Goal: Task Accomplishment & Management: Use online tool/utility

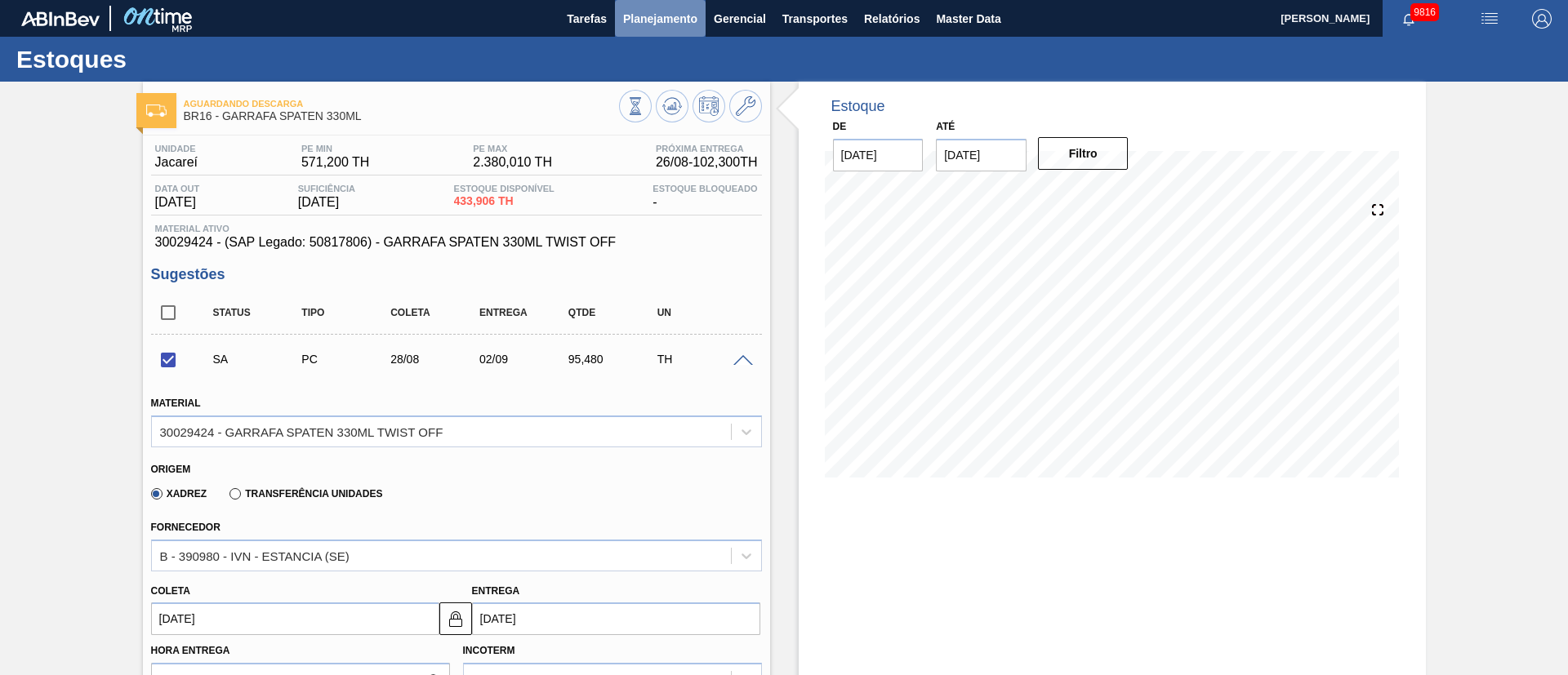
click at [649, 13] on span "Planejamento" at bounding box center [660, 19] width 74 height 20
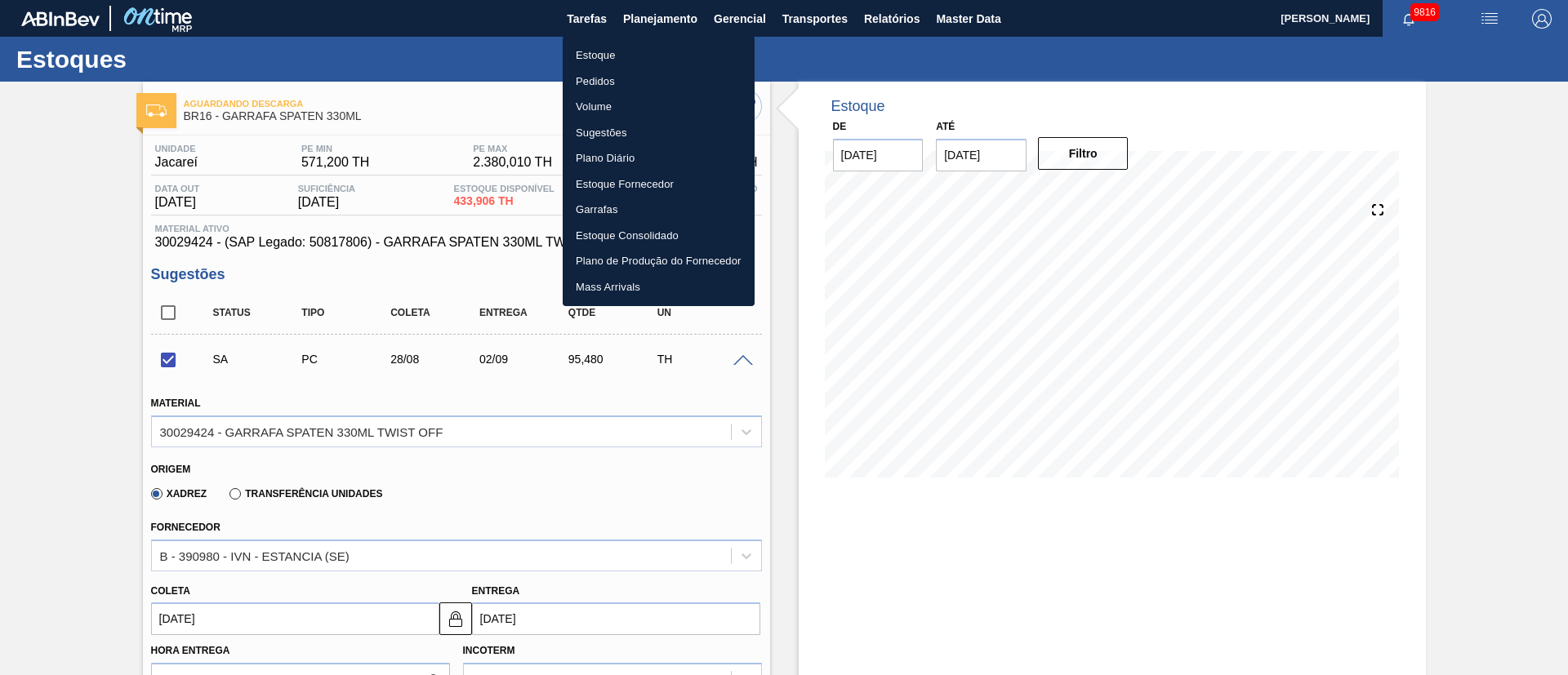
click at [596, 79] on li "Pedidos" at bounding box center [659, 82] width 192 height 26
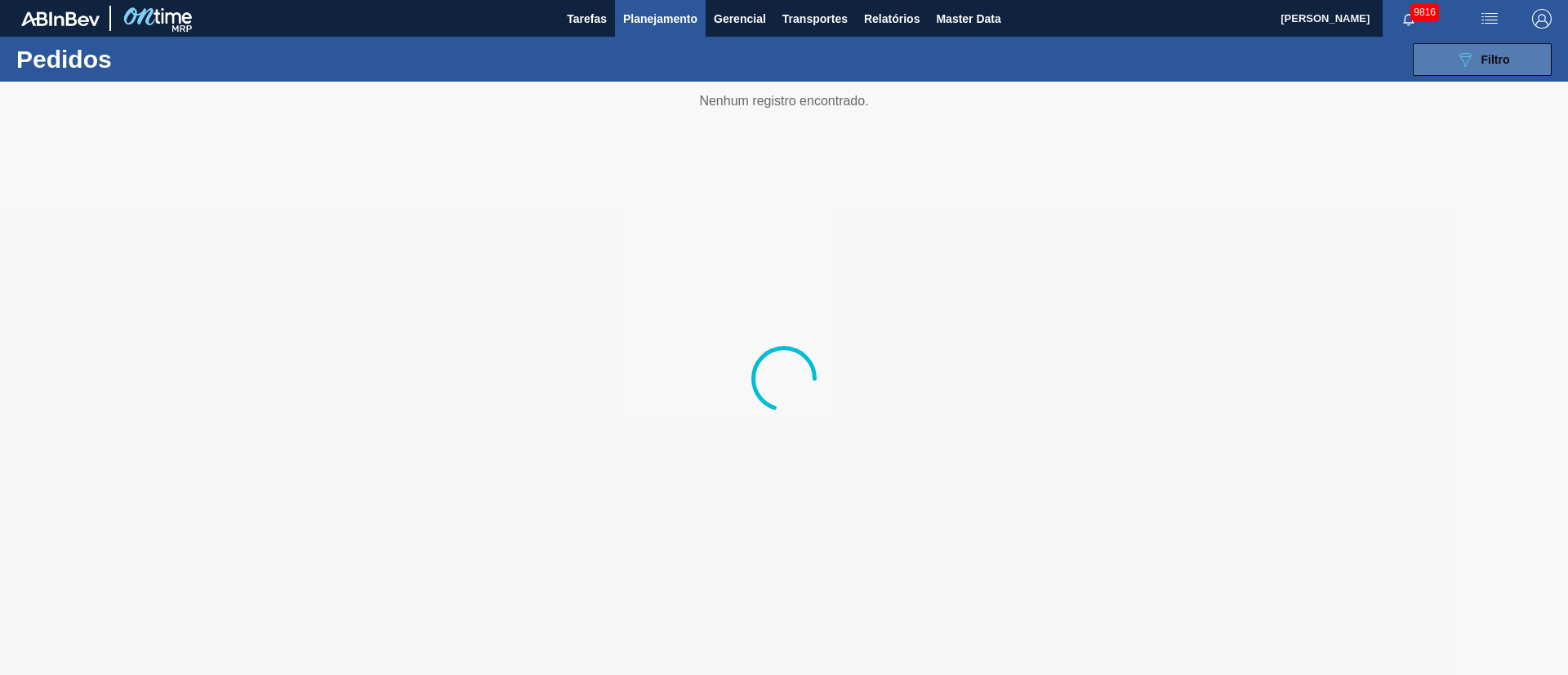
click at [1511, 55] on button "089F7B8B-B2A5-4AFE-B5C0-19BA573D28AC Filtro" at bounding box center [1483, 59] width 139 height 33
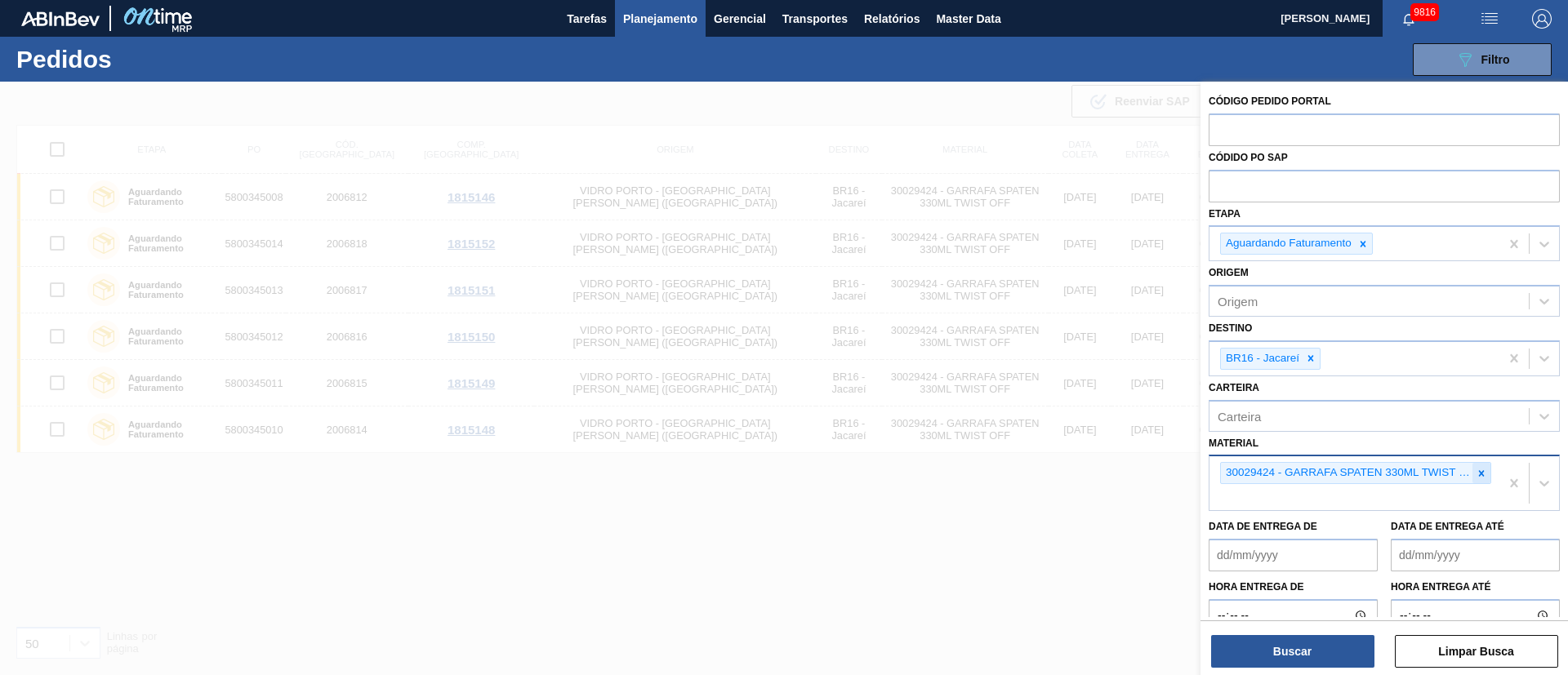
click at [1482, 468] on icon at bounding box center [1481, 473] width 11 height 11
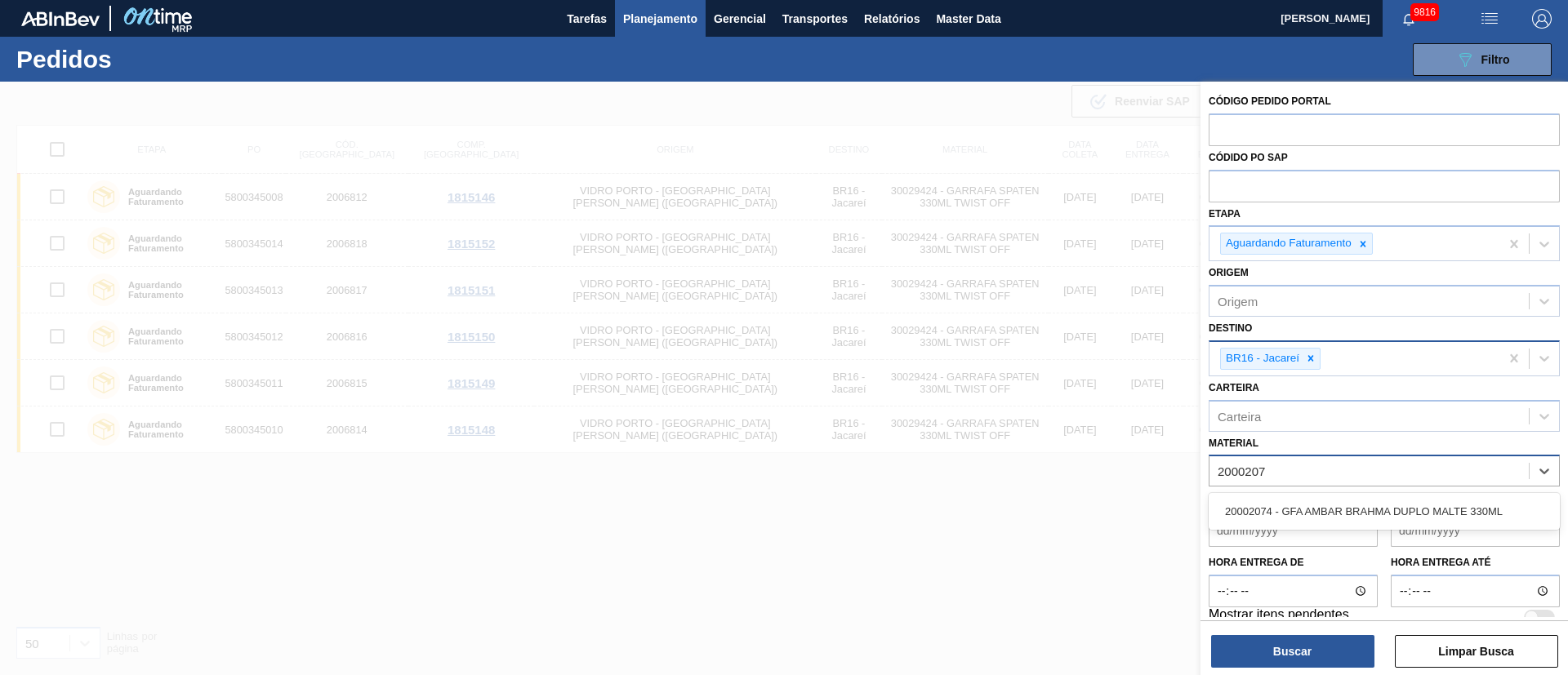
type input "20002074"
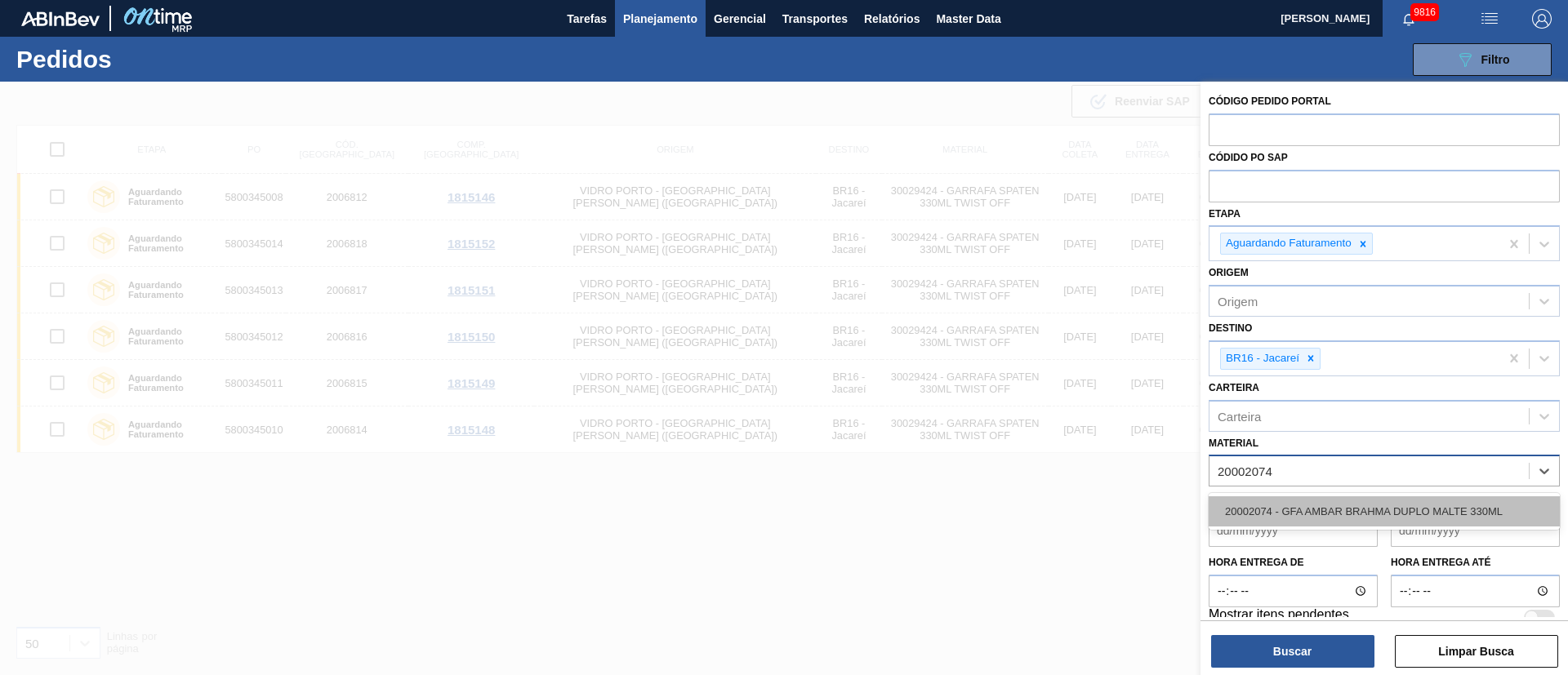
click at [1341, 522] on div "20002074 - GFA AMBAR BRAHMA DUPLO MALTE 330ML" at bounding box center [1384, 511] width 351 height 30
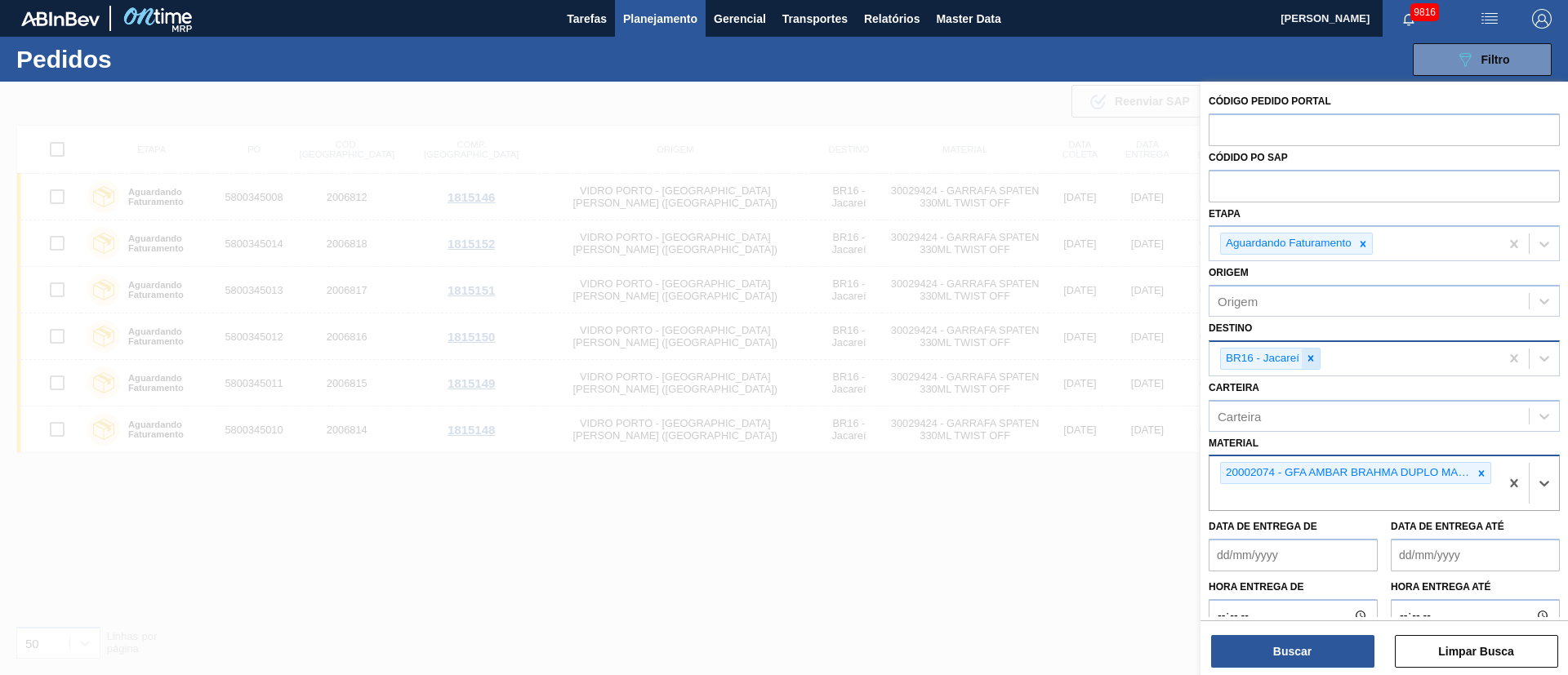
click at [1305, 359] on icon at bounding box center [1311, 358] width 11 height 11
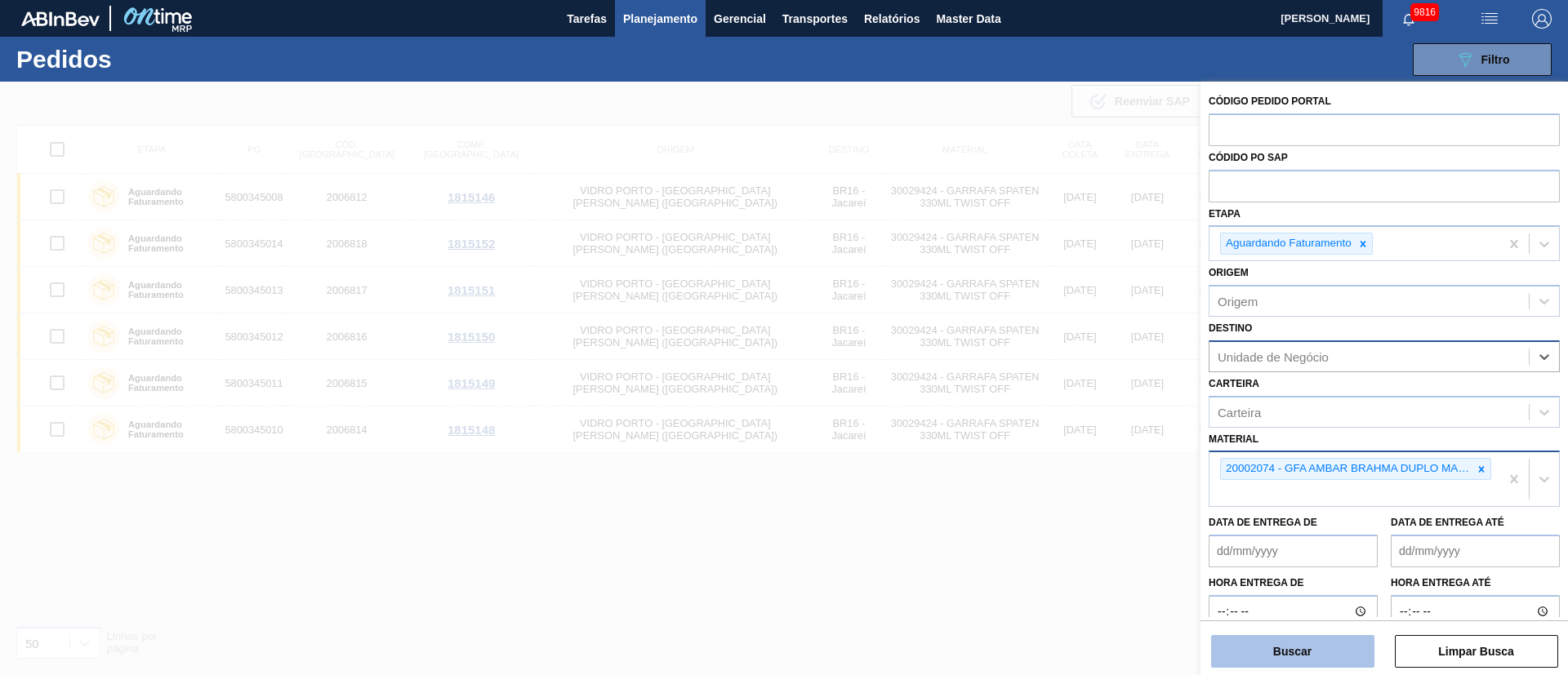
click at [1277, 649] on button "Buscar" at bounding box center [1293, 651] width 163 height 33
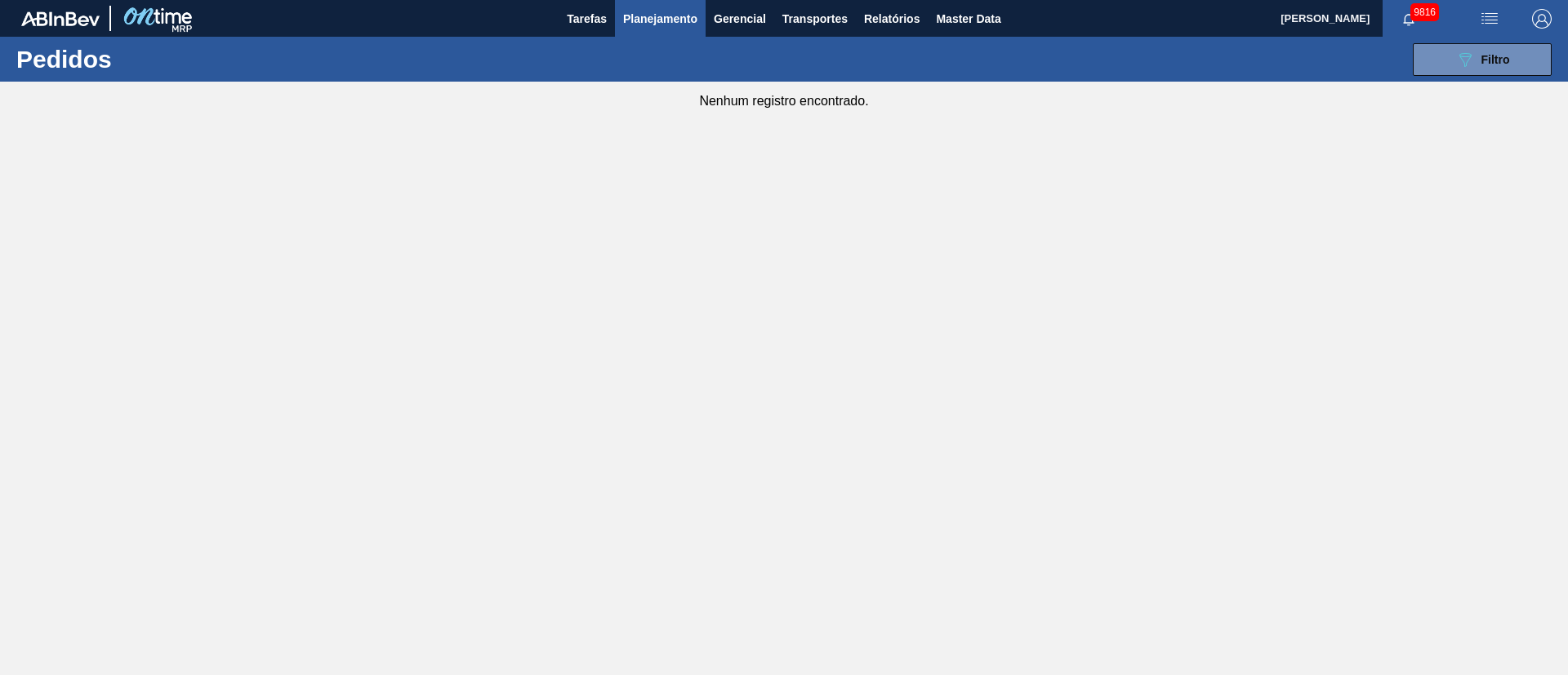
click at [1543, 22] on img "button" at bounding box center [1541, 19] width 20 height 20
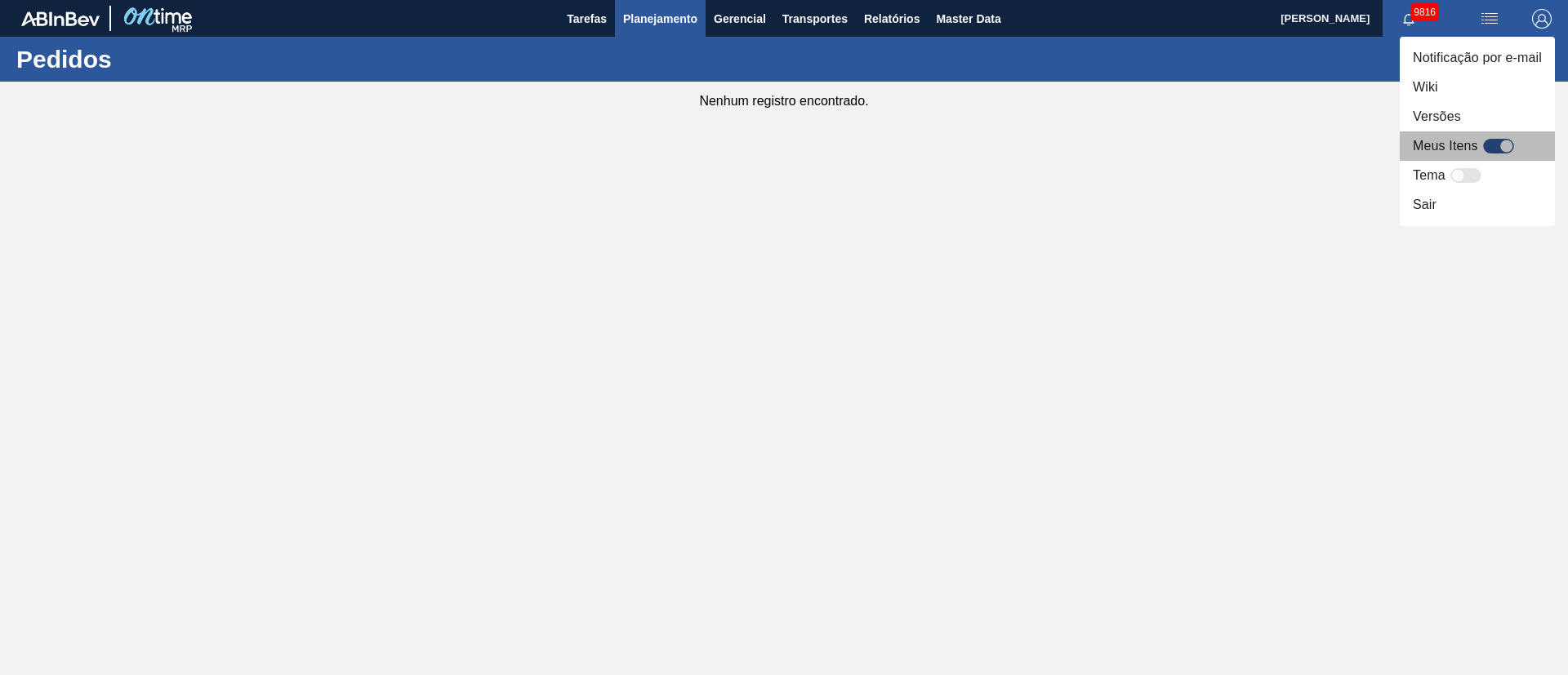
click at [1490, 148] on div at bounding box center [1498, 146] width 31 height 15
checkbox input "true"
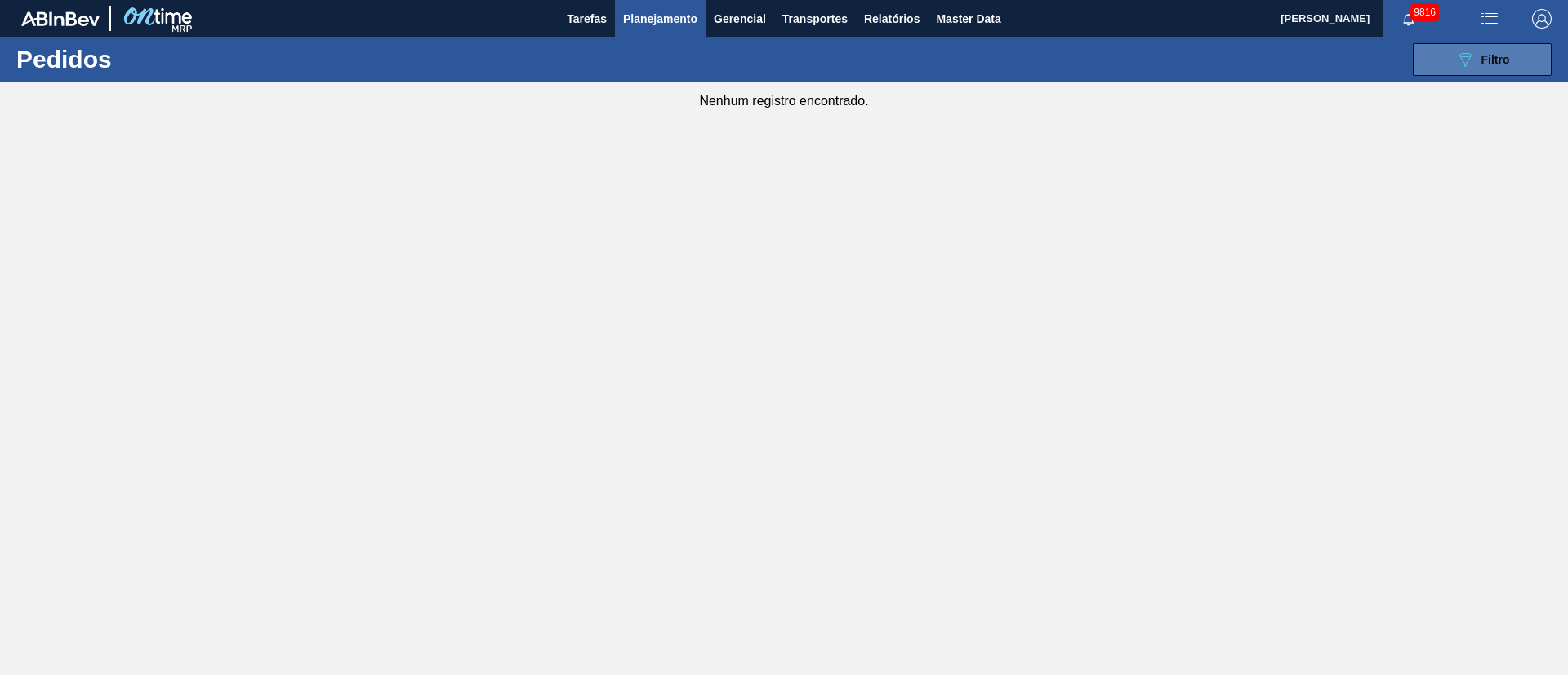
click at [1476, 57] on div "089F7B8B-B2A5-4AFE-B5C0-19BA573D28AC Filtro" at bounding box center [1483, 59] width 54 height 20
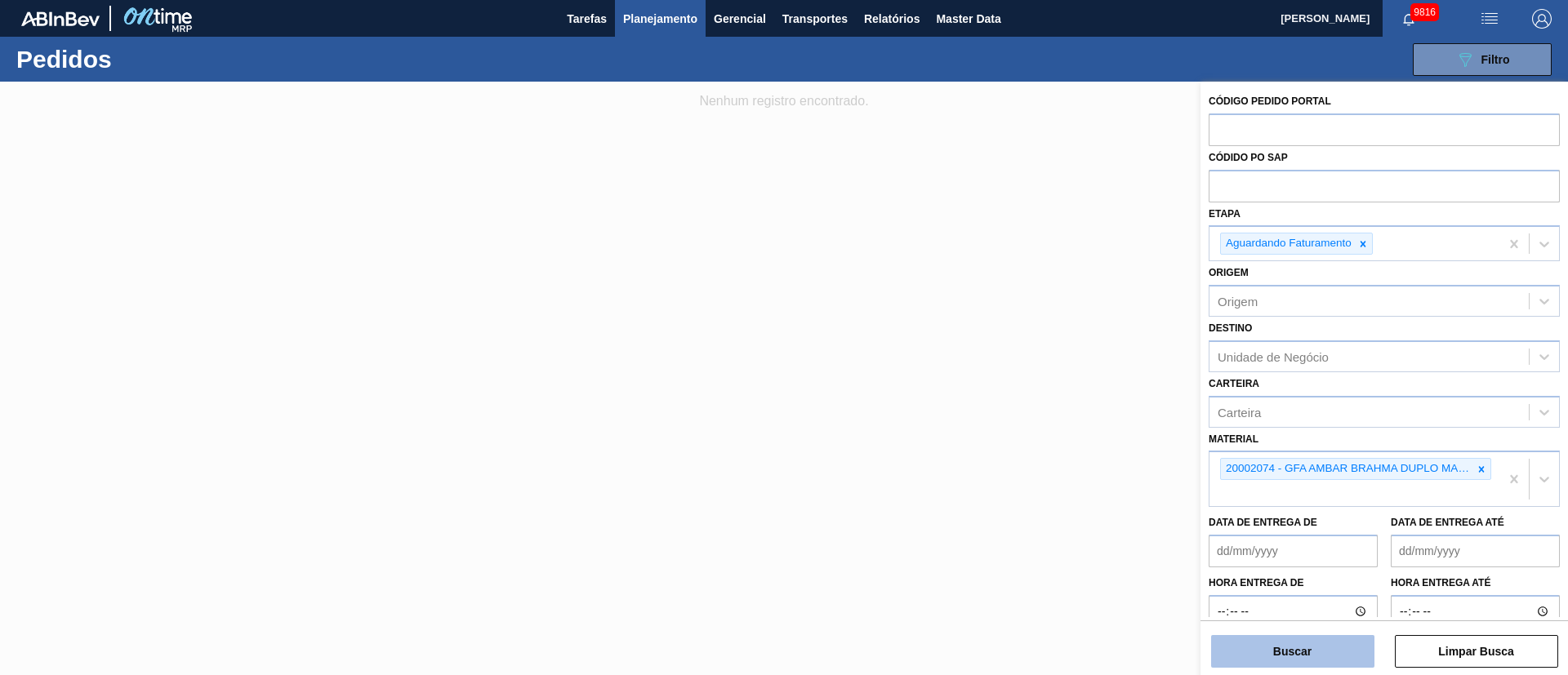
click at [1265, 652] on button "Buscar" at bounding box center [1293, 651] width 163 height 33
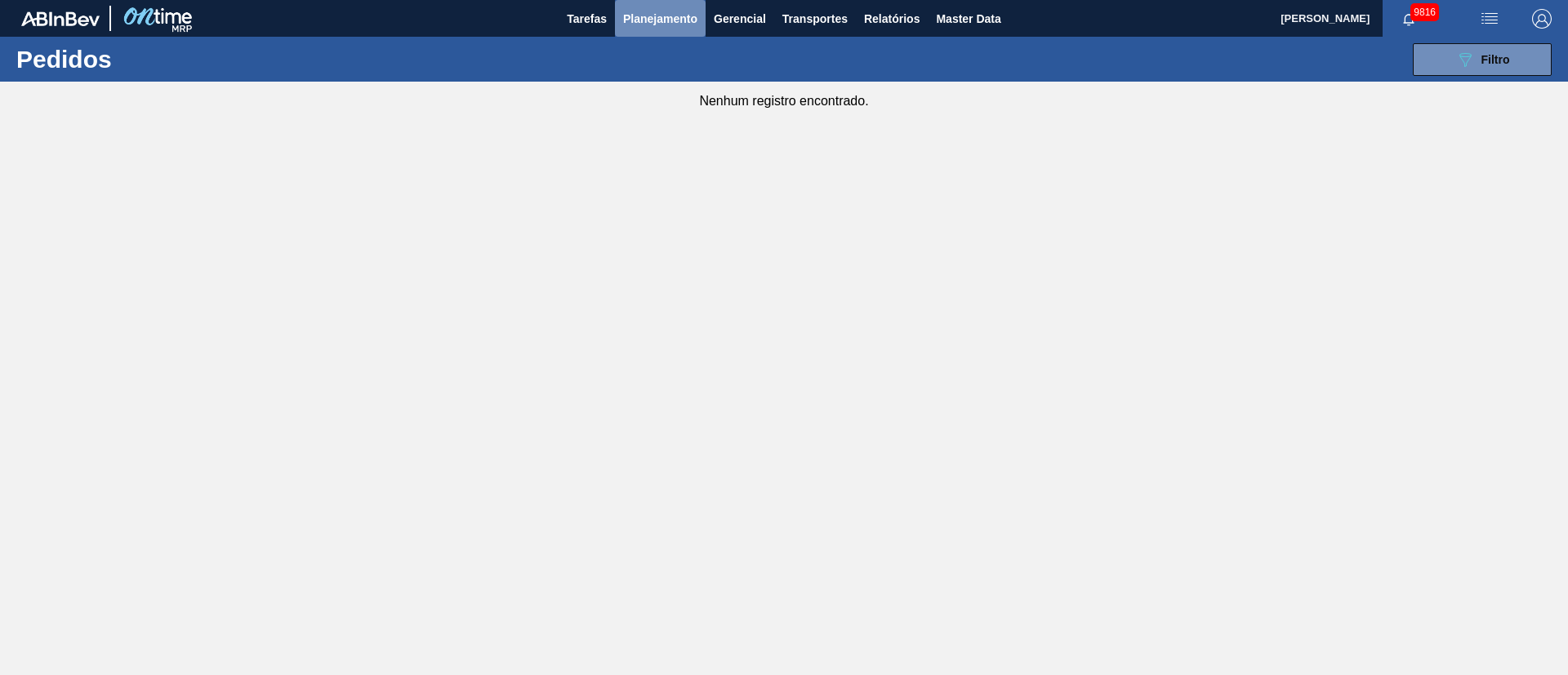
click at [650, 19] on span "Planejamento" at bounding box center [660, 19] width 74 height 20
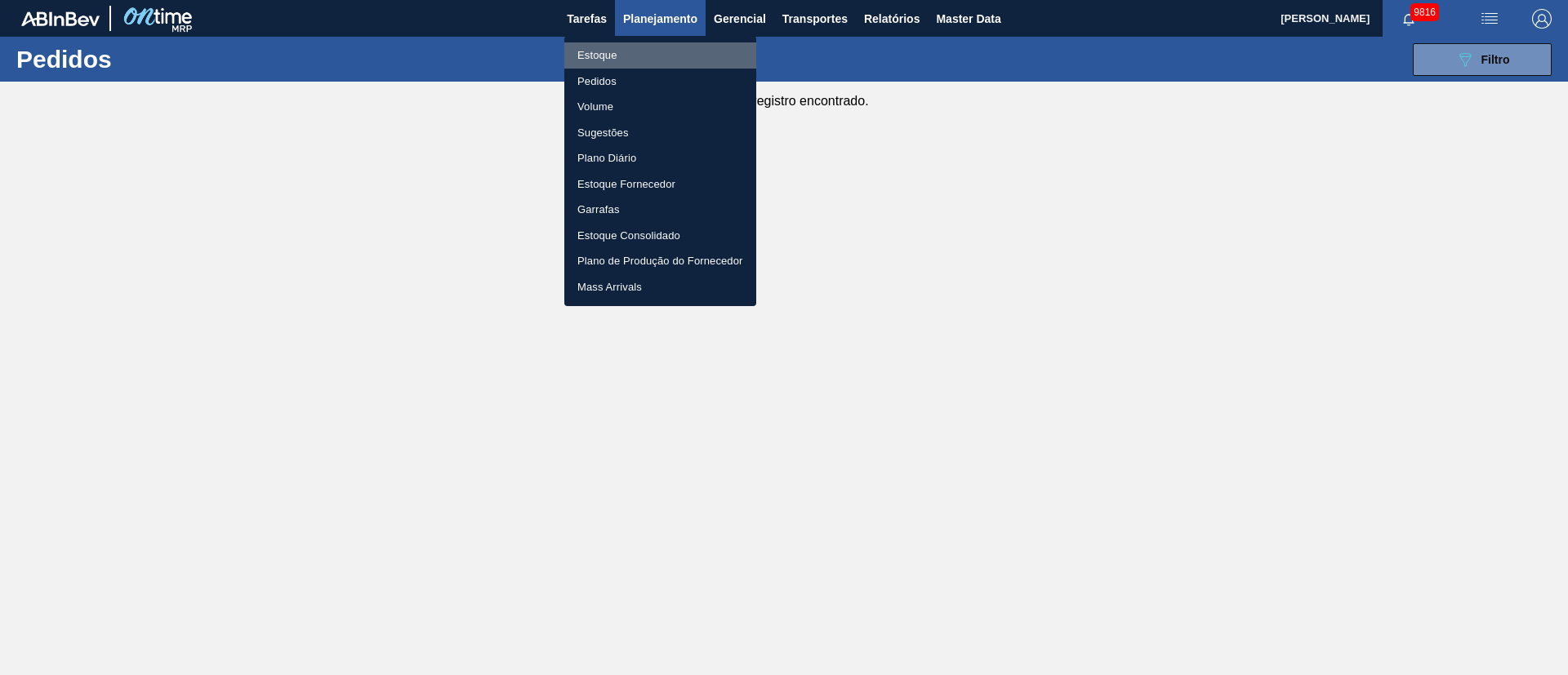
click at [599, 53] on li "Estoque" at bounding box center [660, 55] width 192 height 26
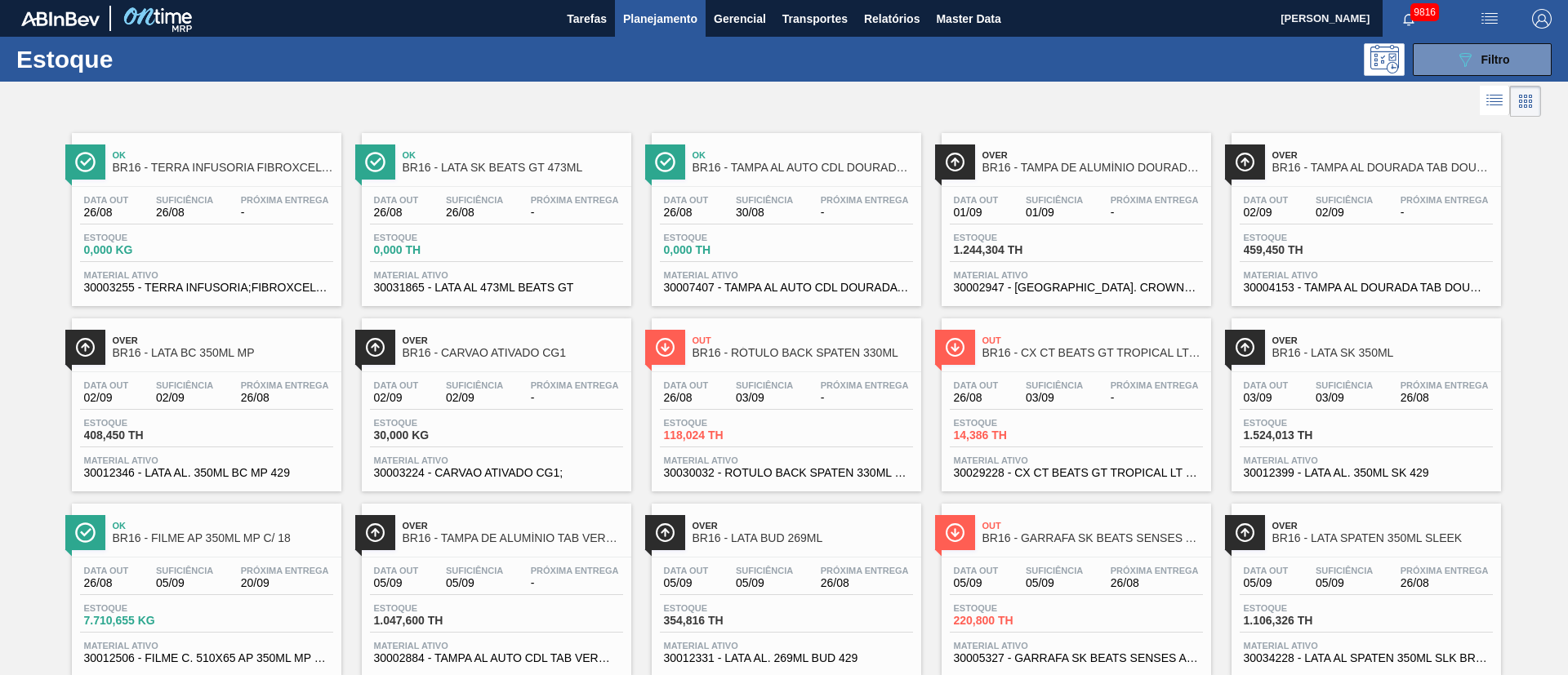
click at [645, 22] on span "Planejamento" at bounding box center [660, 19] width 74 height 20
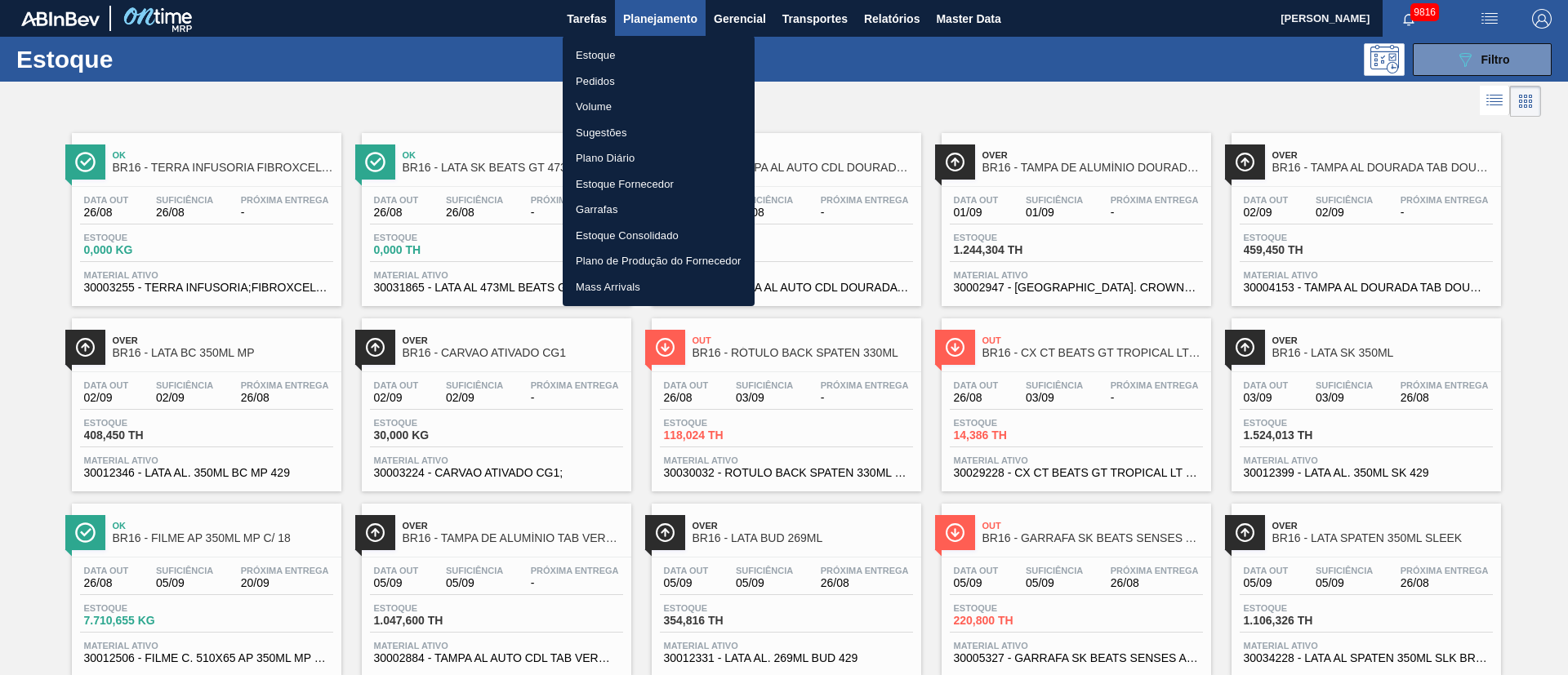
click at [592, 56] on li "Estoque" at bounding box center [659, 55] width 192 height 26
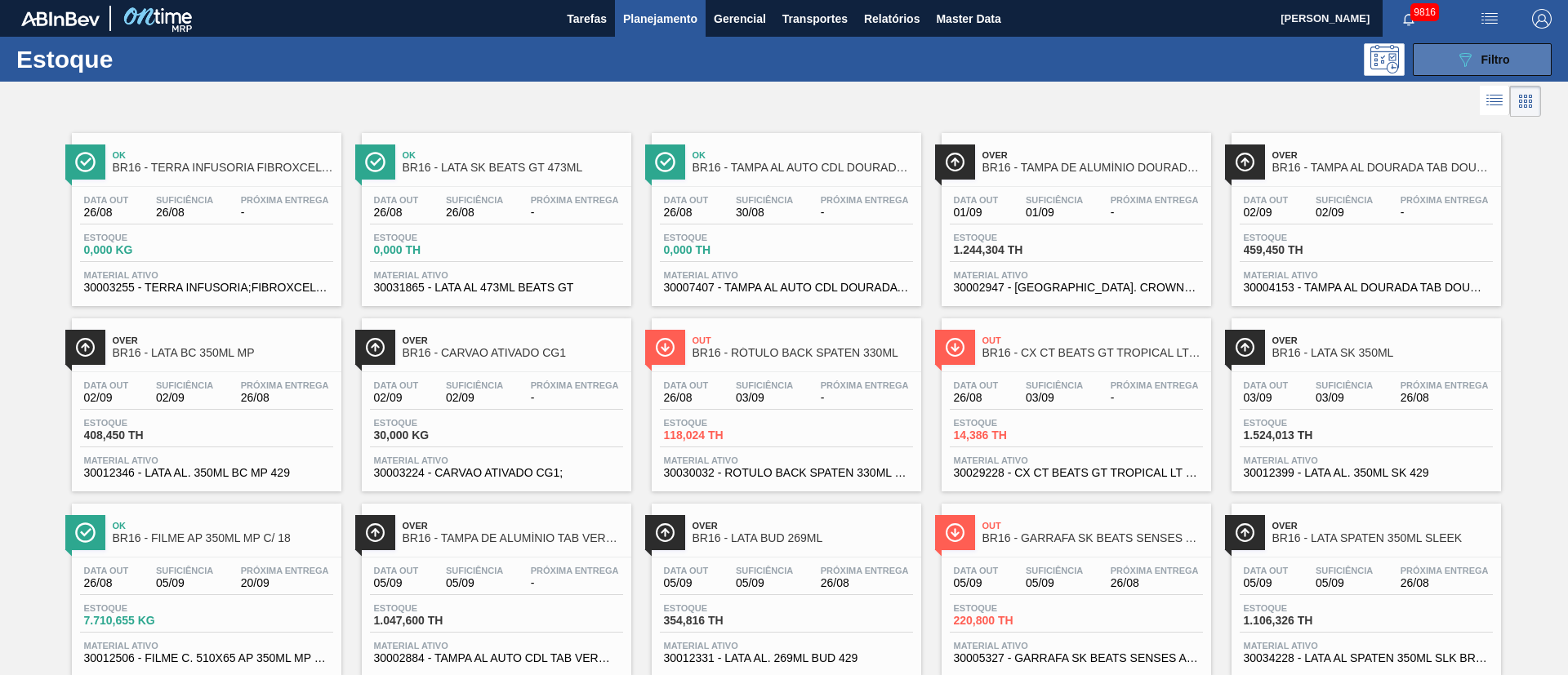
click at [1459, 54] on icon at bounding box center [1465, 59] width 12 height 14
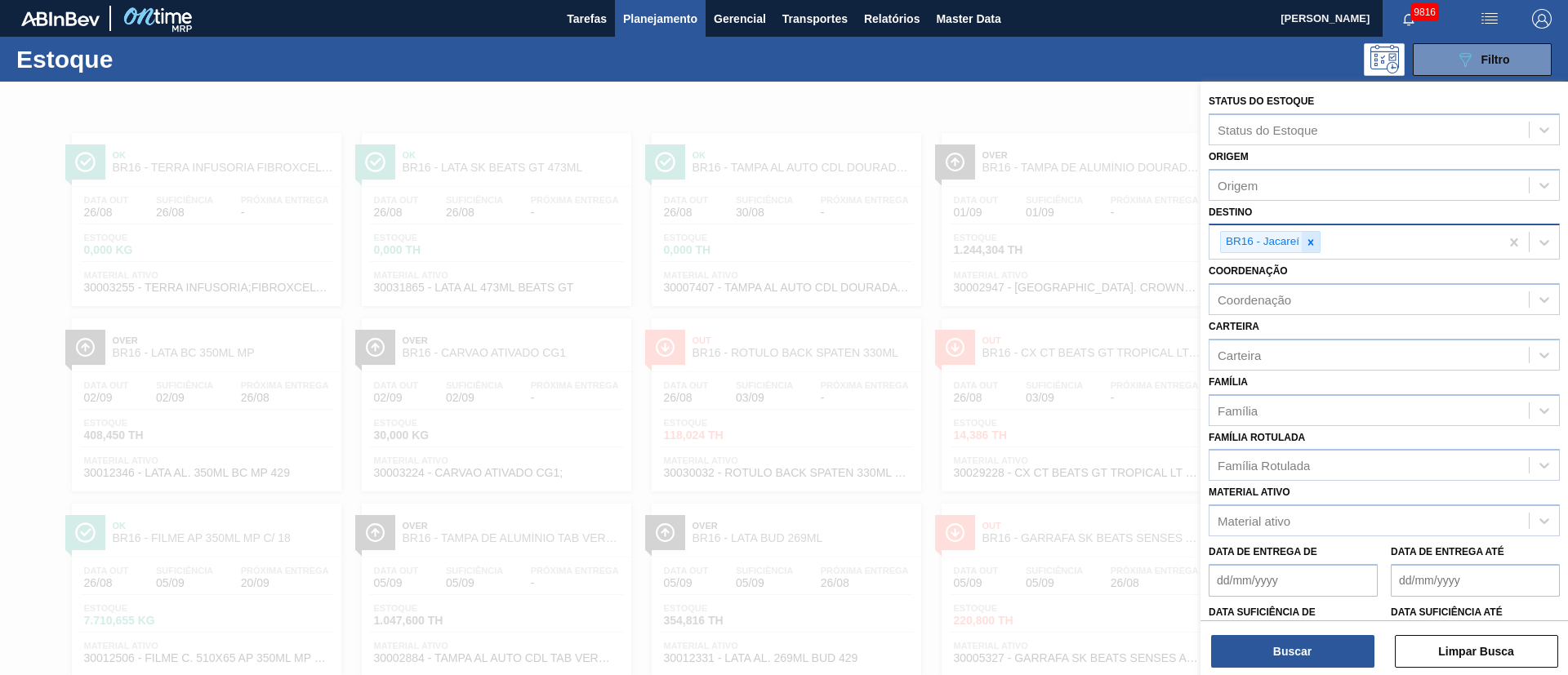
click at [1312, 243] on icon at bounding box center [1311, 242] width 6 height 6
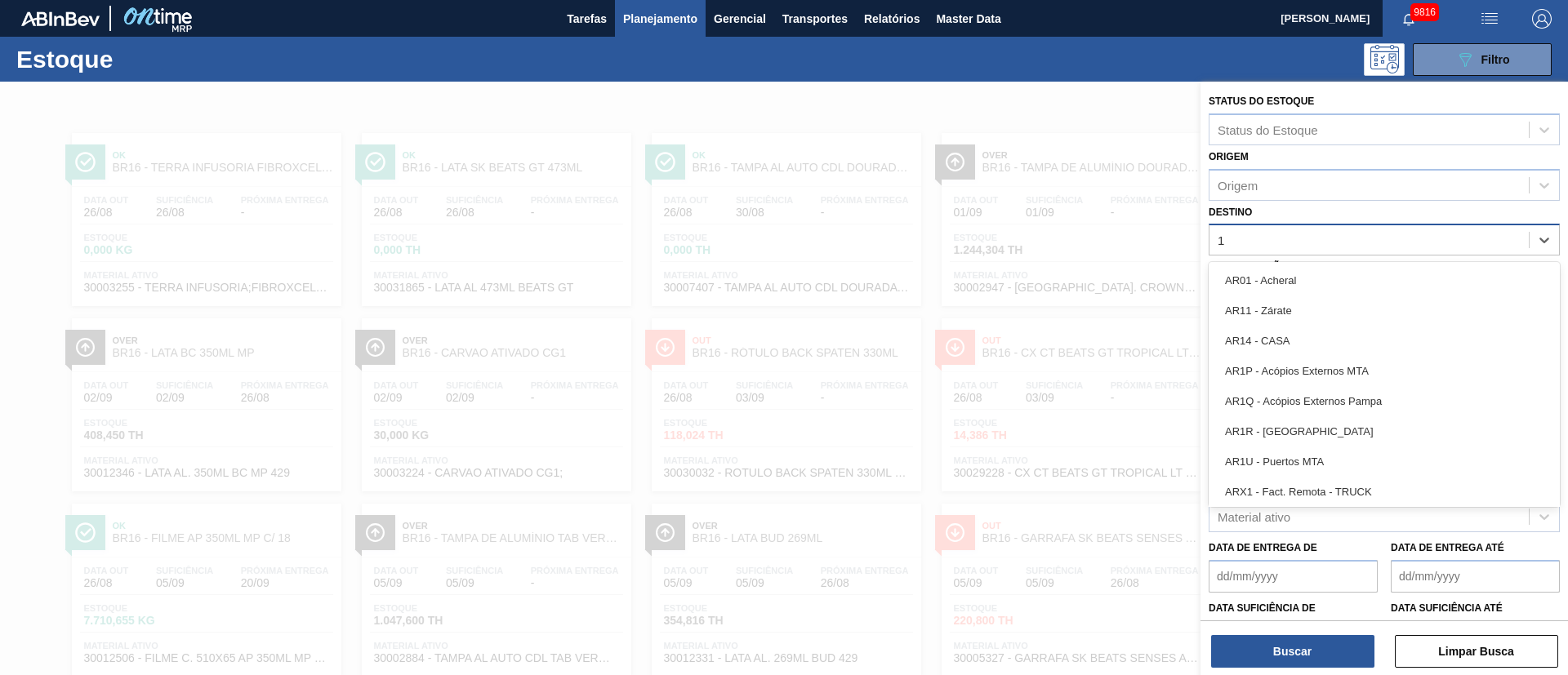
type input "18"
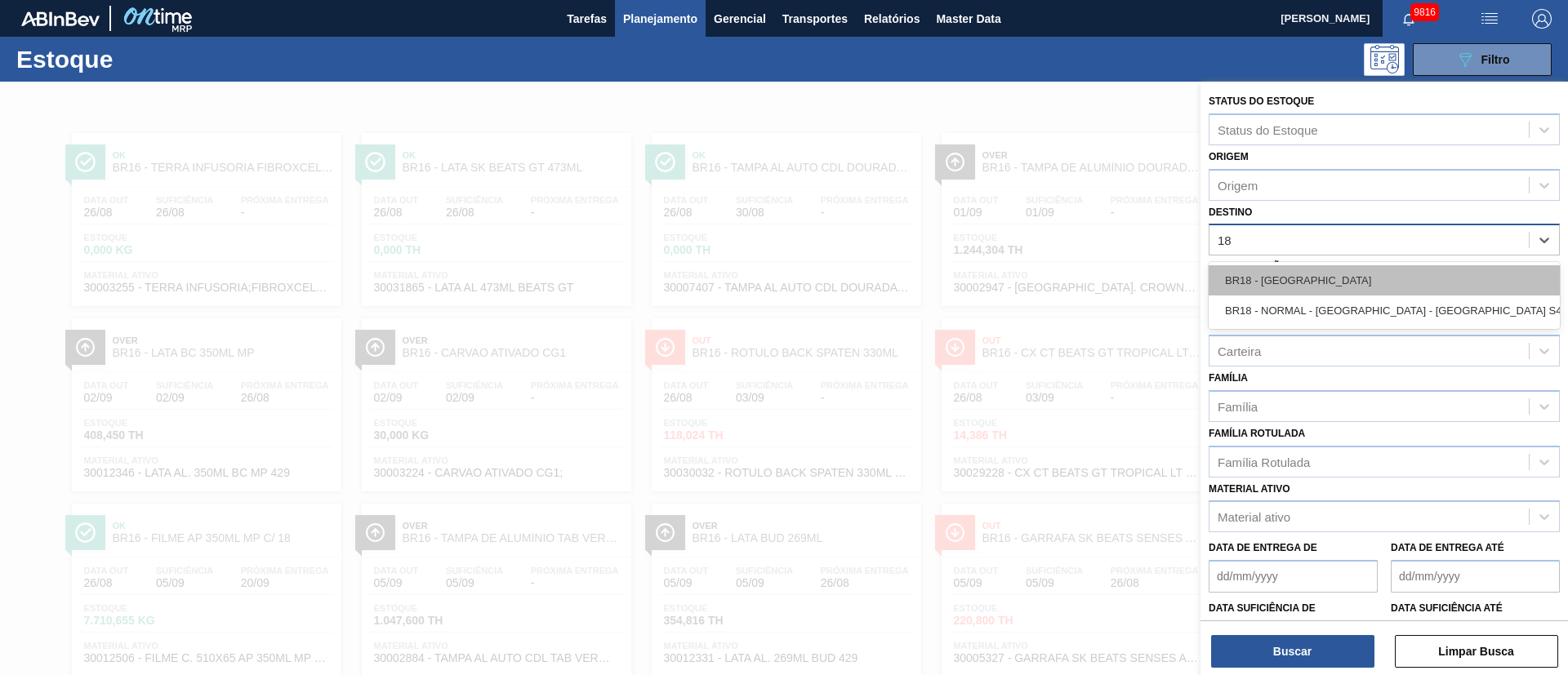
click at [1282, 281] on div "BR18 - Pernambuco" at bounding box center [1384, 280] width 351 height 30
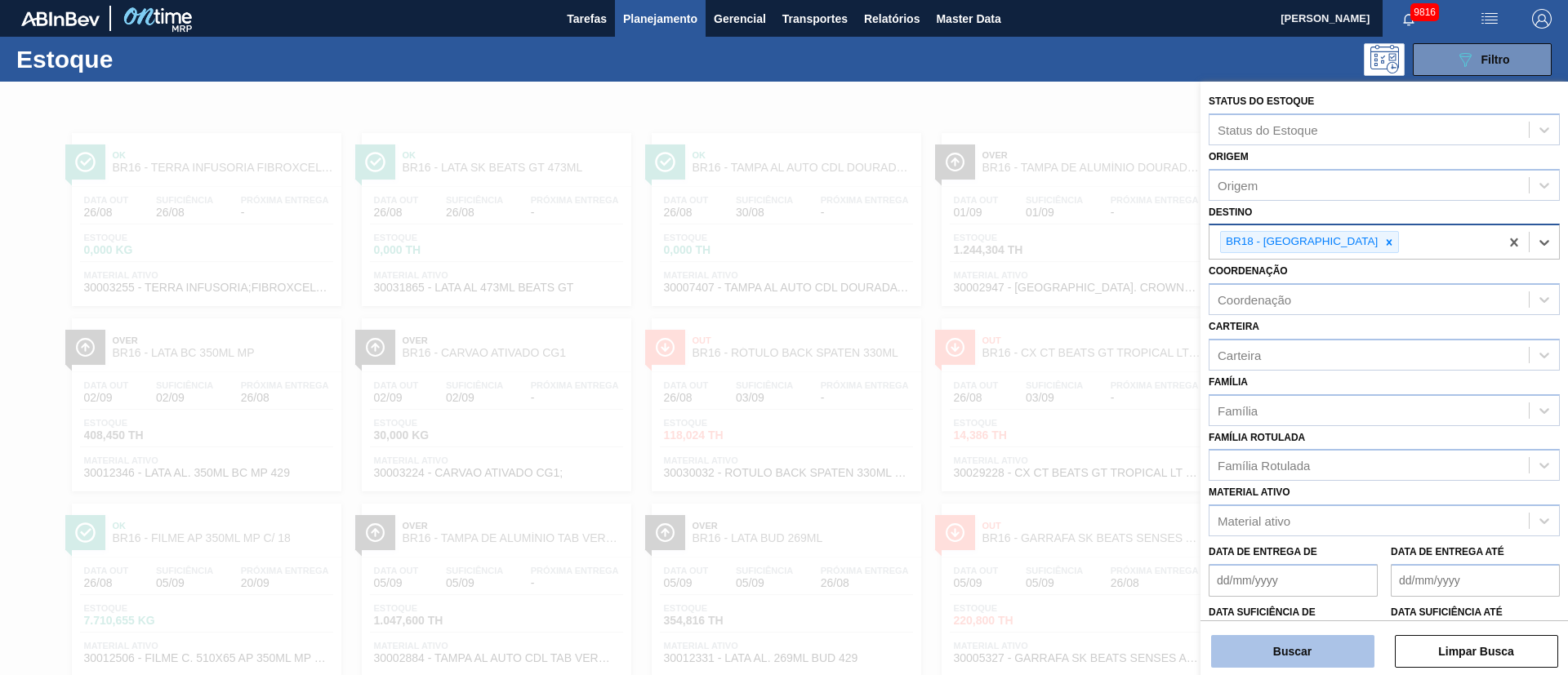
click at [1303, 648] on button "Buscar" at bounding box center [1293, 651] width 163 height 33
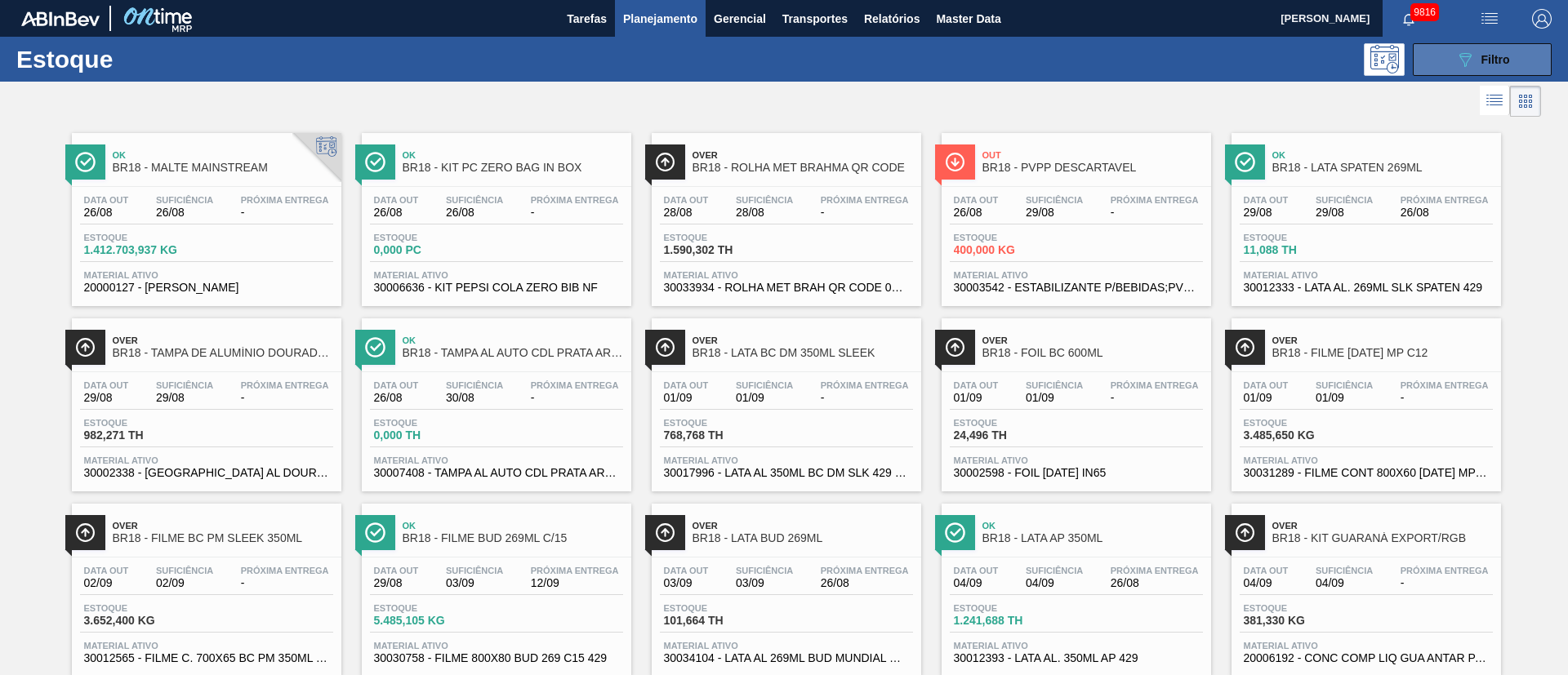
click at [1450, 59] on button "089F7B8B-B2A5-4AFE-B5C0-19BA573D28AC Filtro" at bounding box center [1483, 59] width 139 height 33
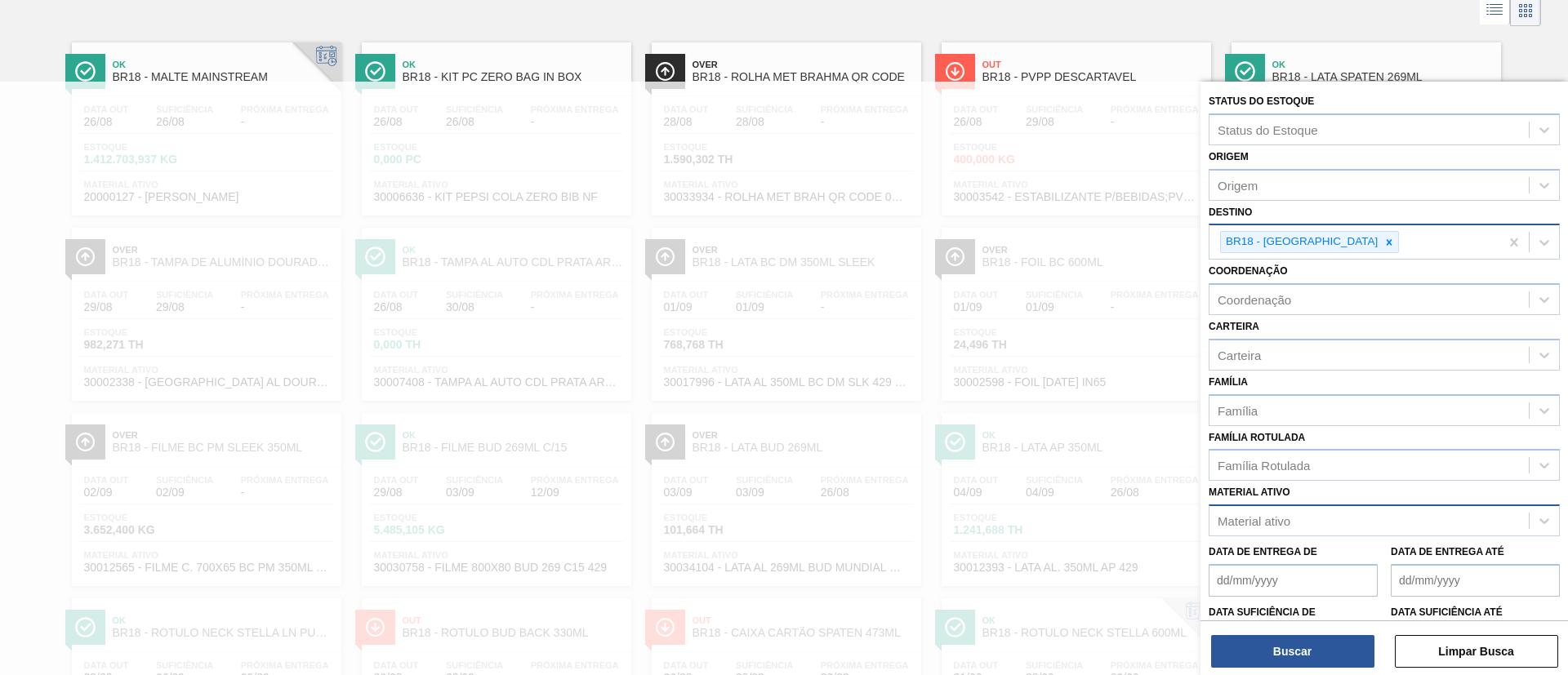
click at [1229, 517] on div "Material ativo" at bounding box center [1253, 521] width 72 height 14
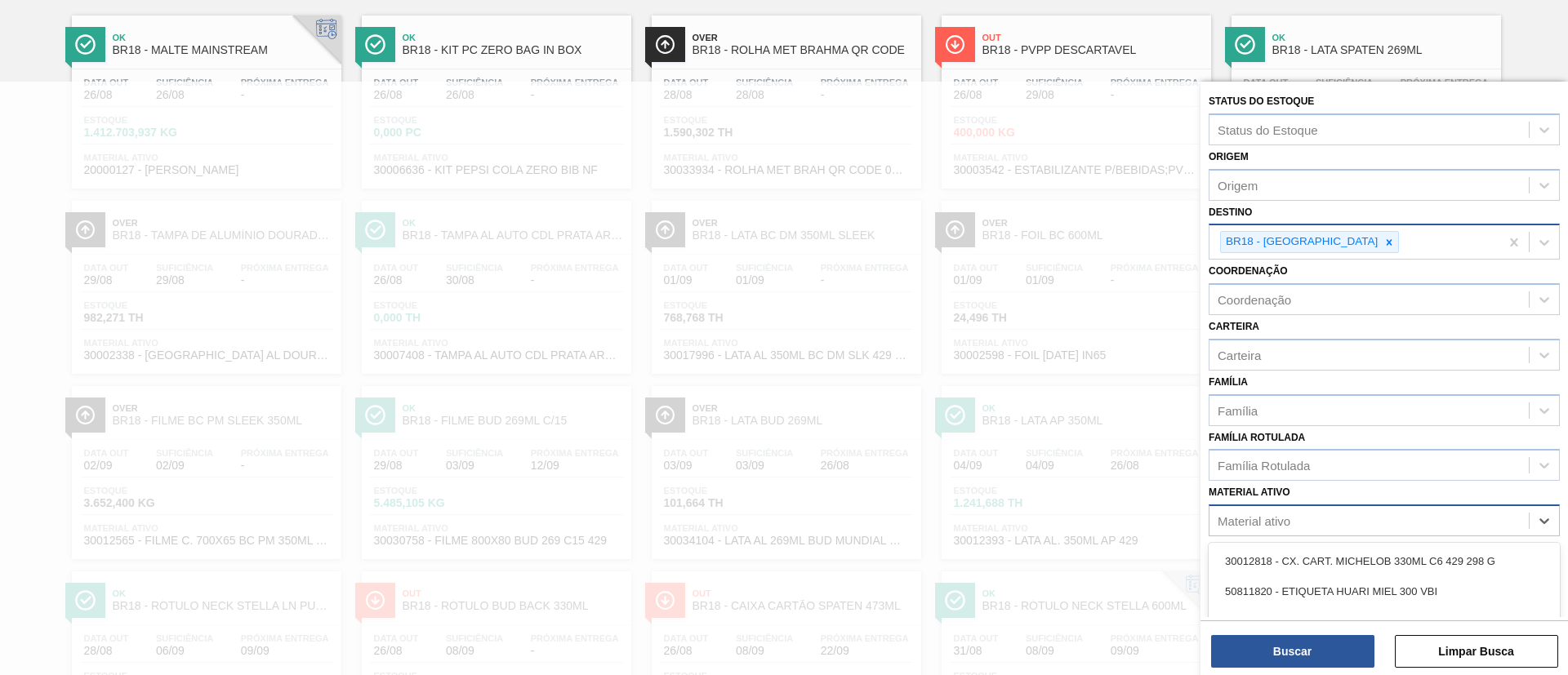
scroll to position [119, 0]
type ativo "20002074"
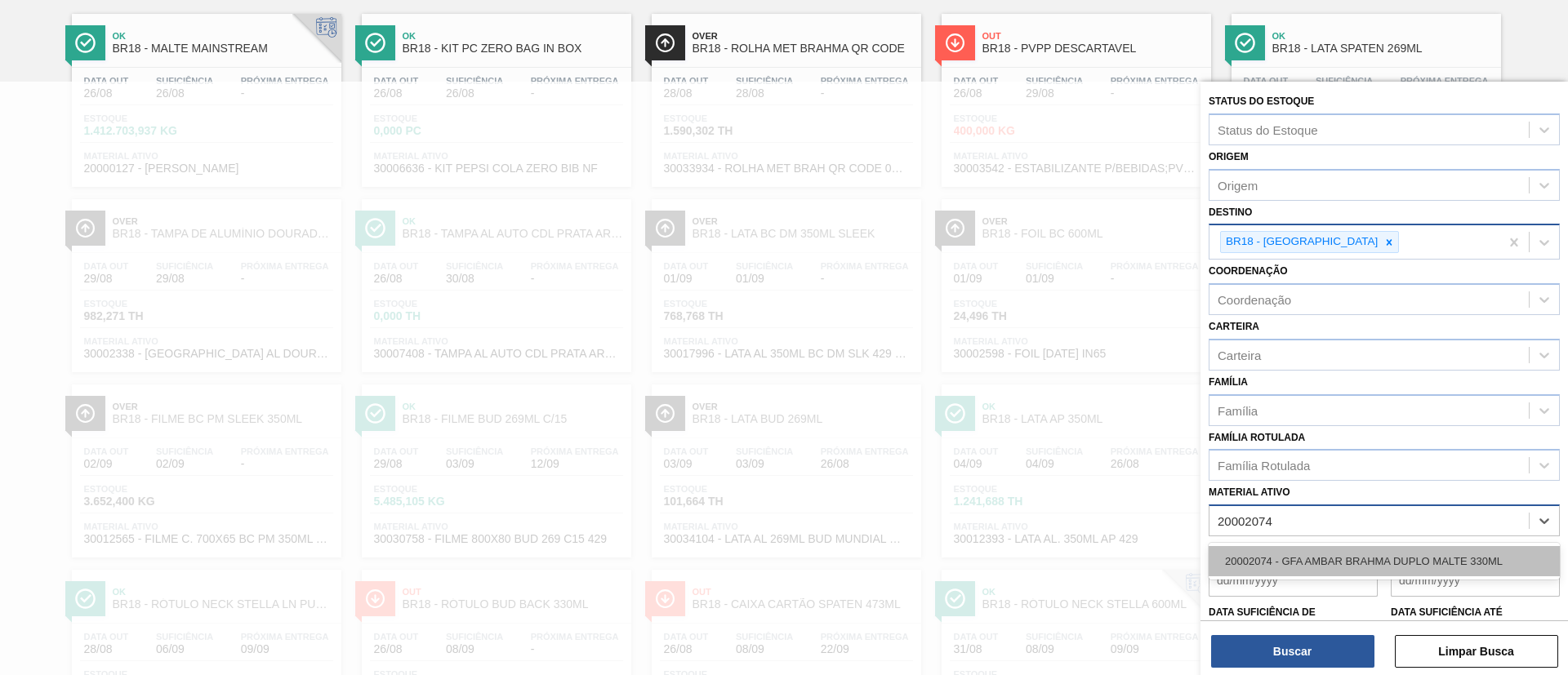
click at [1427, 564] on div "20002074 - GFA AMBAR BRAHMA DUPLO MALTE 330ML" at bounding box center [1384, 560] width 351 height 30
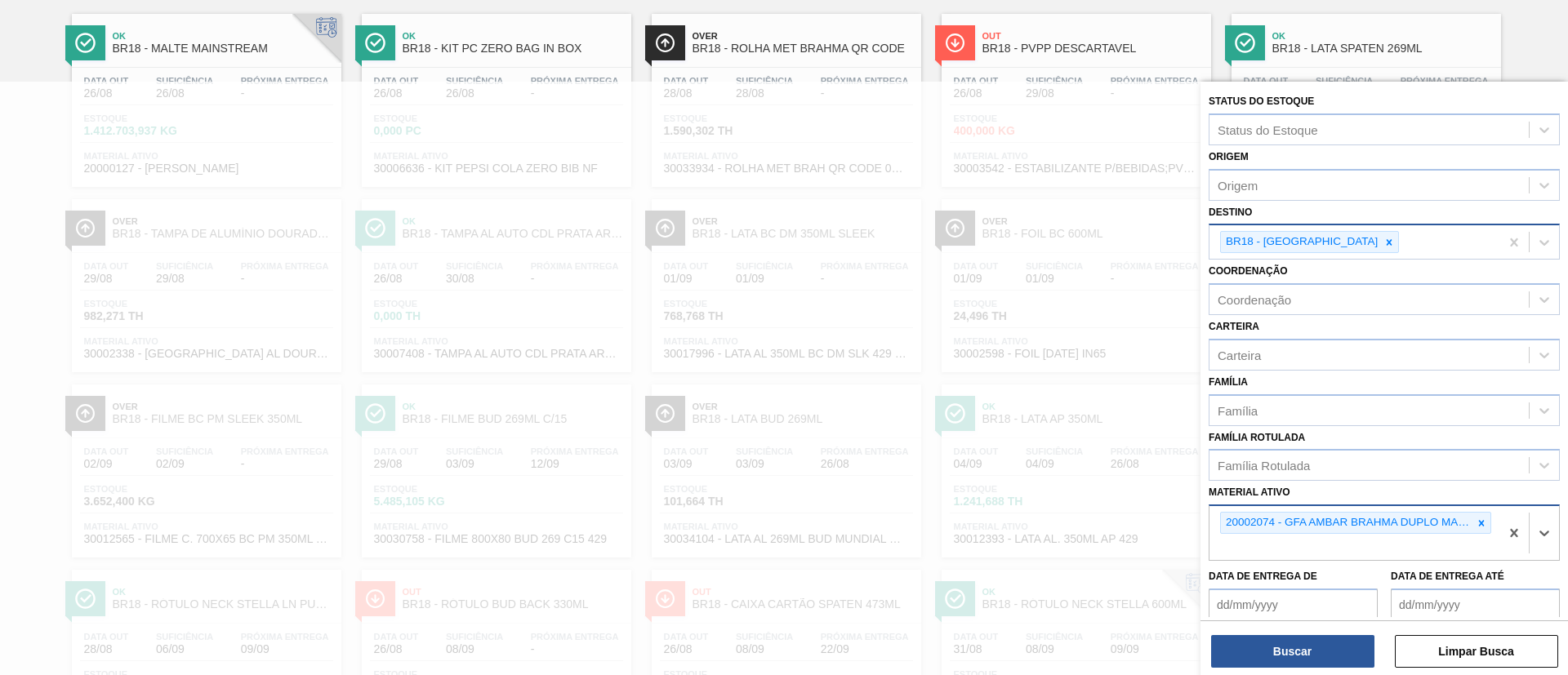
click at [1291, 633] on div "Buscar Limpar Busca" at bounding box center [1384, 643] width 367 height 46
click at [1307, 663] on button "Buscar" at bounding box center [1293, 651] width 163 height 33
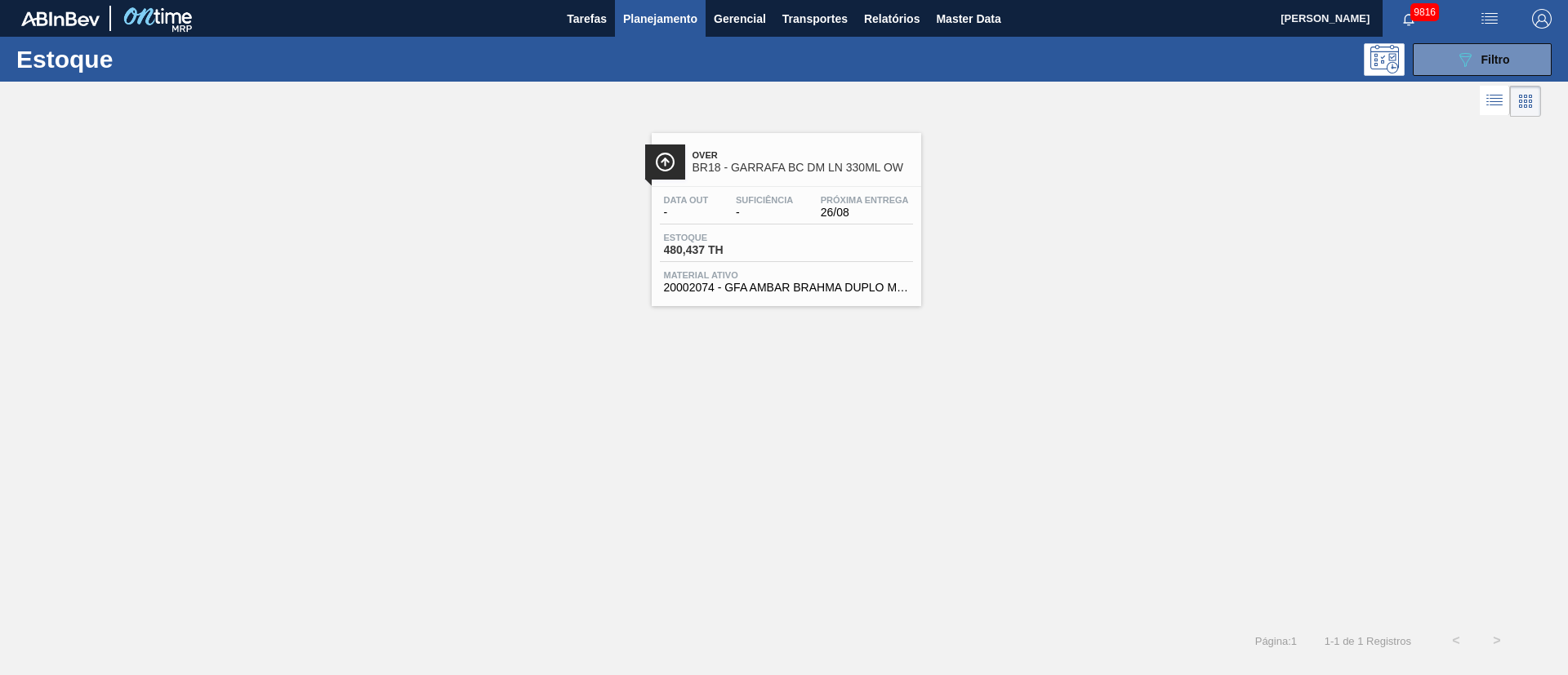
click at [798, 196] on div "Data out - Suficiência - Próxima Entrega 26/08" at bounding box center [785, 209] width 253 height 29
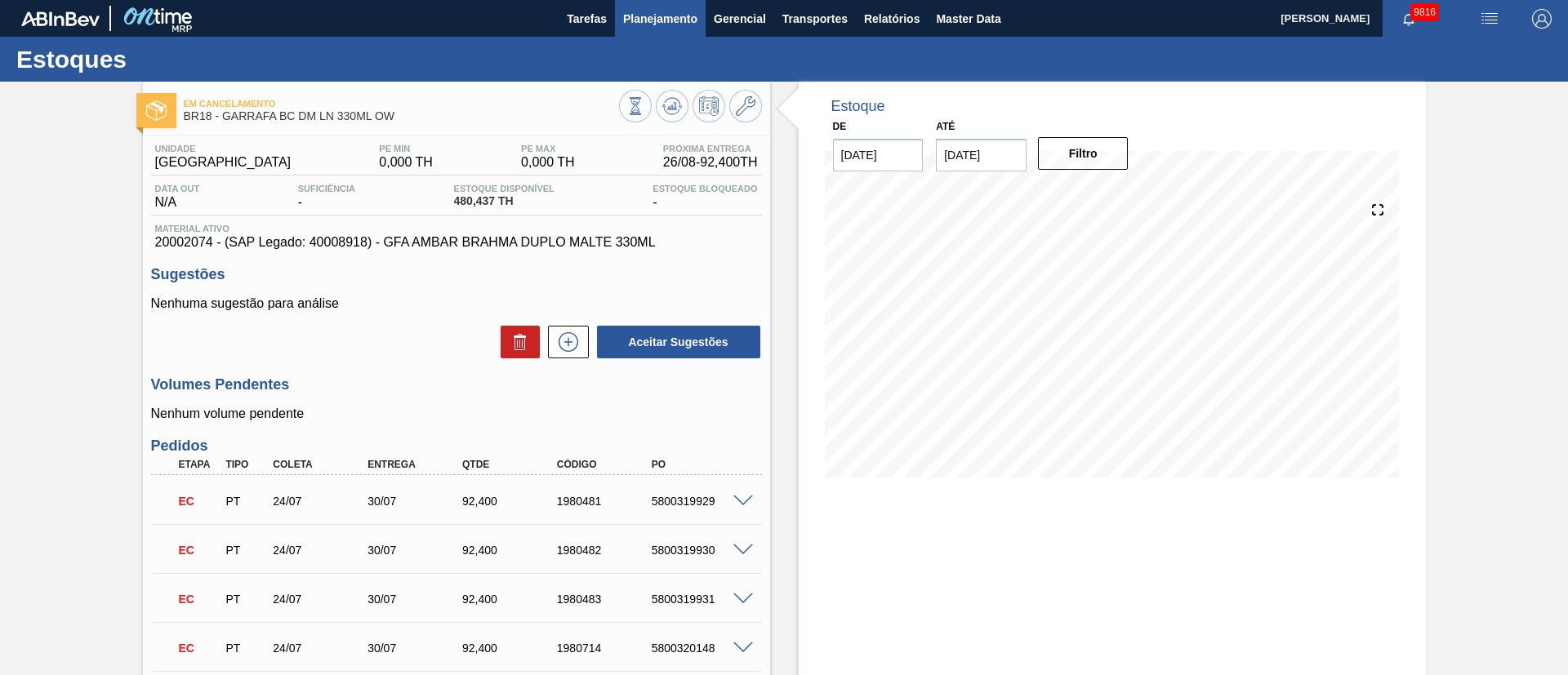
click at [662, 22] on span "Planejamento" at bounding box center [660, 19] width 74 height 20
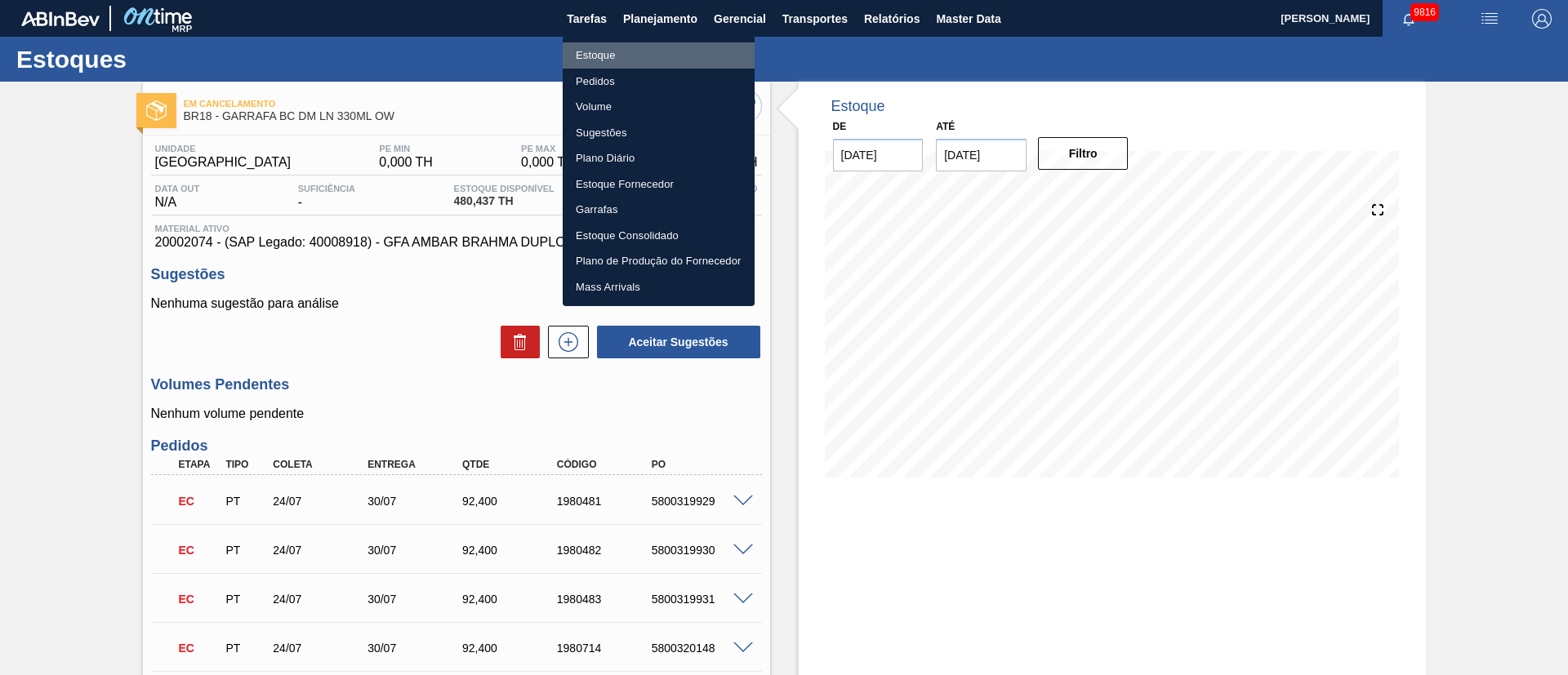
click at [611, 55] on li "Estoque" at bounding box center [659, 55] width 192 height 26
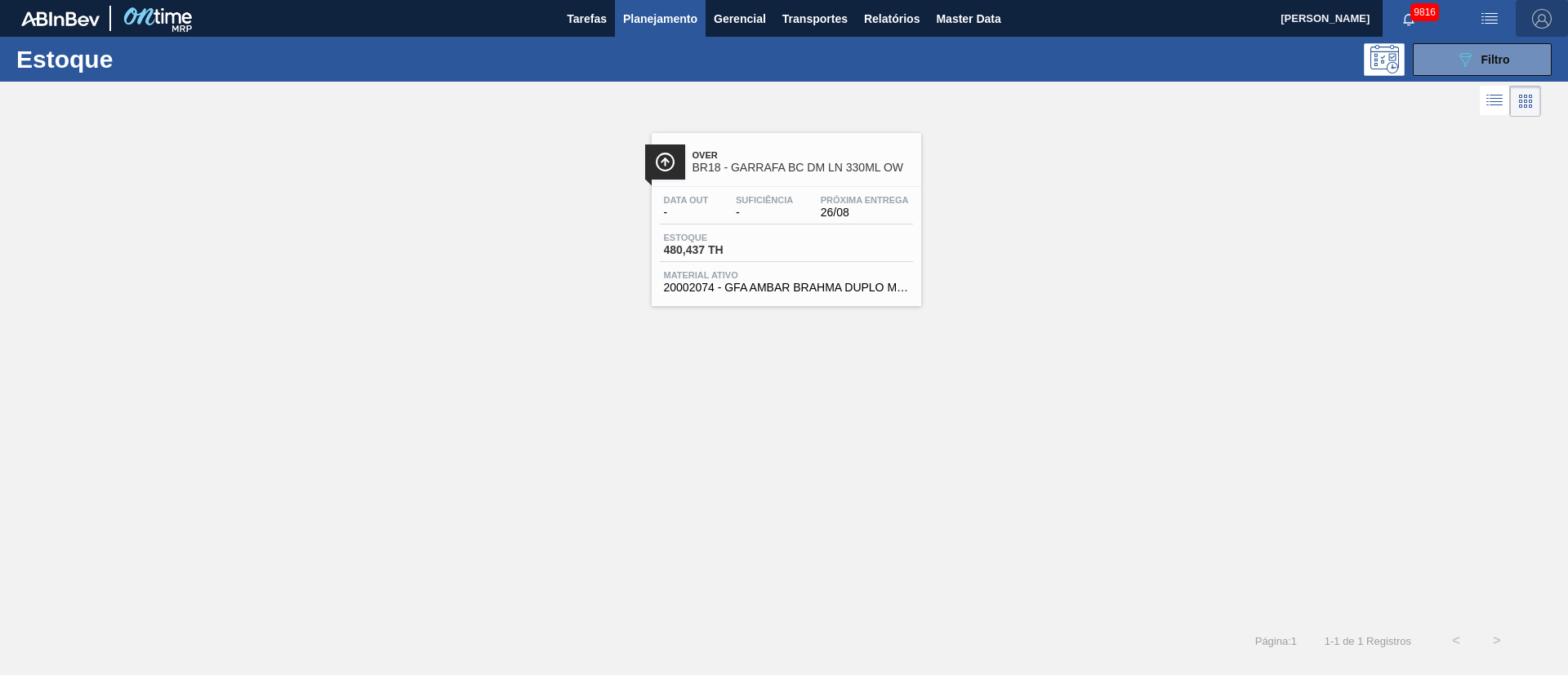
click at [1534, 17] on img "button" at bounding box center [1541, 19] width 20 height 20
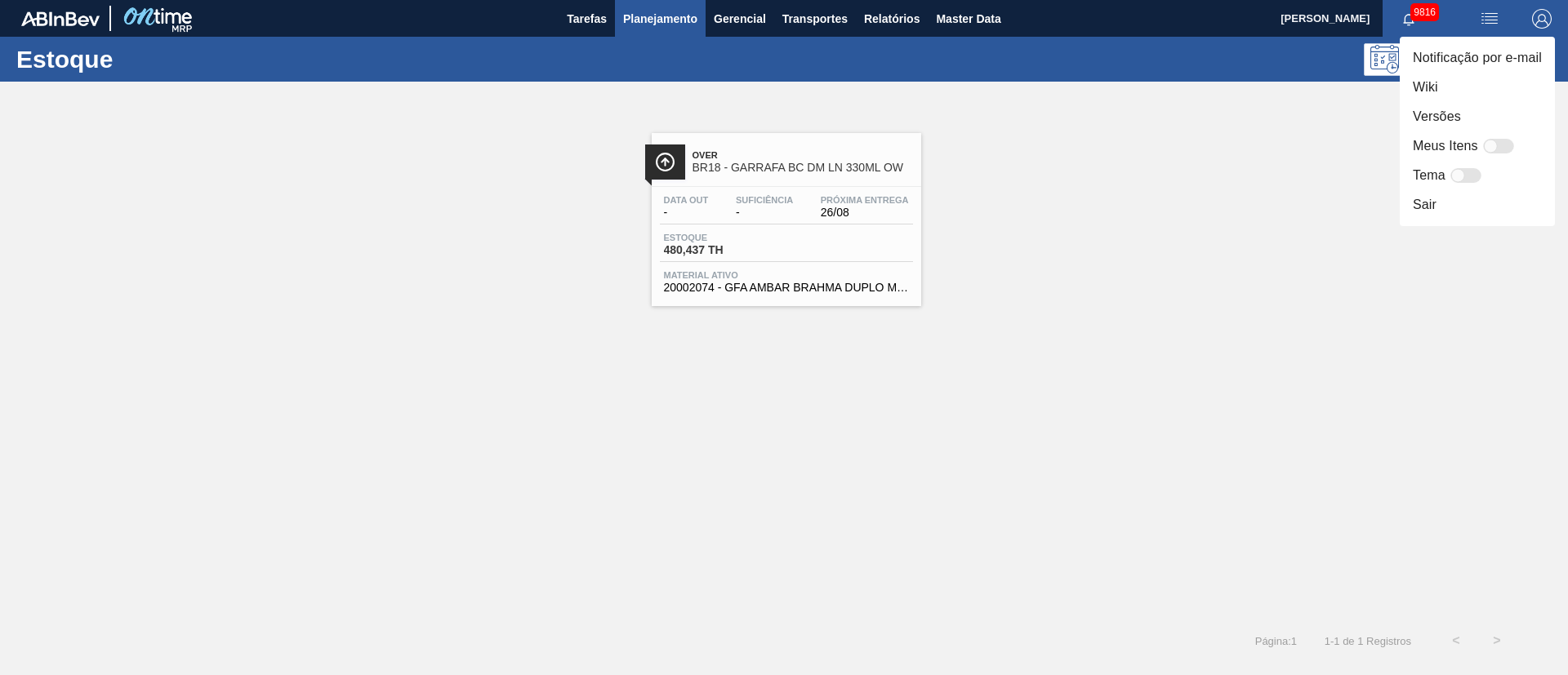
click at [1507, 136] on div "Meus Itens" at bounding box center [1466, 146] width 106 height 20
click at [1506, 148] on div at bounding box center [1498, 146] width 31 height 15
checkbox input "false"
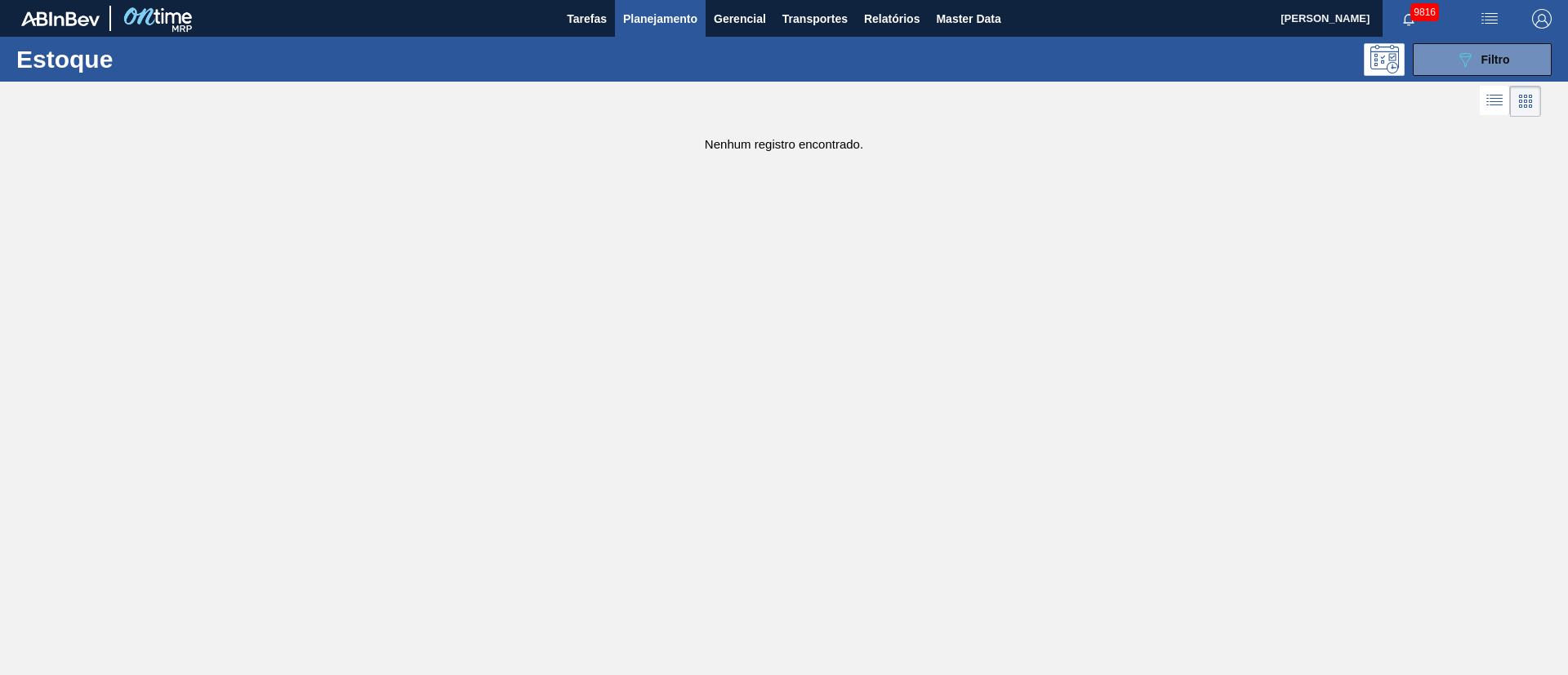
click at [645, 33] on button "Planejamento" at bounding box center [660, 18] width 90 height 37
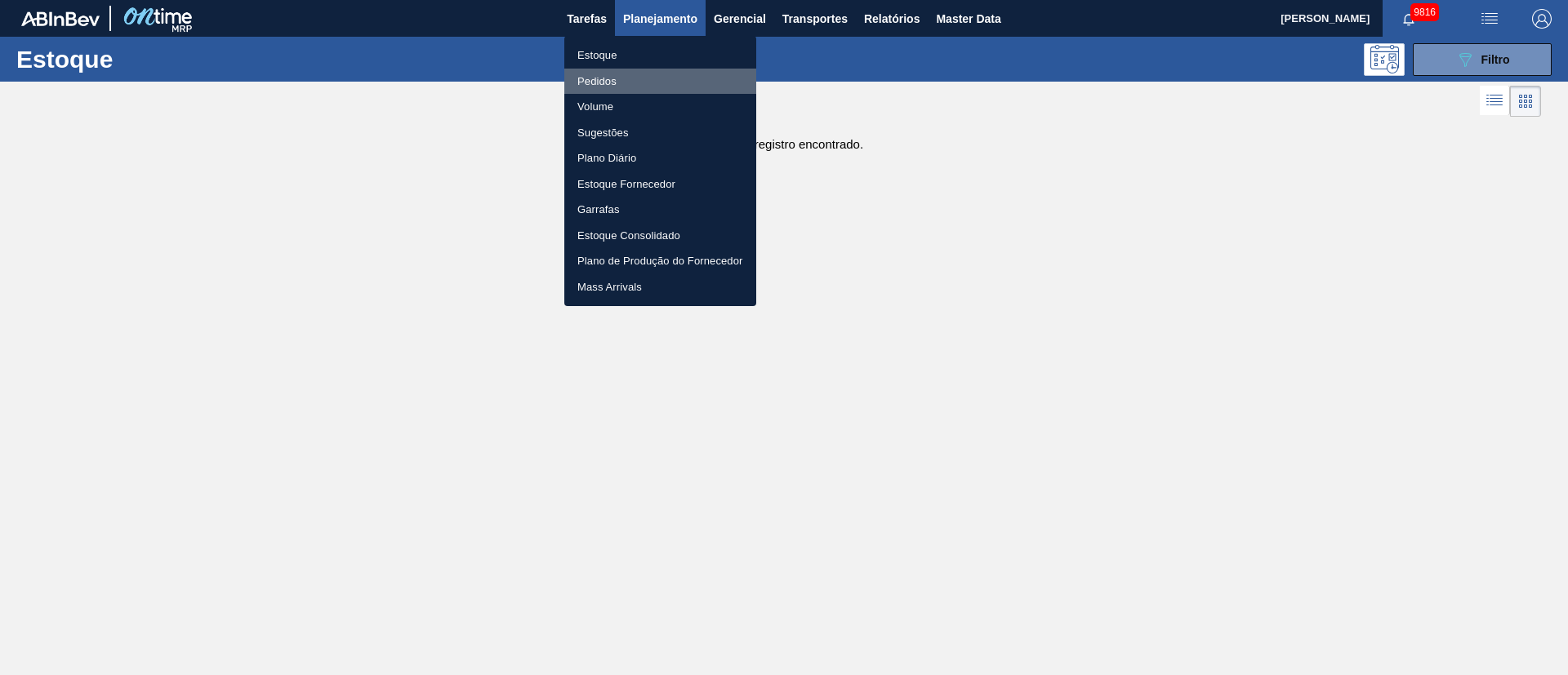
click at [606, 78] on li "Pedidos" at bounding box center [660, 82] width 192 height 26
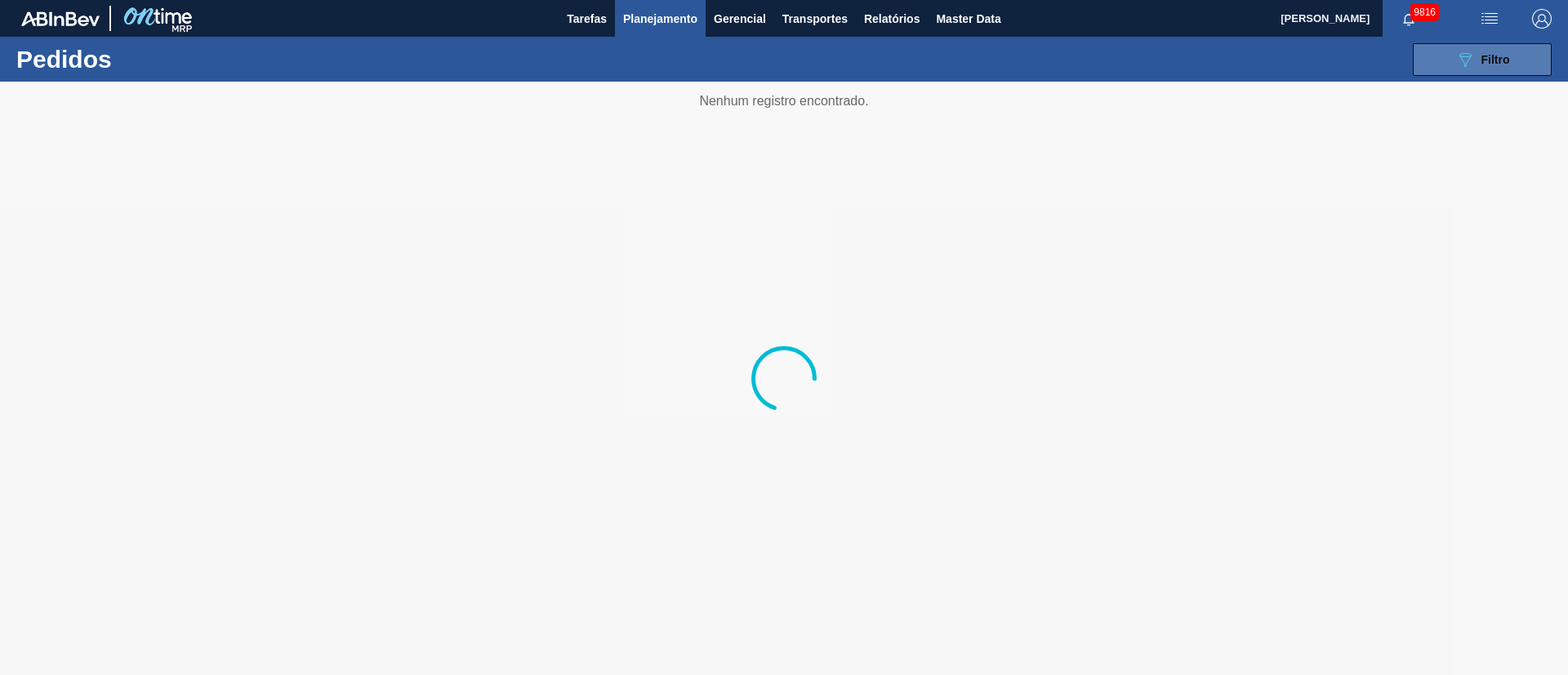
click at [1469, 71] on button "089F7B8B-B2A5-4AFE-B5C0-19BA573D28AC Filtro" at bounding box center [1483, 59] width 139 height 33
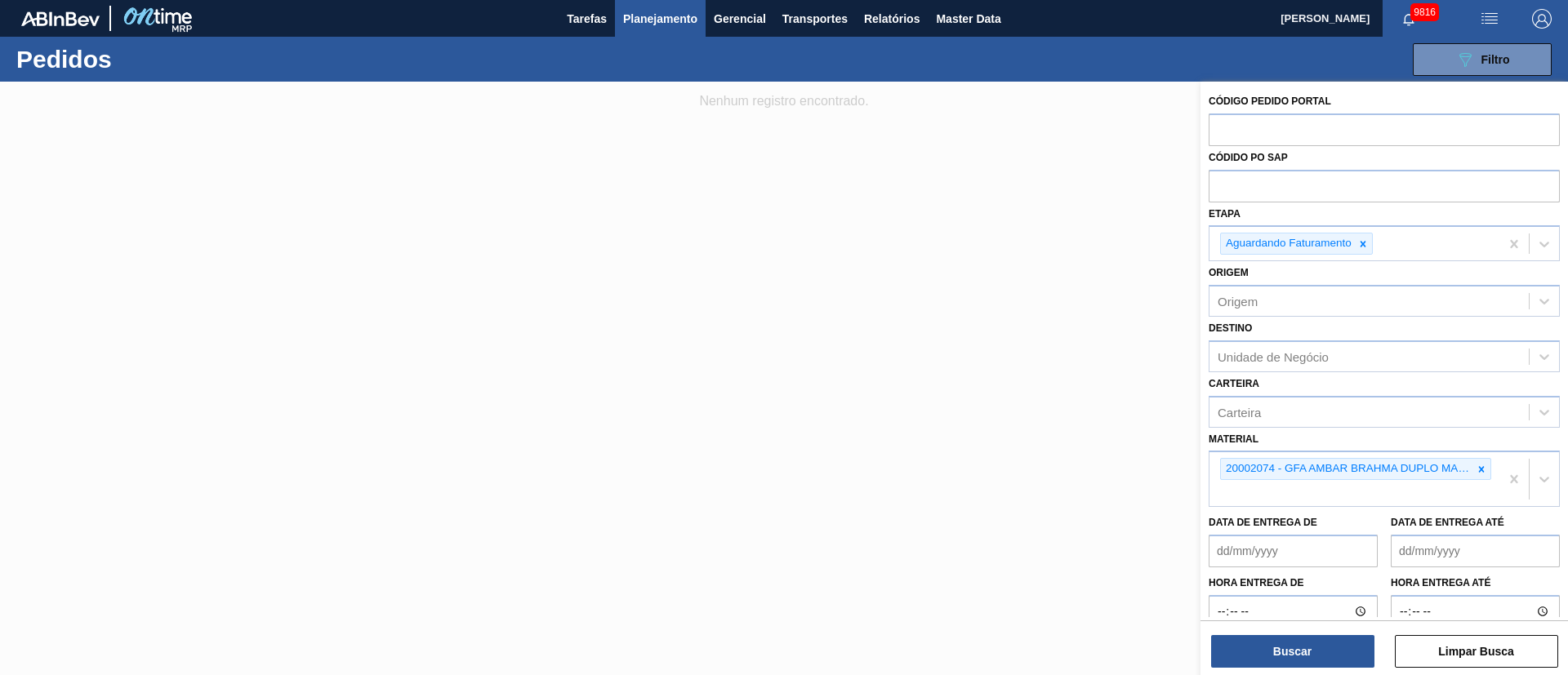
click at [664, 22] on span "Planejamento" at bounding box center [660, 19] width 74 height 20
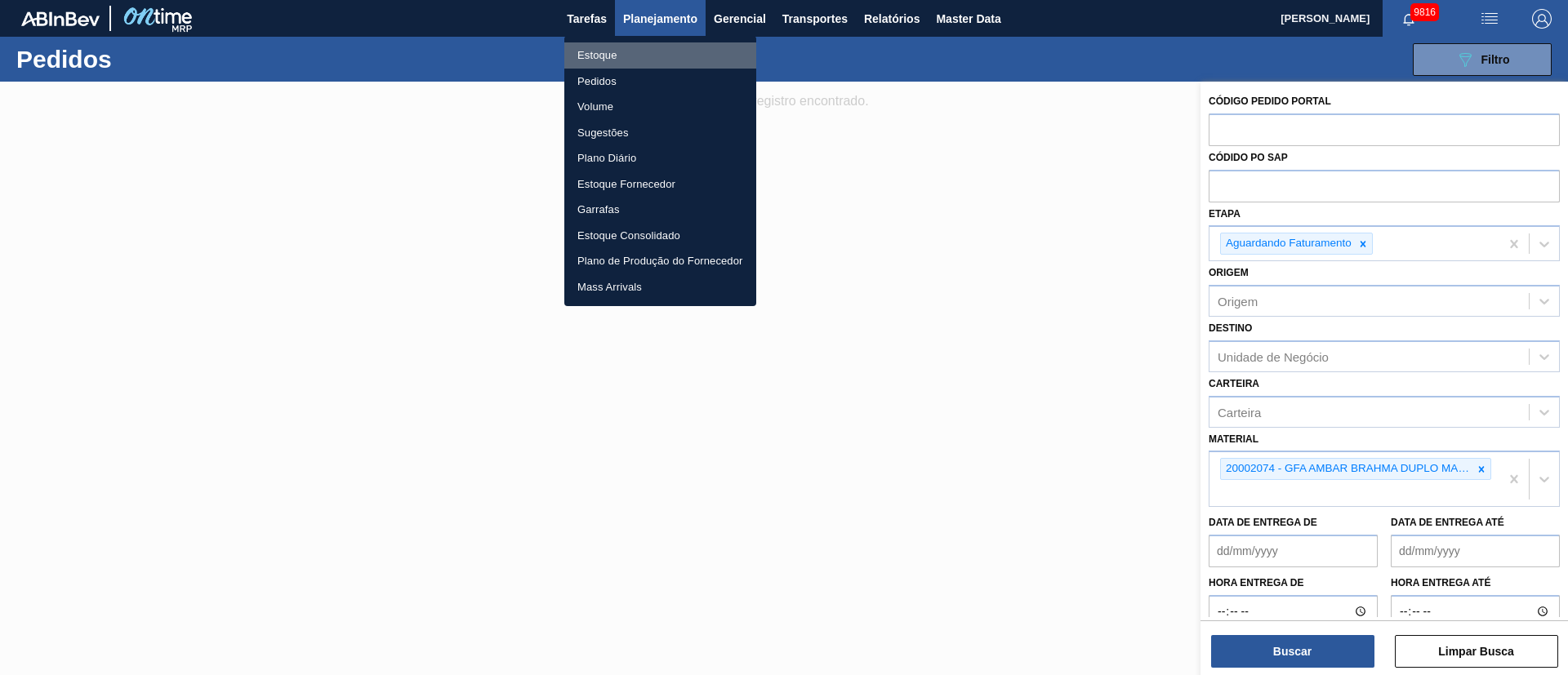
click at [598, 54] on li "Estoque" at bounding box center [660, 55] width 192 height 26
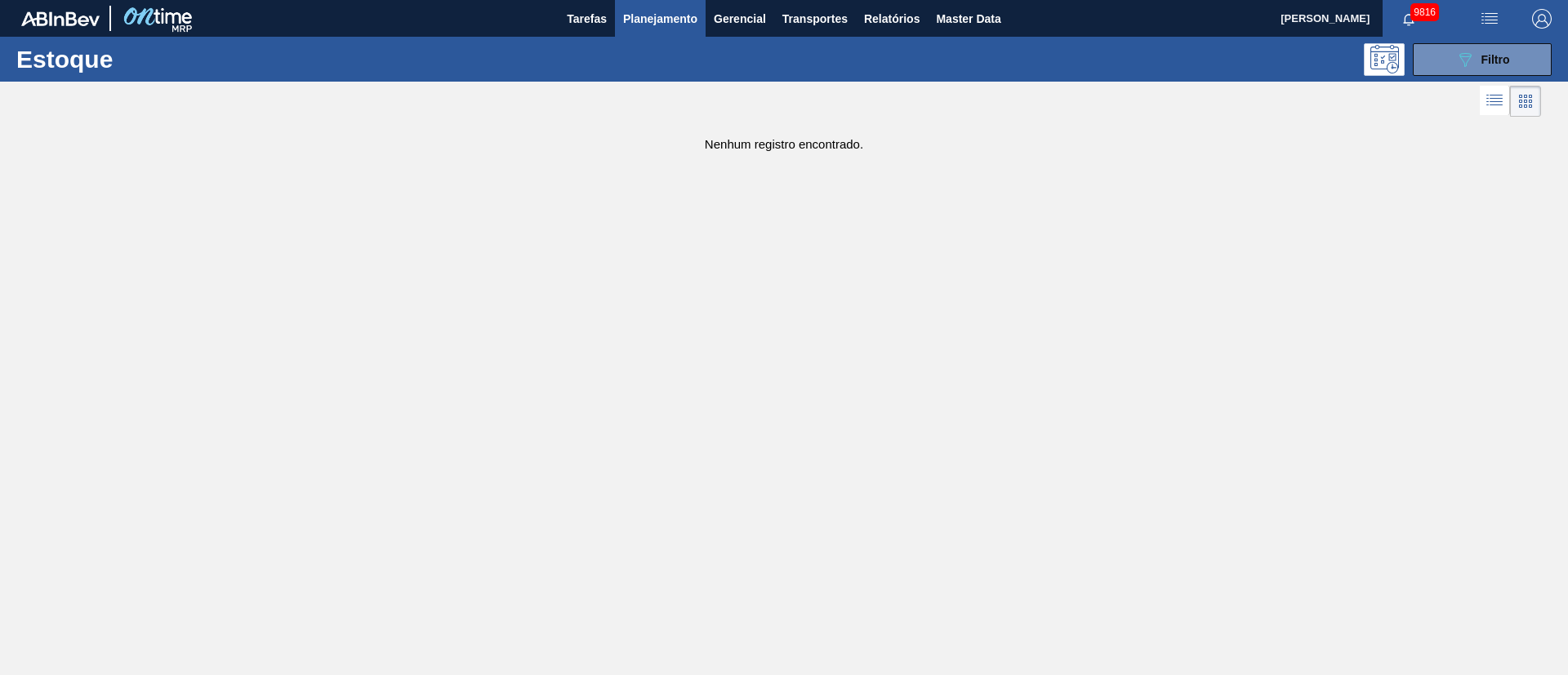
click at [648, 16] on span "Planejamento" at bounding box center [660, 19] width 74 height 20
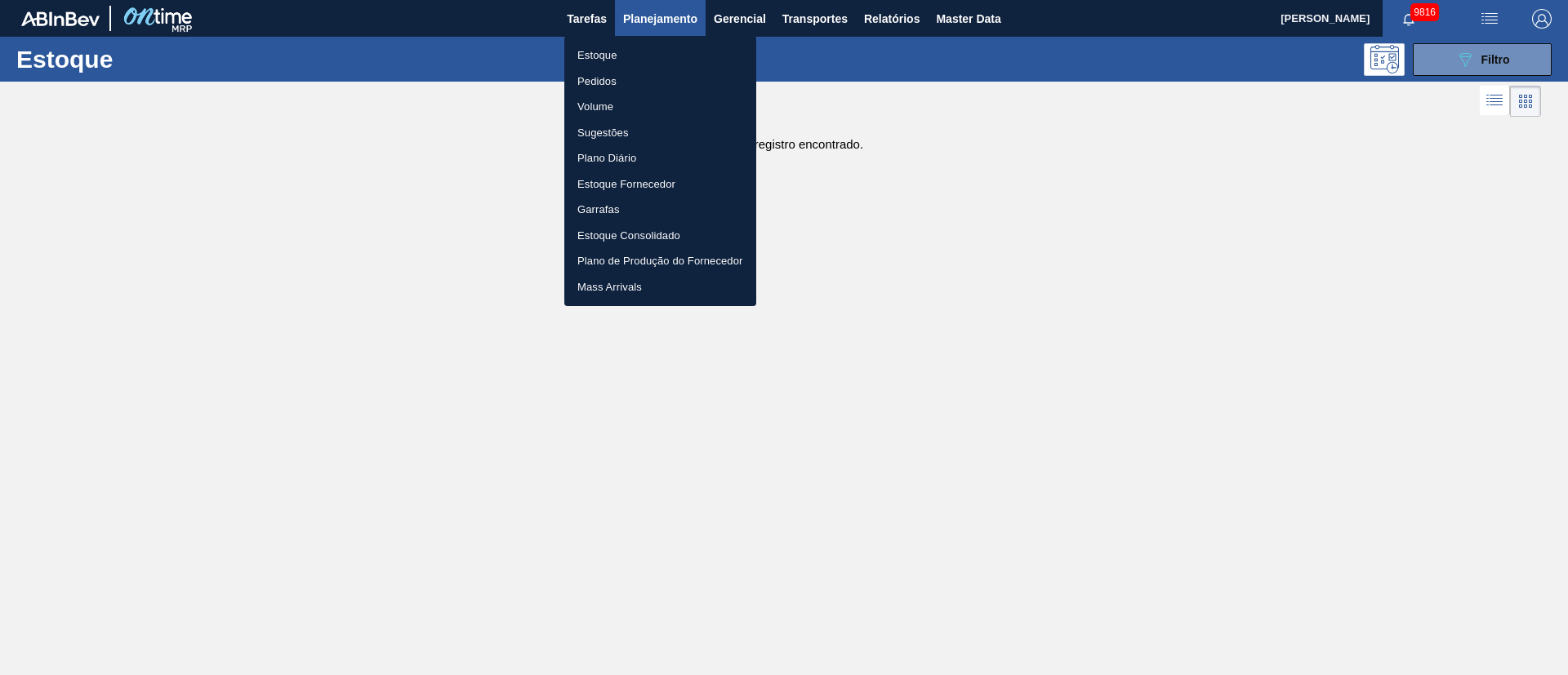
click at [597, 53] on li "Estoque" at bounding box center [660, 55] width 192 height 26
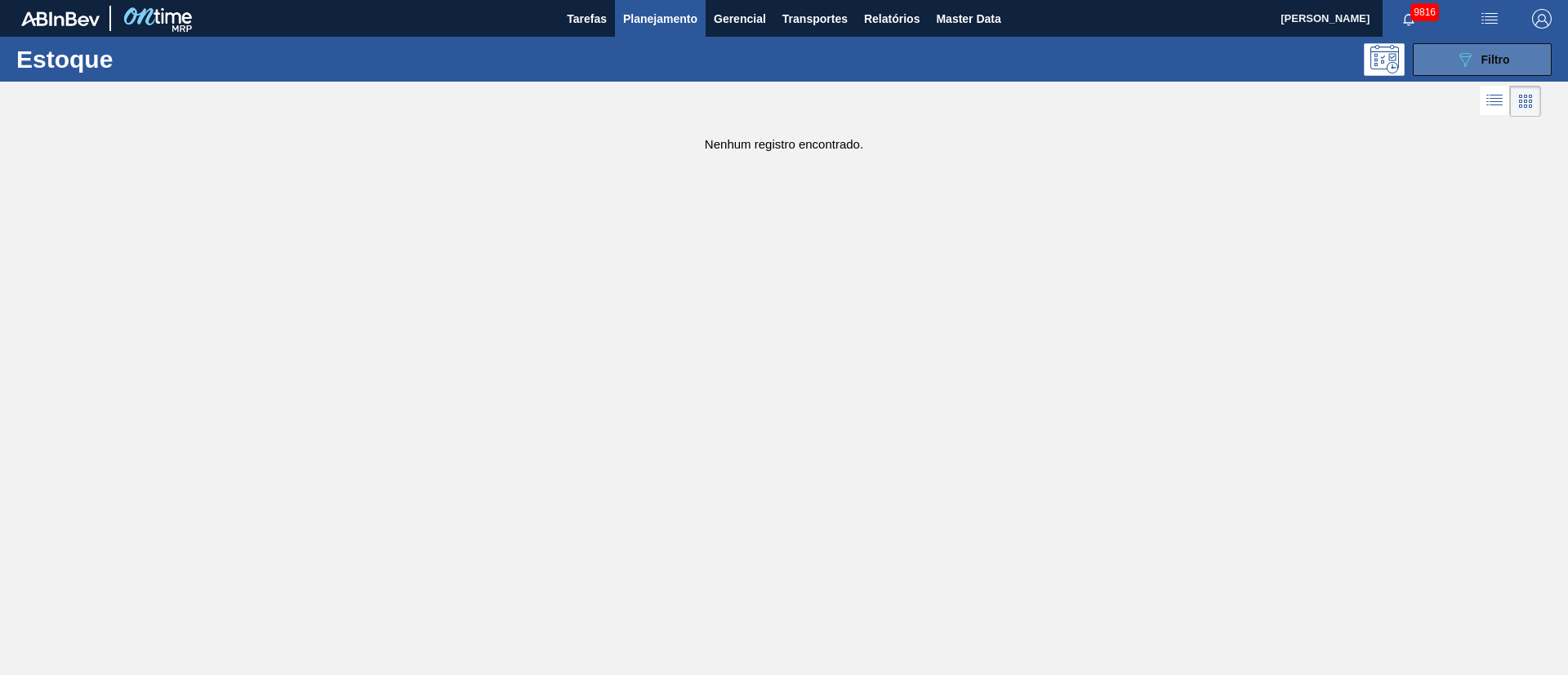
click at [1530, 60] on button "089F7B8B-B2A5-4AFE-B5C0-19BA573D28AC Filtro" at bounding box center [1483, 59] width 139 height 33
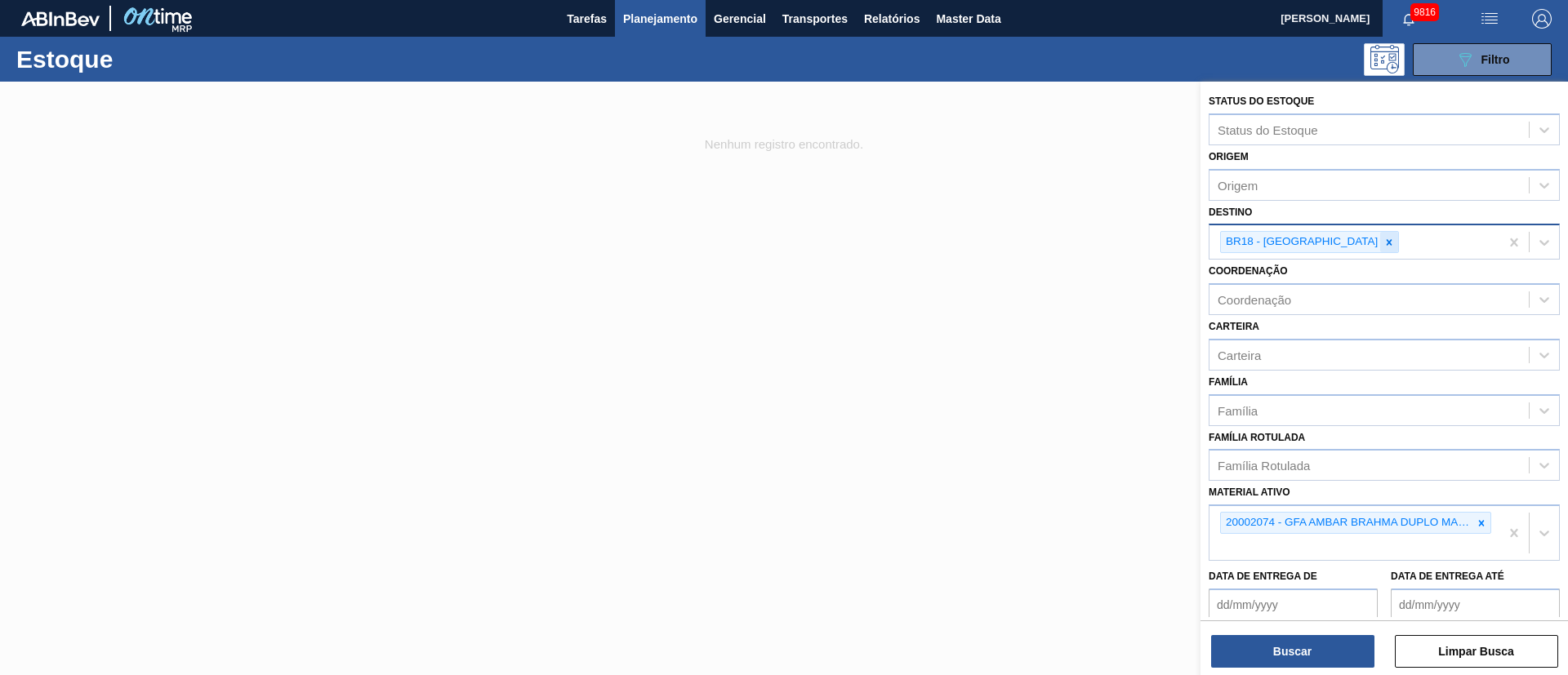
click at [1380, 240] on div at bounding box center [1389, 242] width 18 height 21
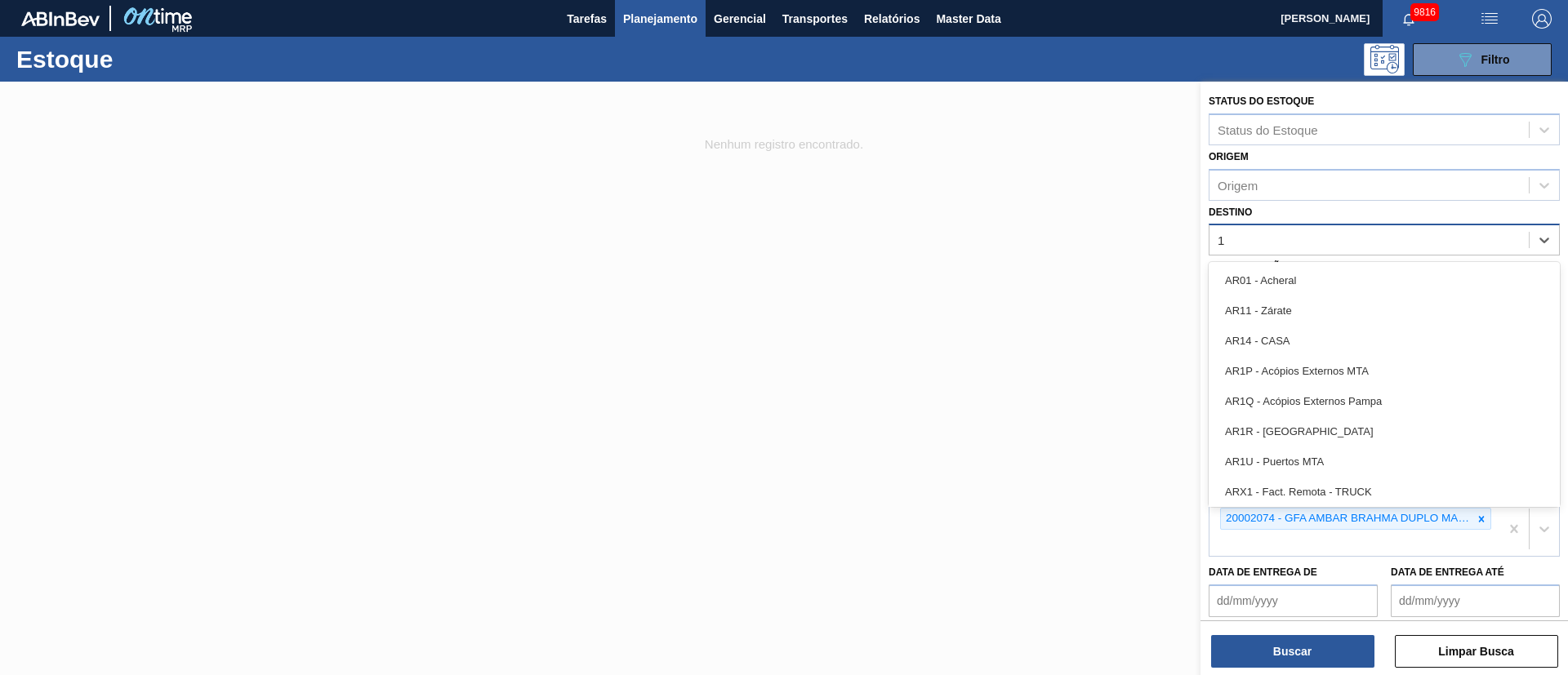
type input "16"
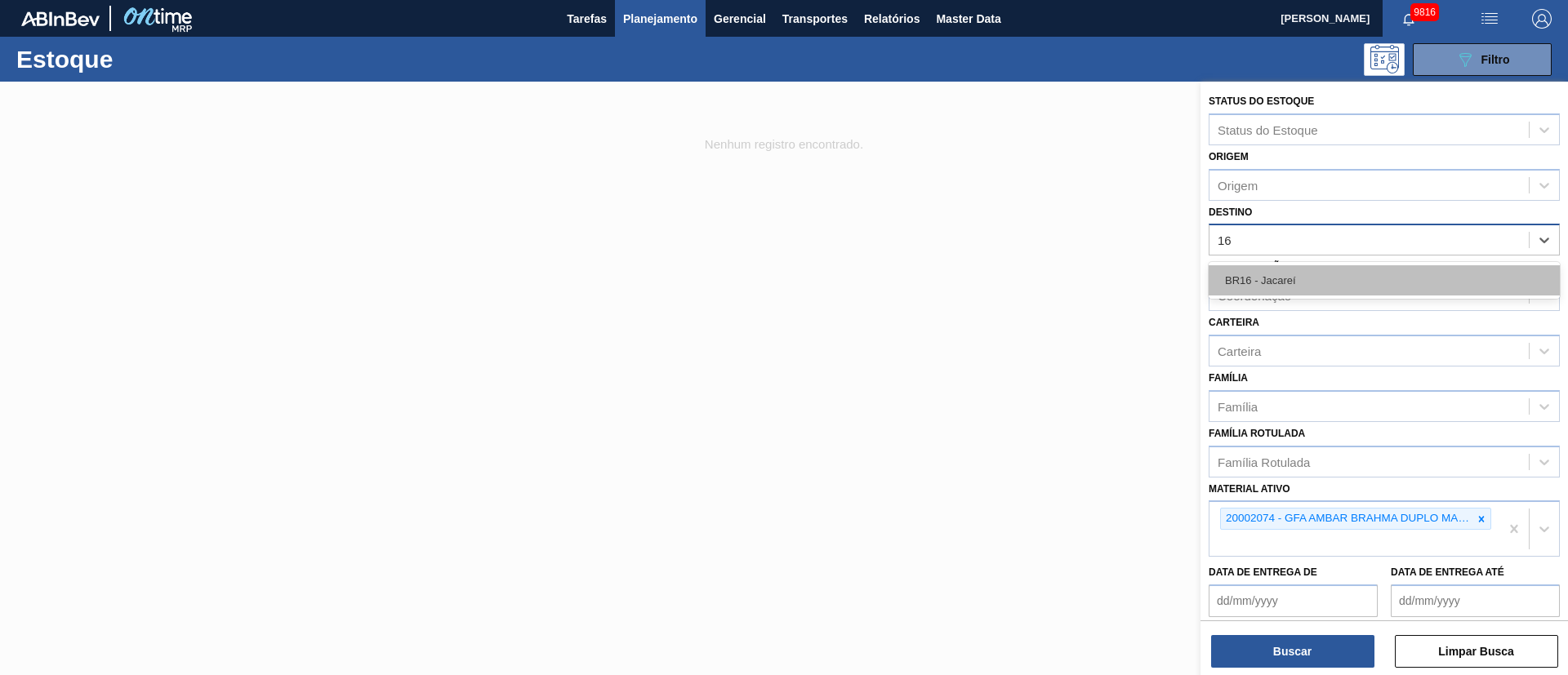
click at [1292, 287] on div "BR16 - Jacareí" at bounding box center [1384, 280] width 351 height 30
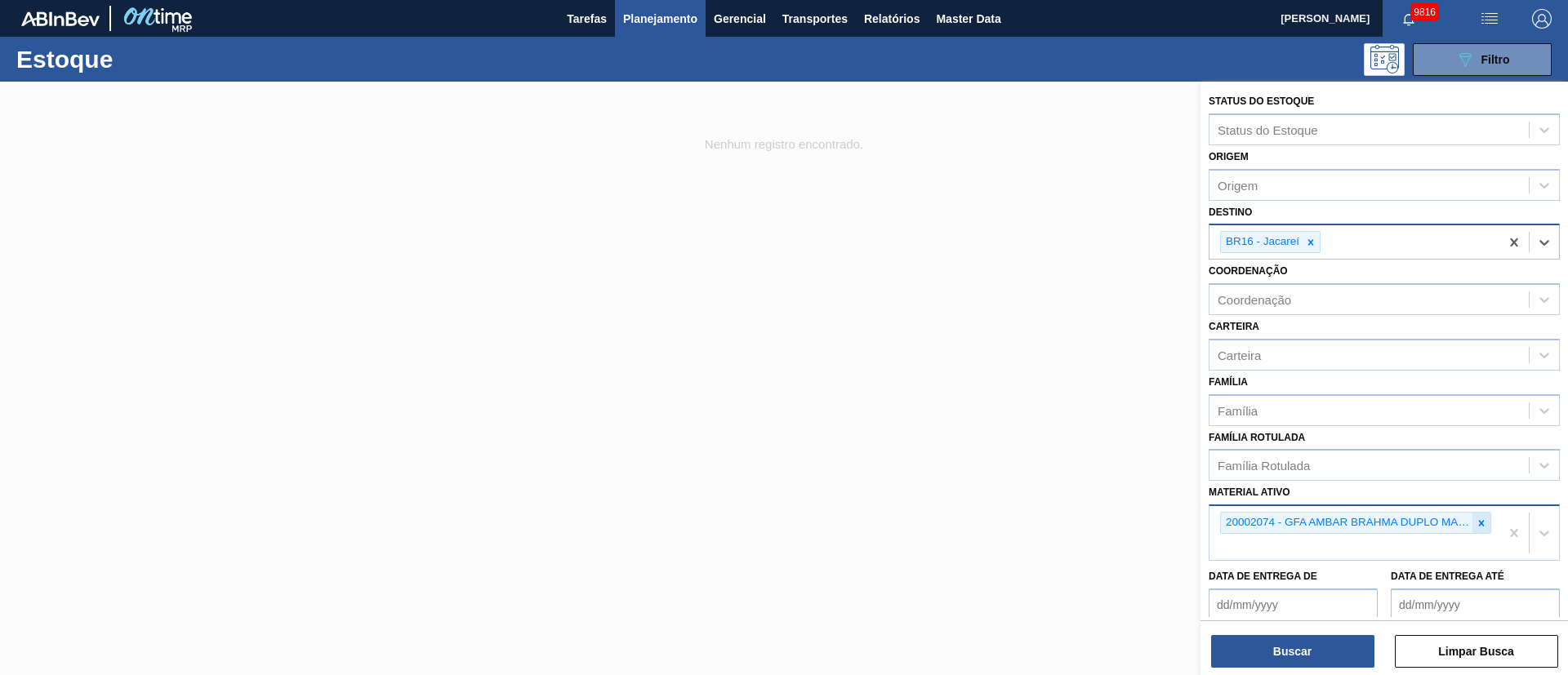
click at [1475, 520] on icon at bounding box center [1481, 523] width 11 height 11
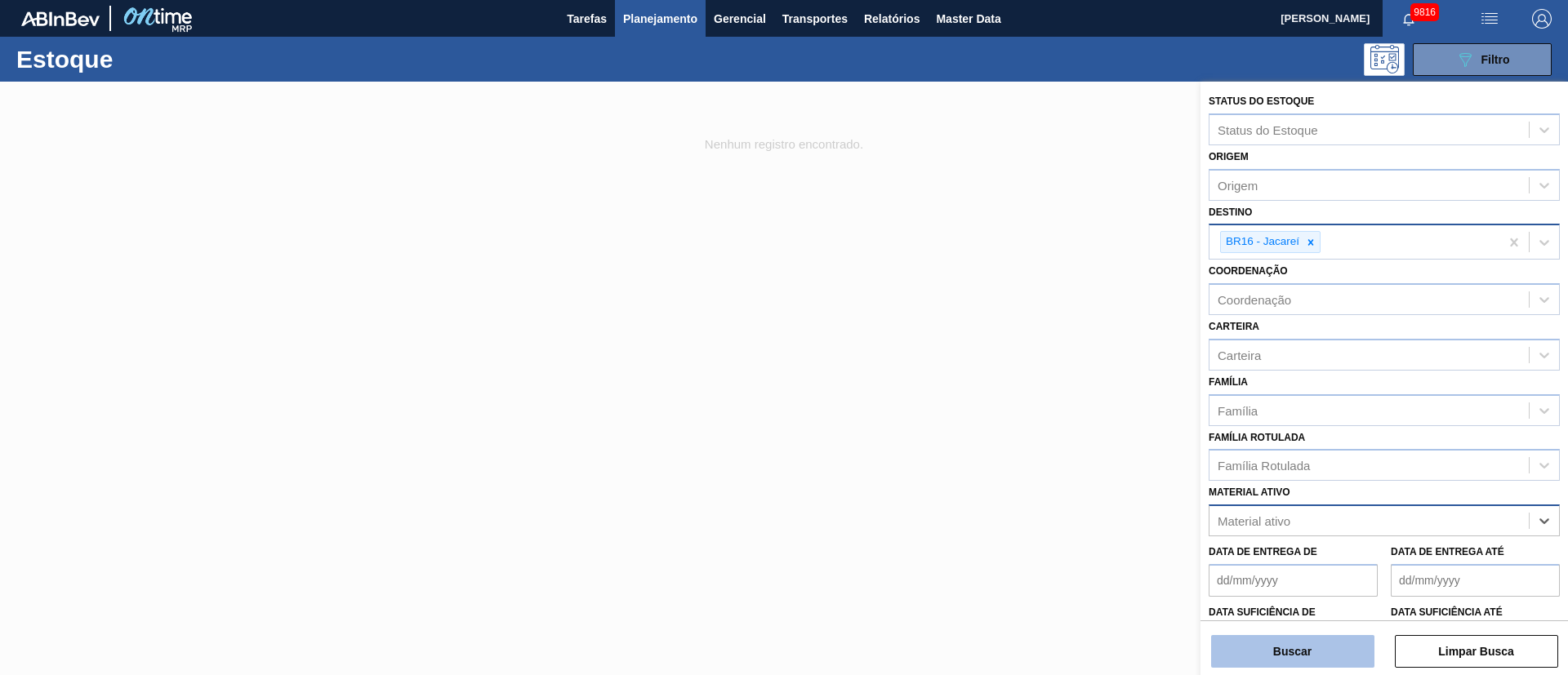
click at [1288, 652] on button "Buscar" at bounding box center [1293, 651] width 163 height 33
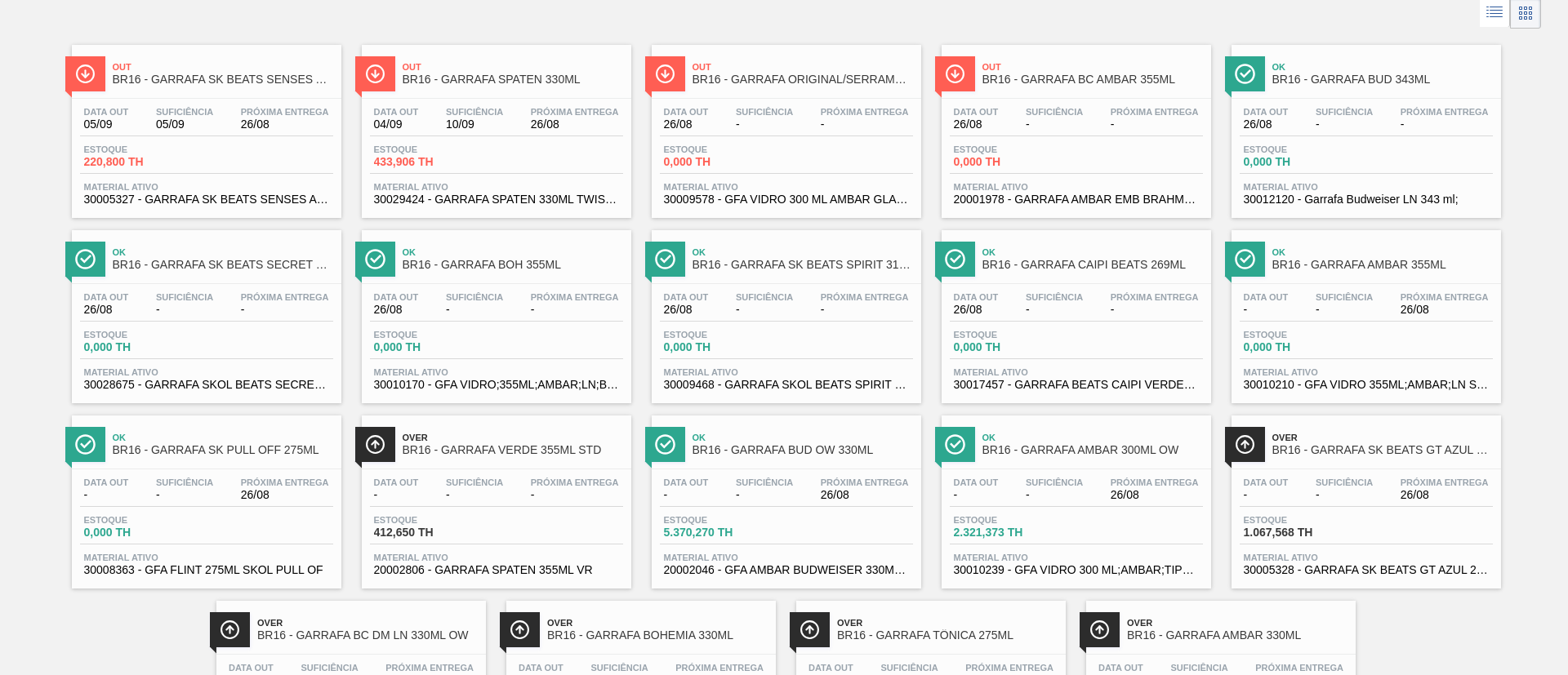
scroll to position [122, 0]
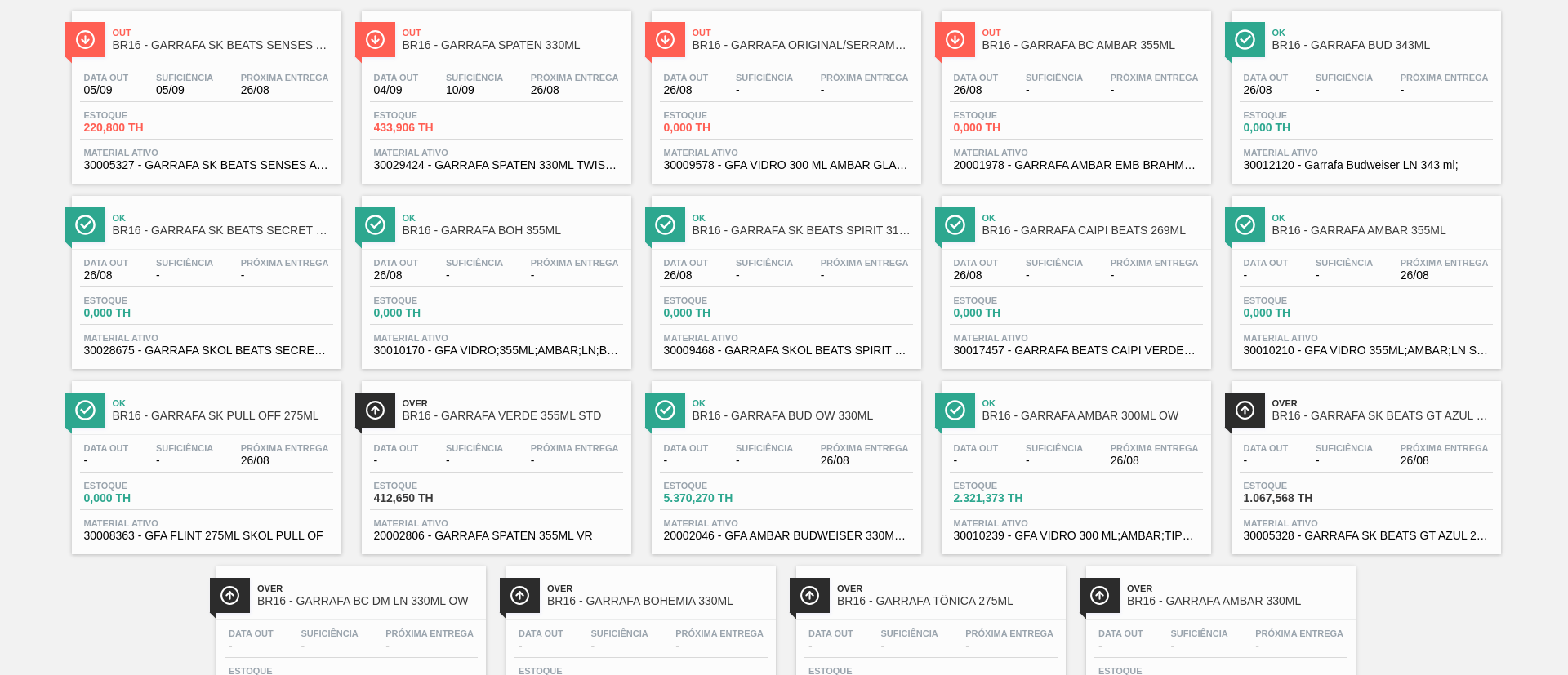
click at [1063, 494] on span "2.321,373 TH" at bounding box center [1011, 498] width 115 height 12
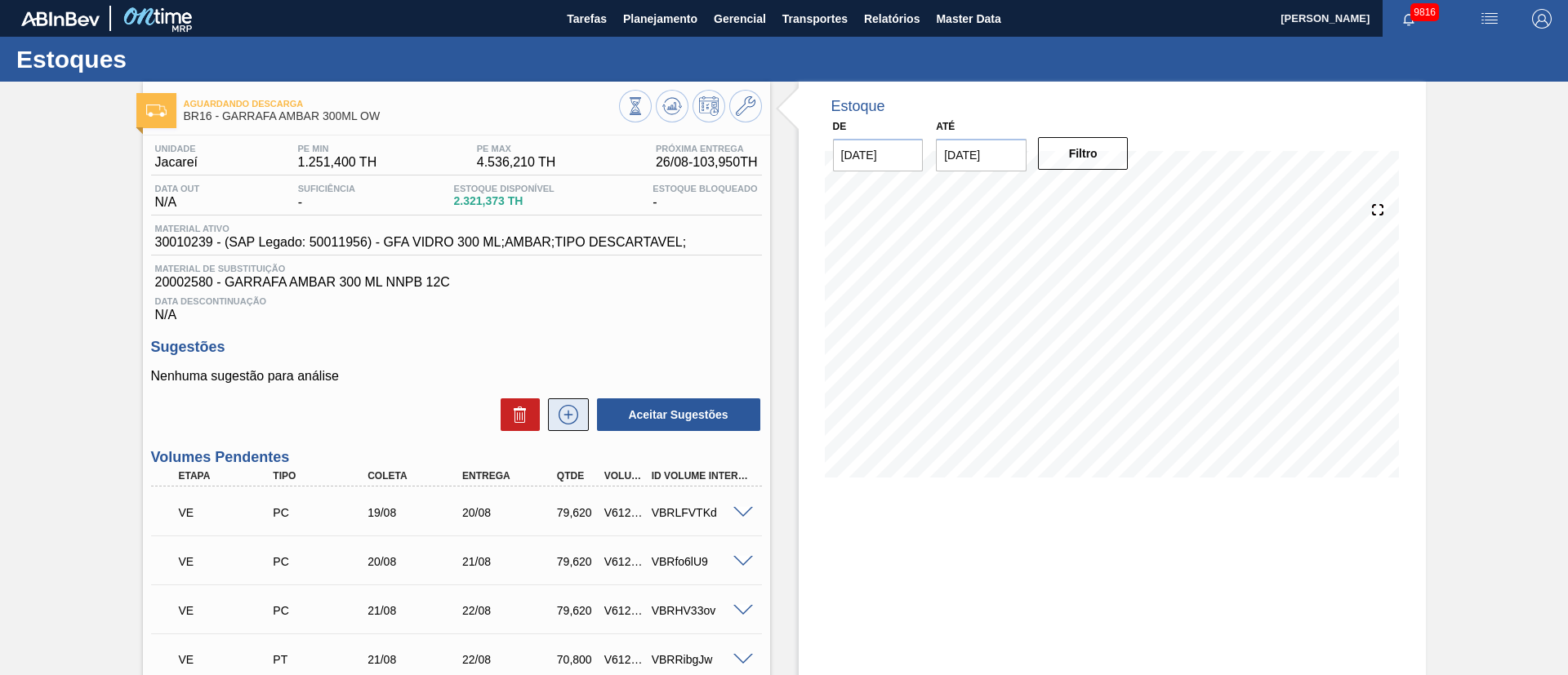
click at [570, 418] on icon at bounding box center [568, 414] width 26 height 20
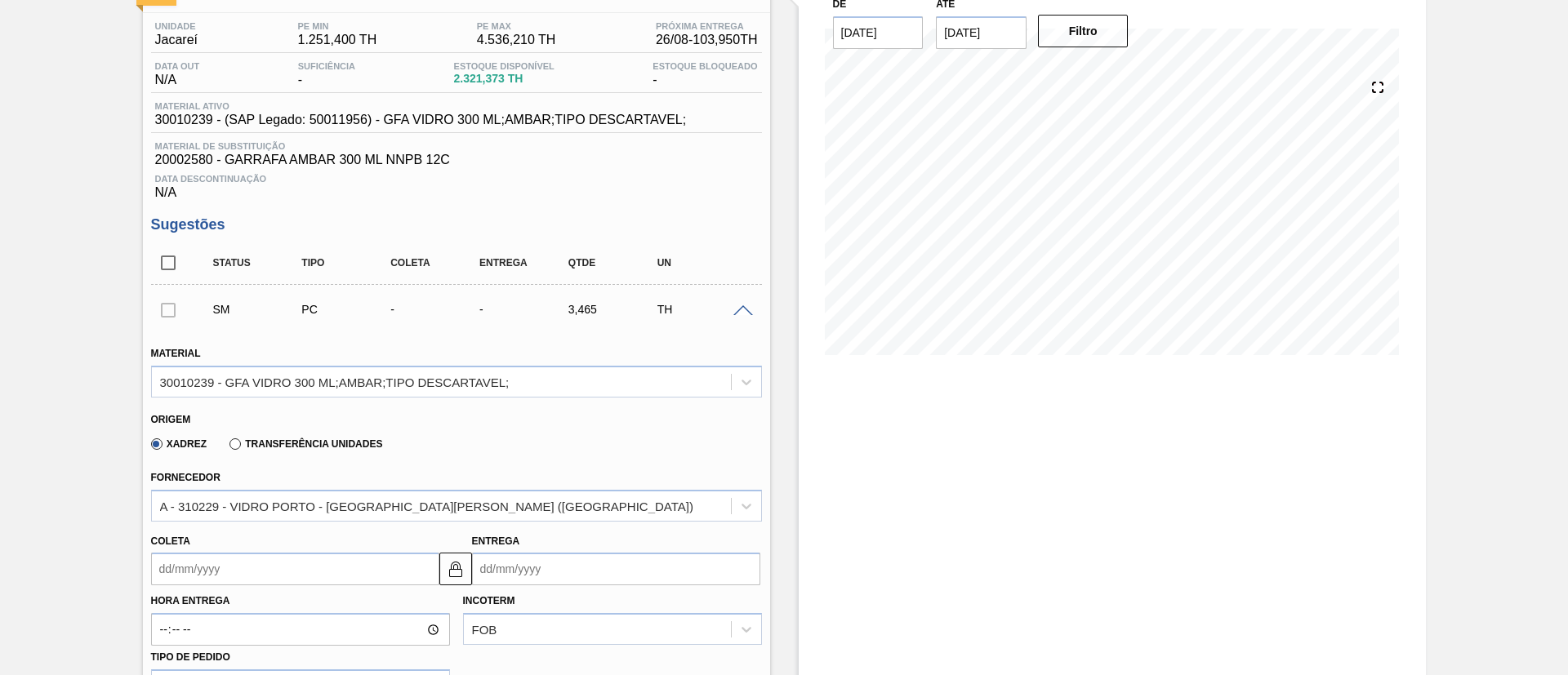
scroll to position [367, 0]
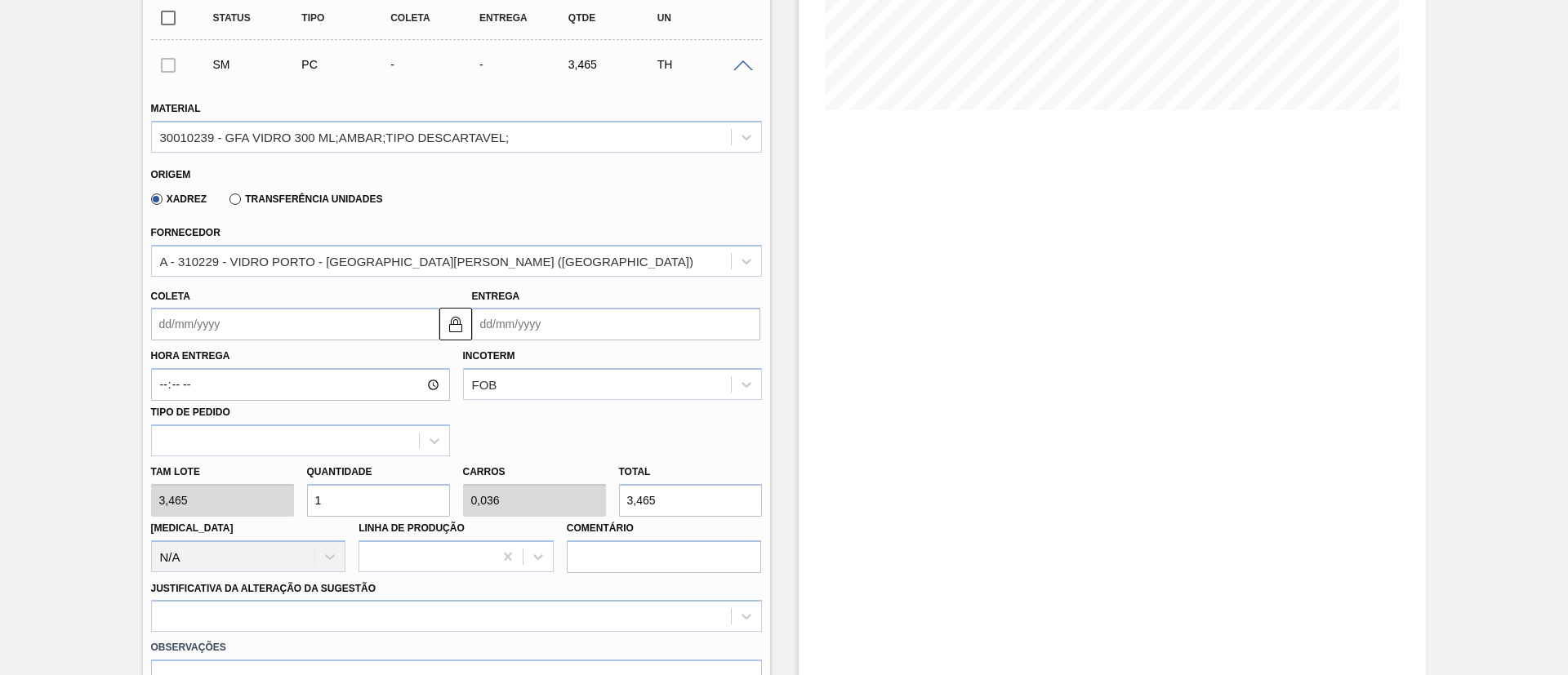
click at [274, 513] on div "Tam lote 3,465 Quantidade 1 Carros 0,036 Total 3,465 Doca N/A Linha de Produção…" at bounding box center [457, 514] width 624 height 116
type input "11"
type input "0,393"
type input "38,115"
type input "112"
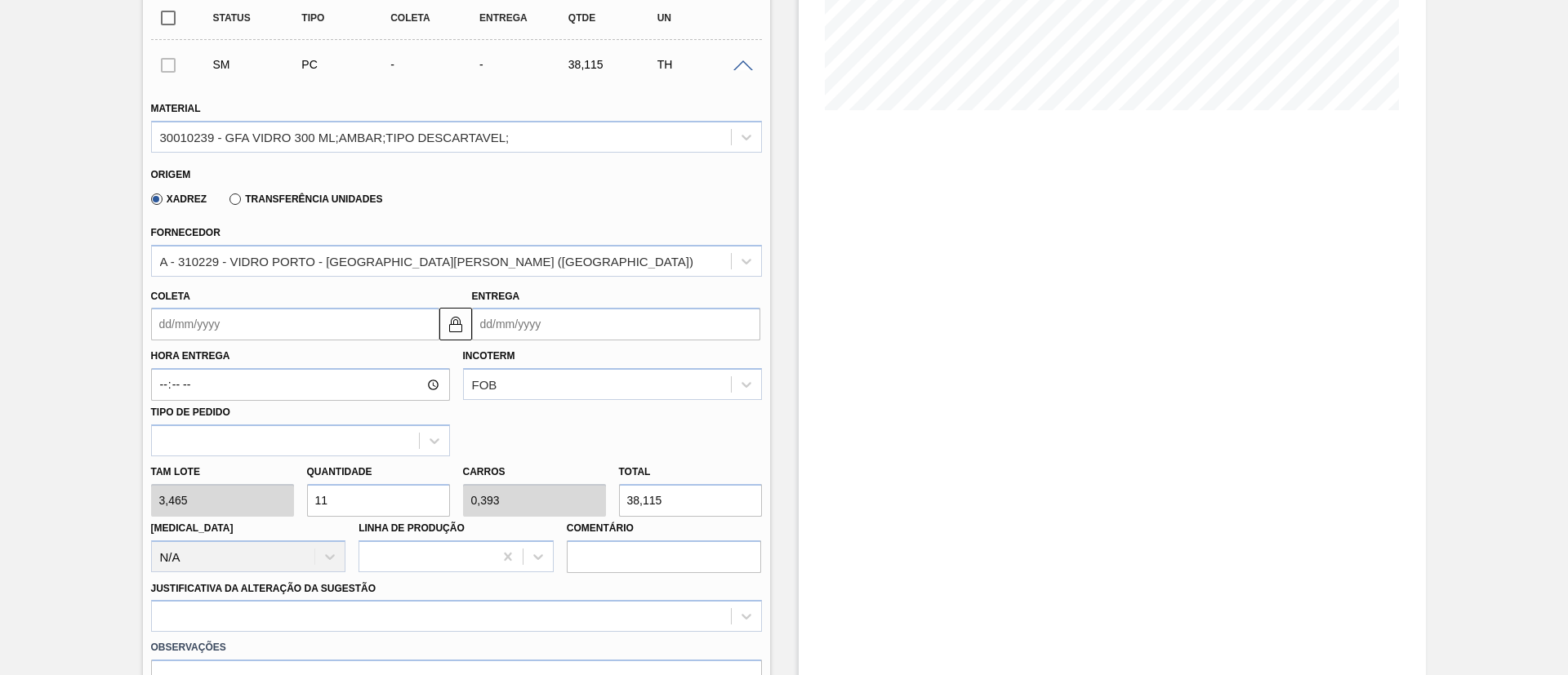
type input "4"
type input "388,08"
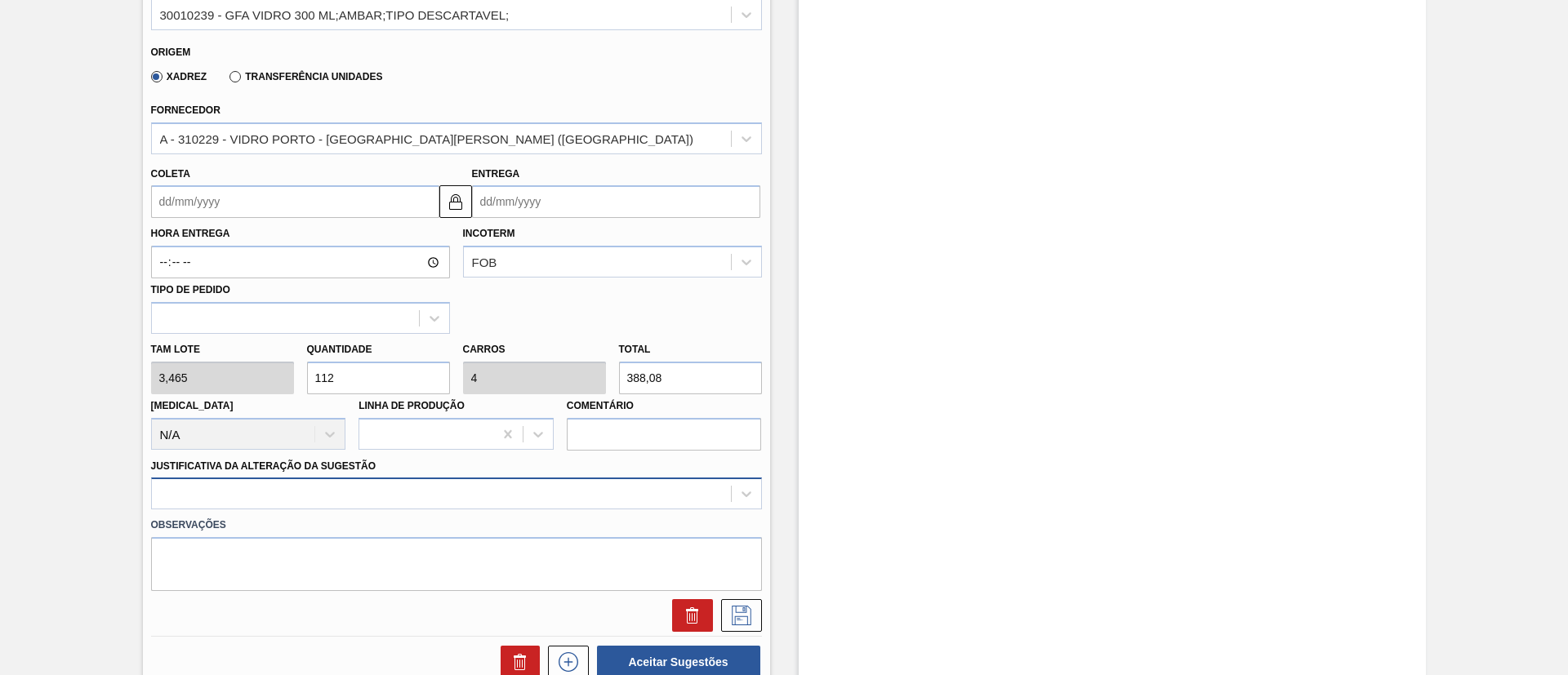
type input "112"
click at [276, 496] on div at bounding box center [457, 493] width 611 height 32
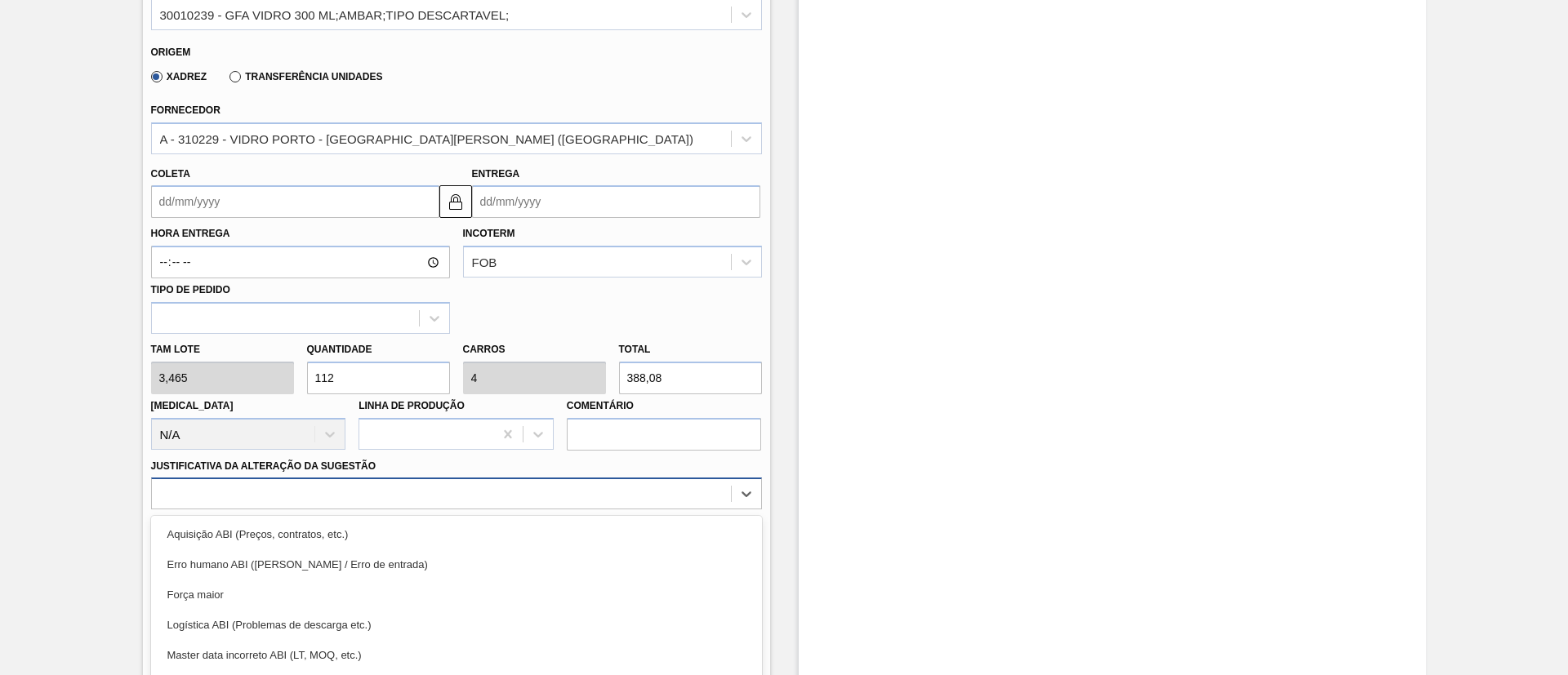
scroll to position [582, 0]
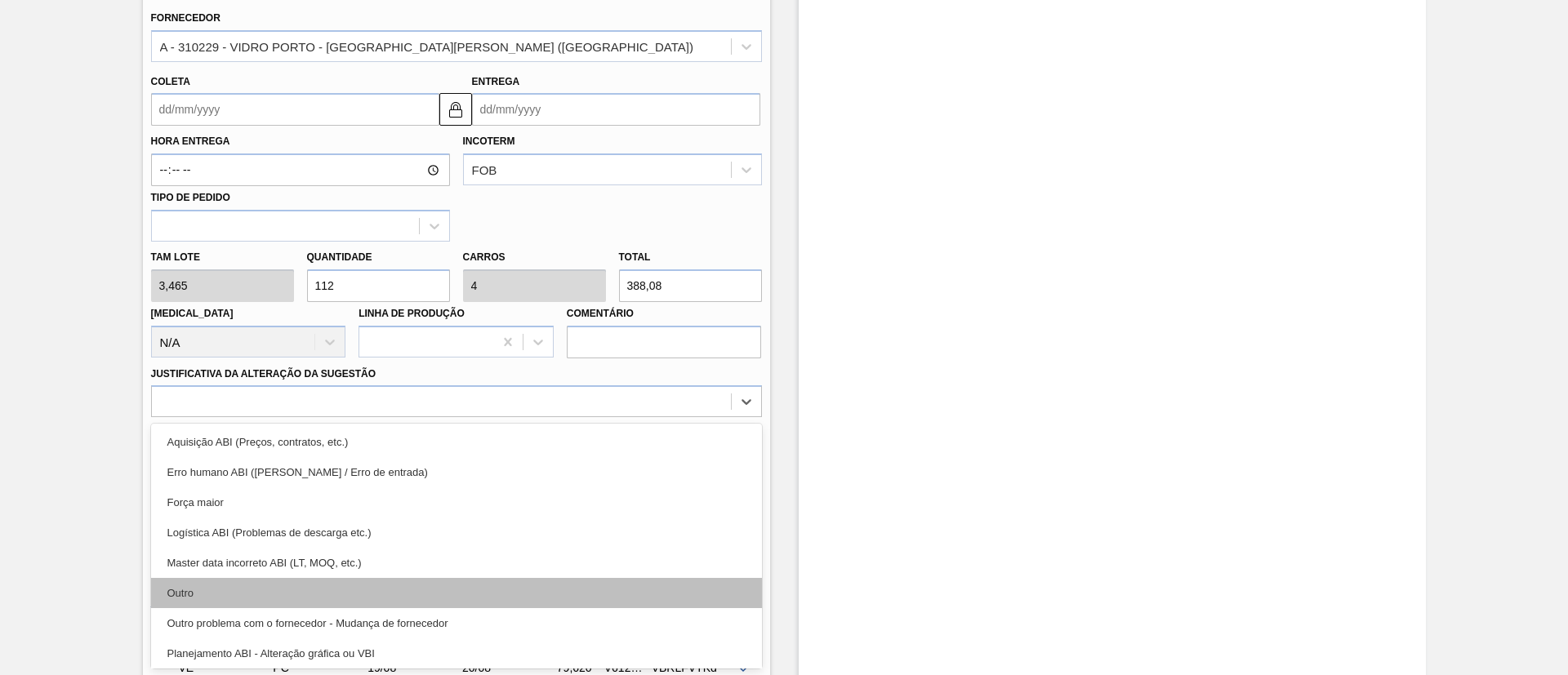
click at [218, 590] on div "Outro" at bounding box center [457, 592] width 611 height 30
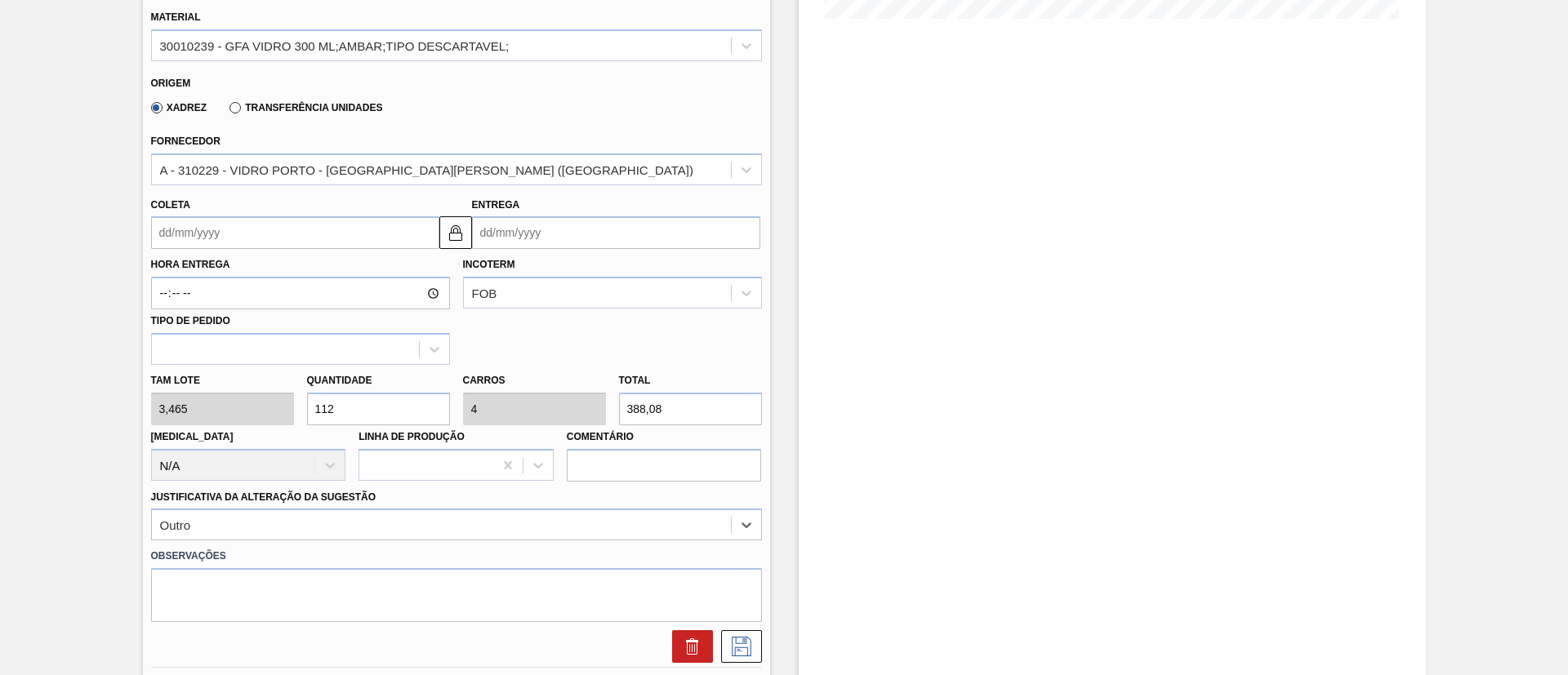
scroll to position [337, 0]
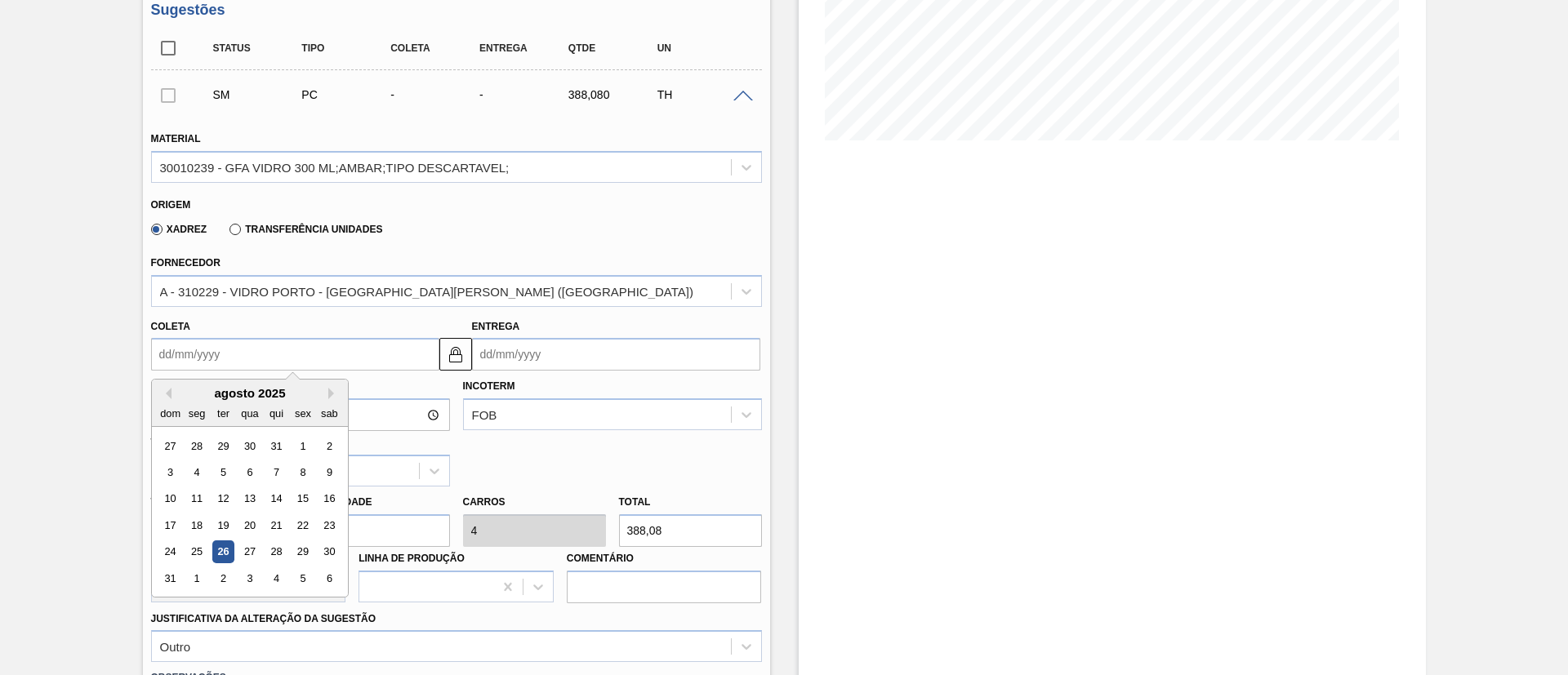
click at [238, 341] on input "Coleta" at bounding box center [295, 354] width 288 height 33
click at [324, 560] on div "30" at bounding box center [328, 551] width 22 height 22
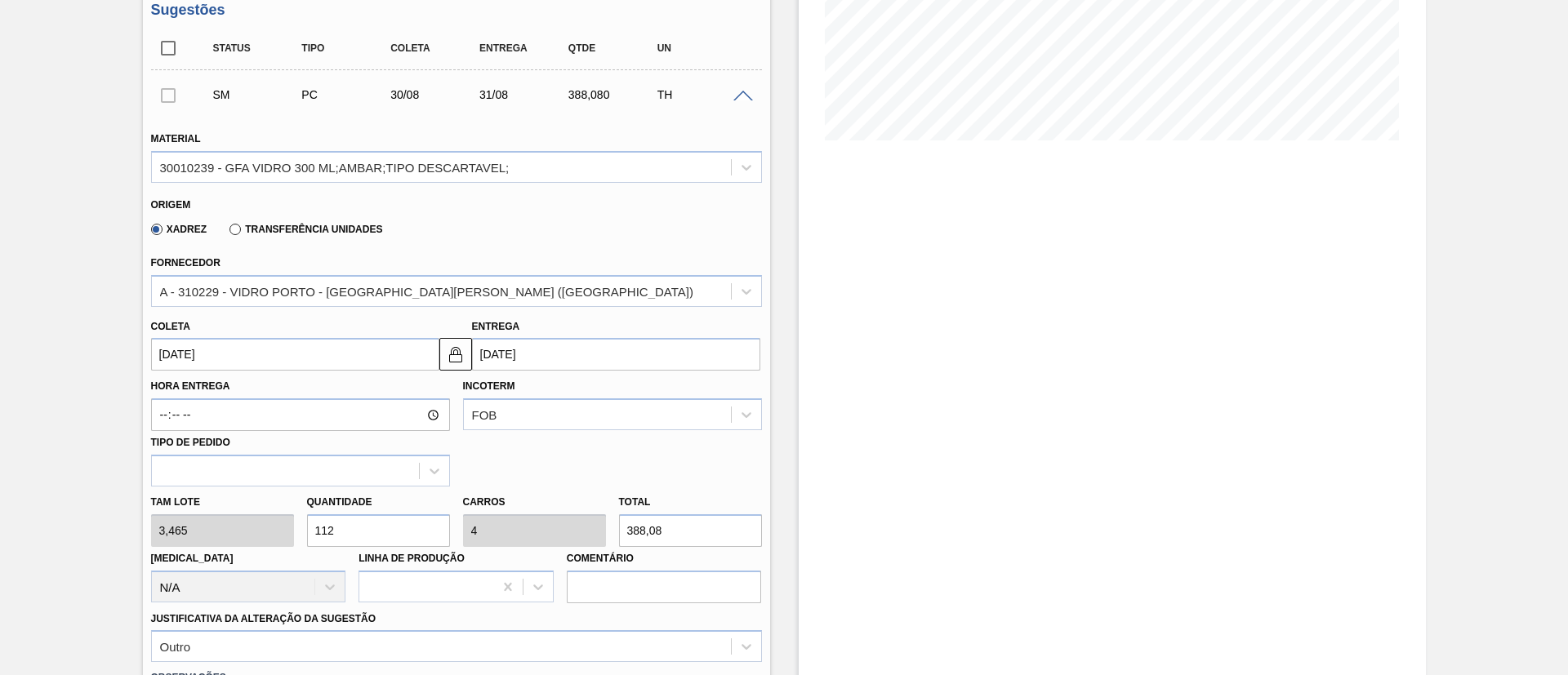
type input "30/08/2025"
type input "31/08/2025"
click at [239, 163] on div "30010239 - GFA VIDRO 300 ML;AMBAR;TIPO DESCARTAVEL;" at bounding box center [334, 166] width 349 height 14
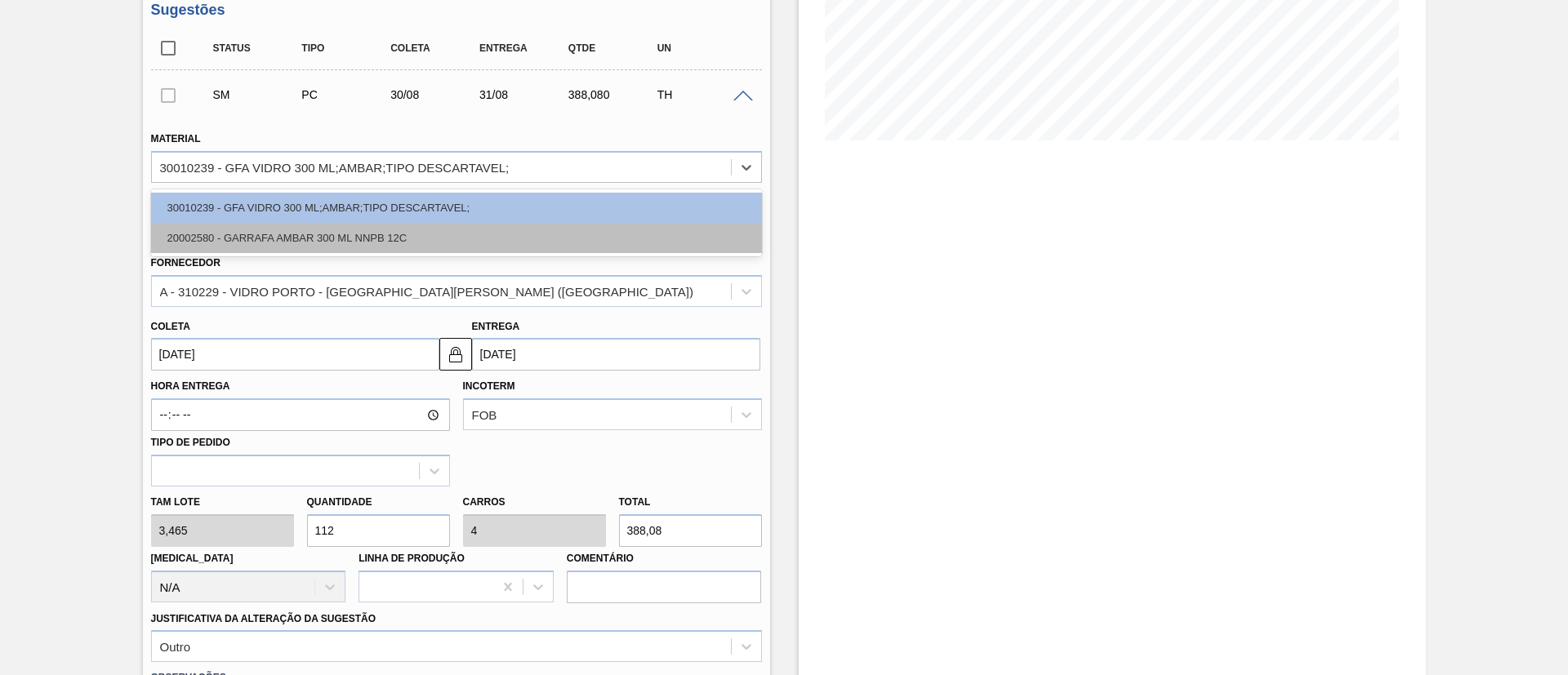
click at [229, 232] on div "20002580 - GARRAFA AMBAR 300 ML NNPB 12C" at bounding box center [457, 238] width 611 height 30
type input "3,780"
type input "102,667"
type input "3,667"
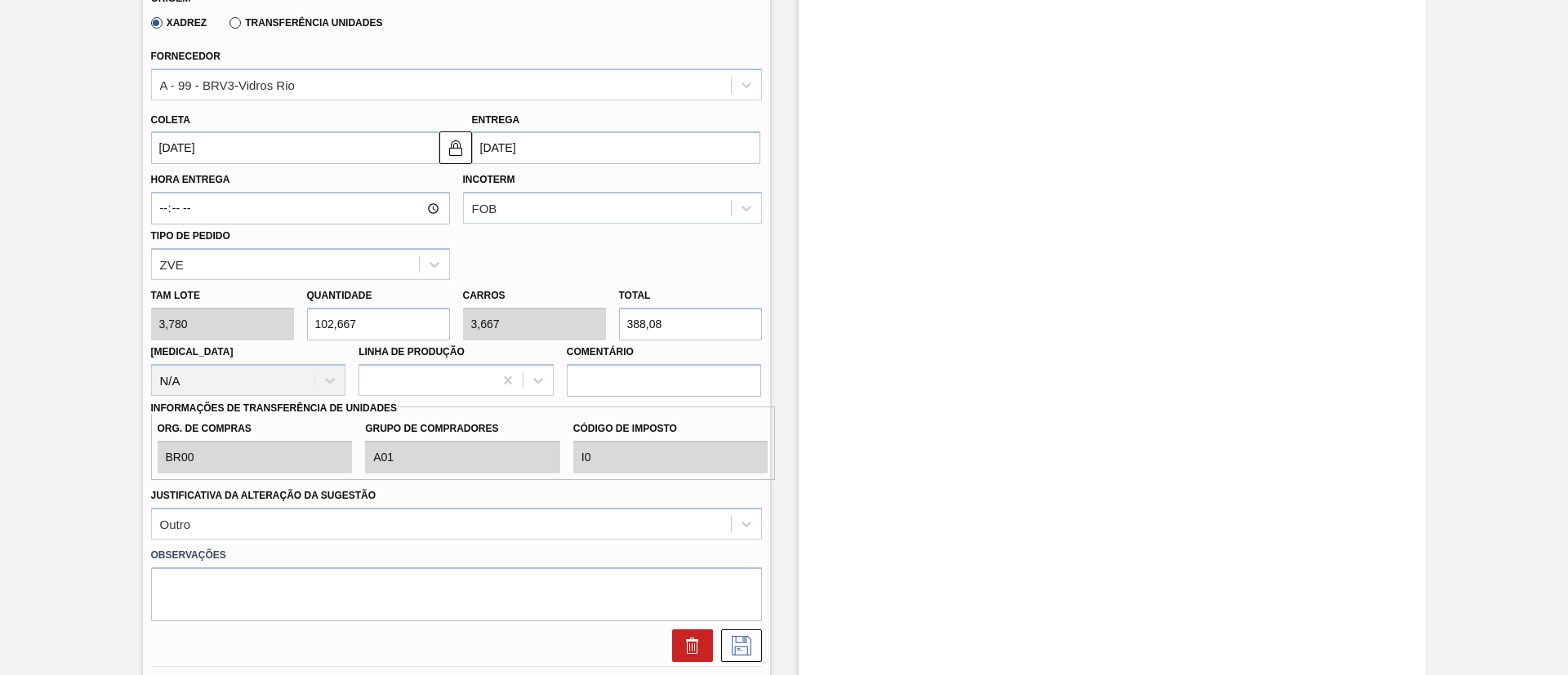
scroll to position [582, 0]
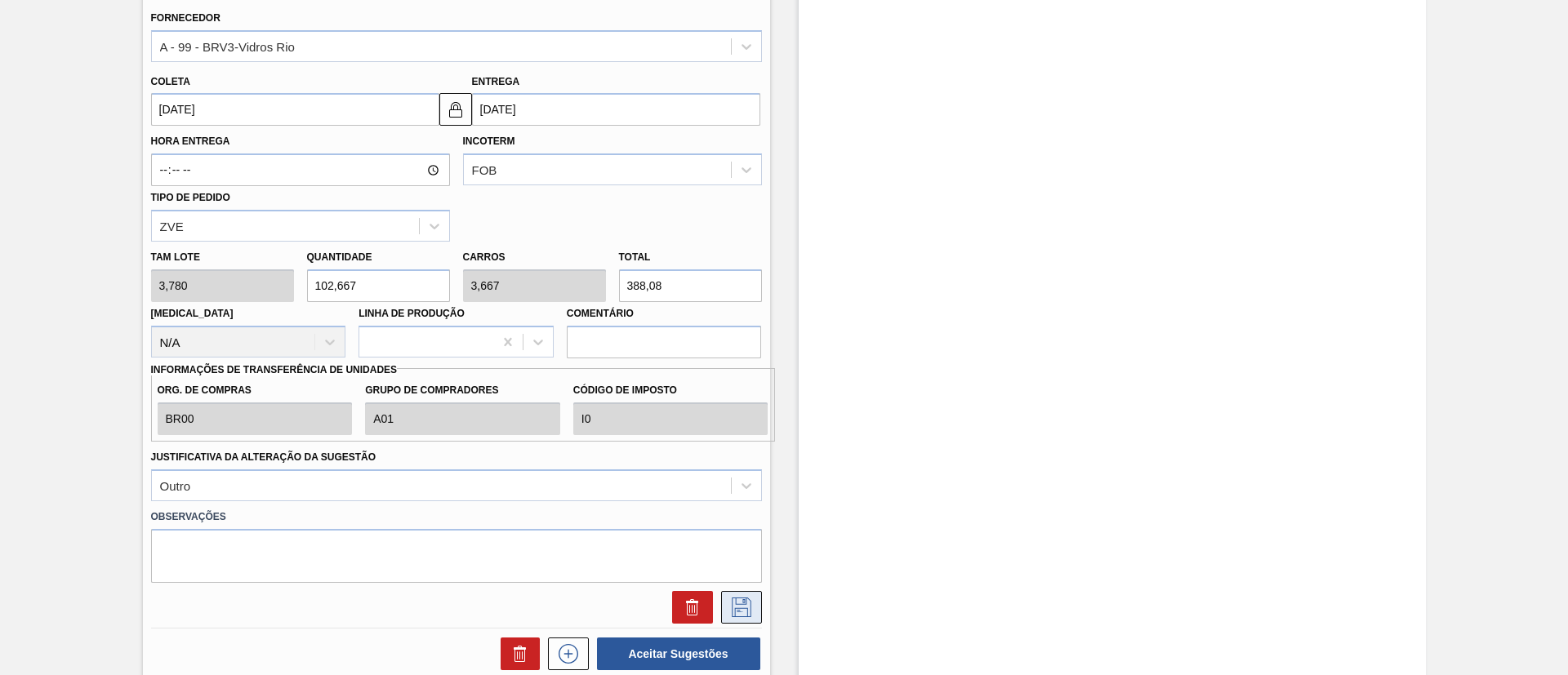
click at [740, 609] on icon at bounding box center [741, 606] width 26 height 20
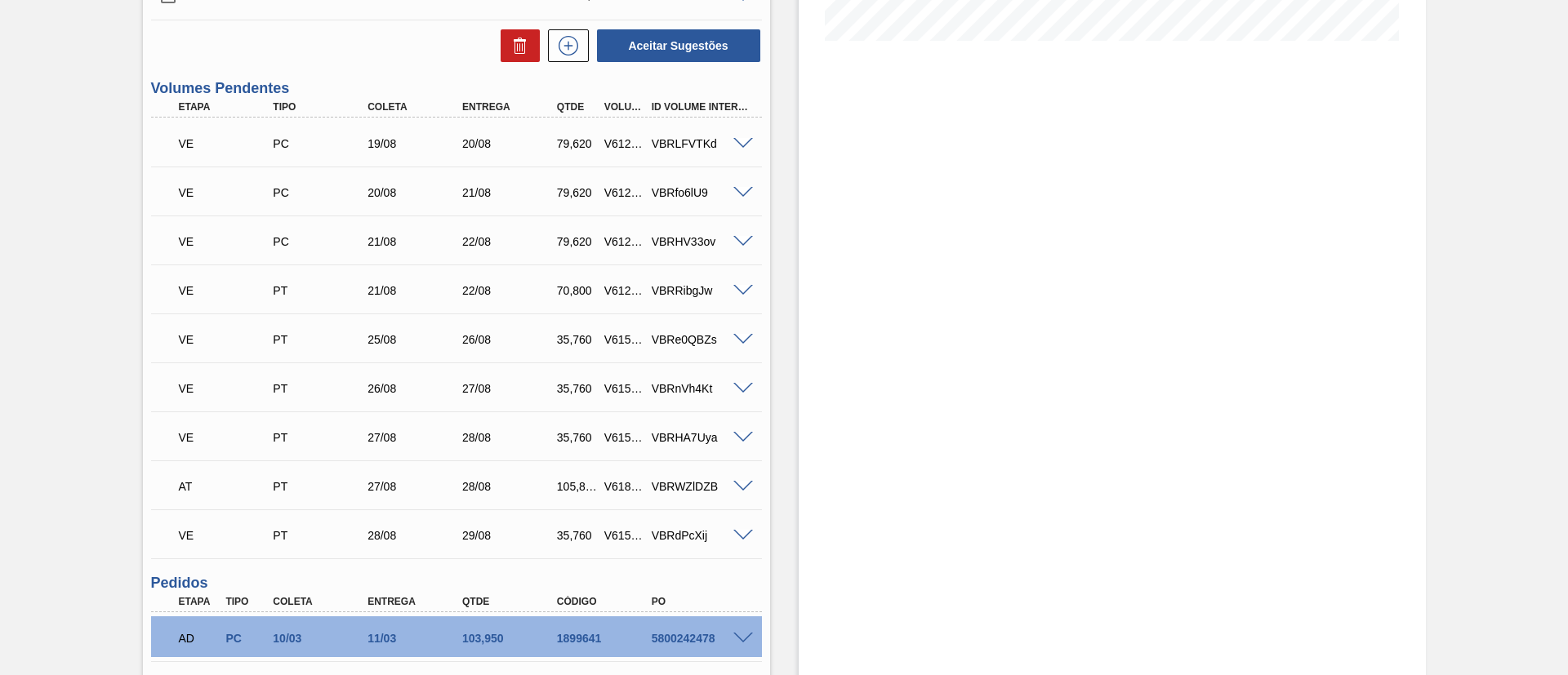
scroll to position [92, 0]
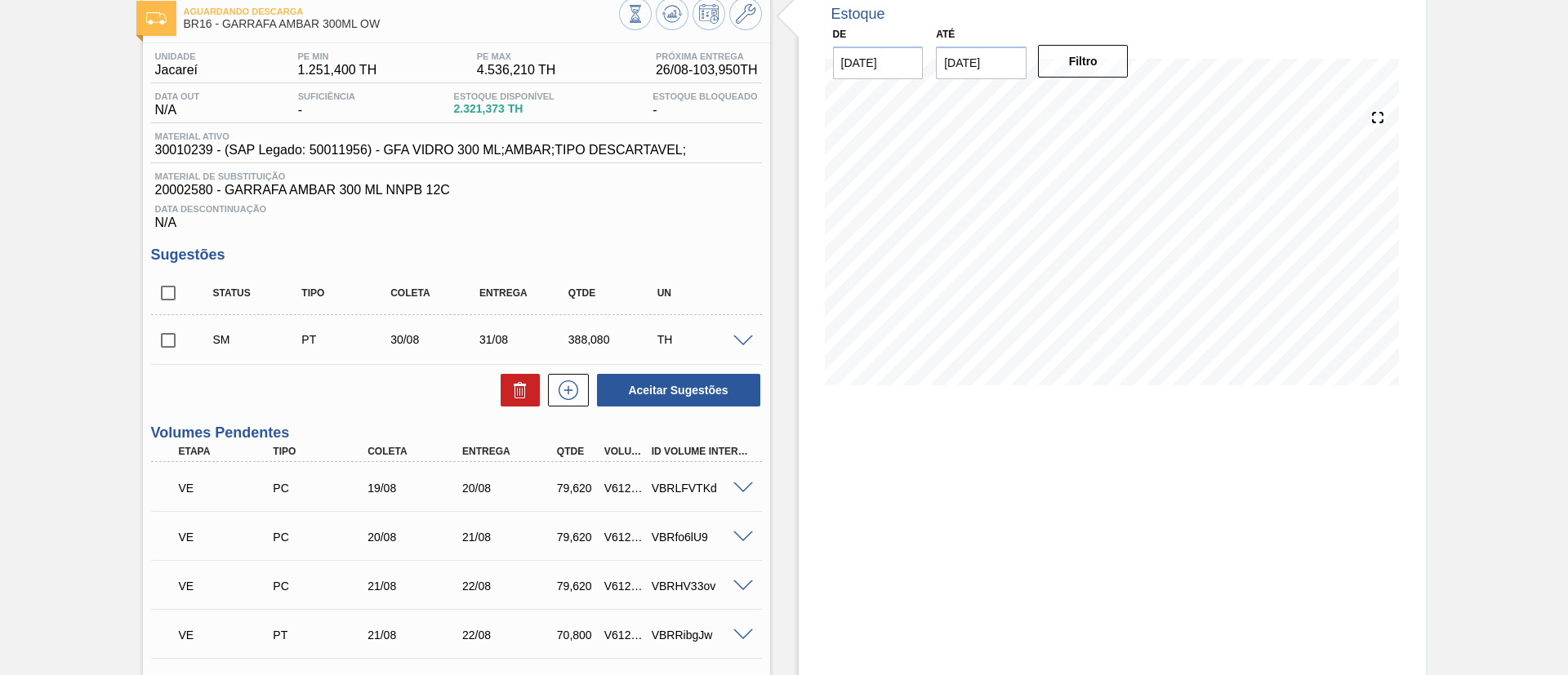
click at [169, 339] on input "checkbox" at bounding box center [168, 340] width 35 height 35
click at [749, 340] on span at bounding box center [742, 341] width 20 height 12
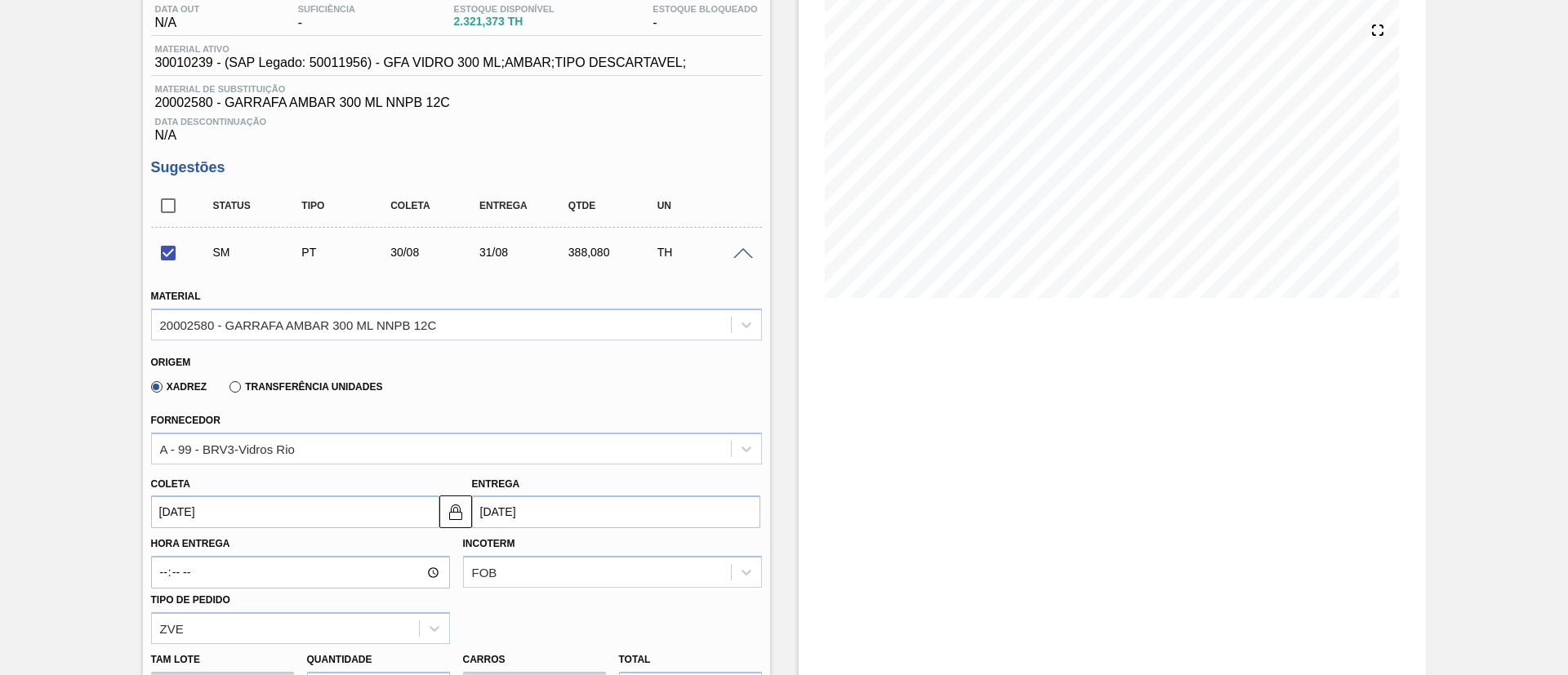
scroll to position [337, 0]
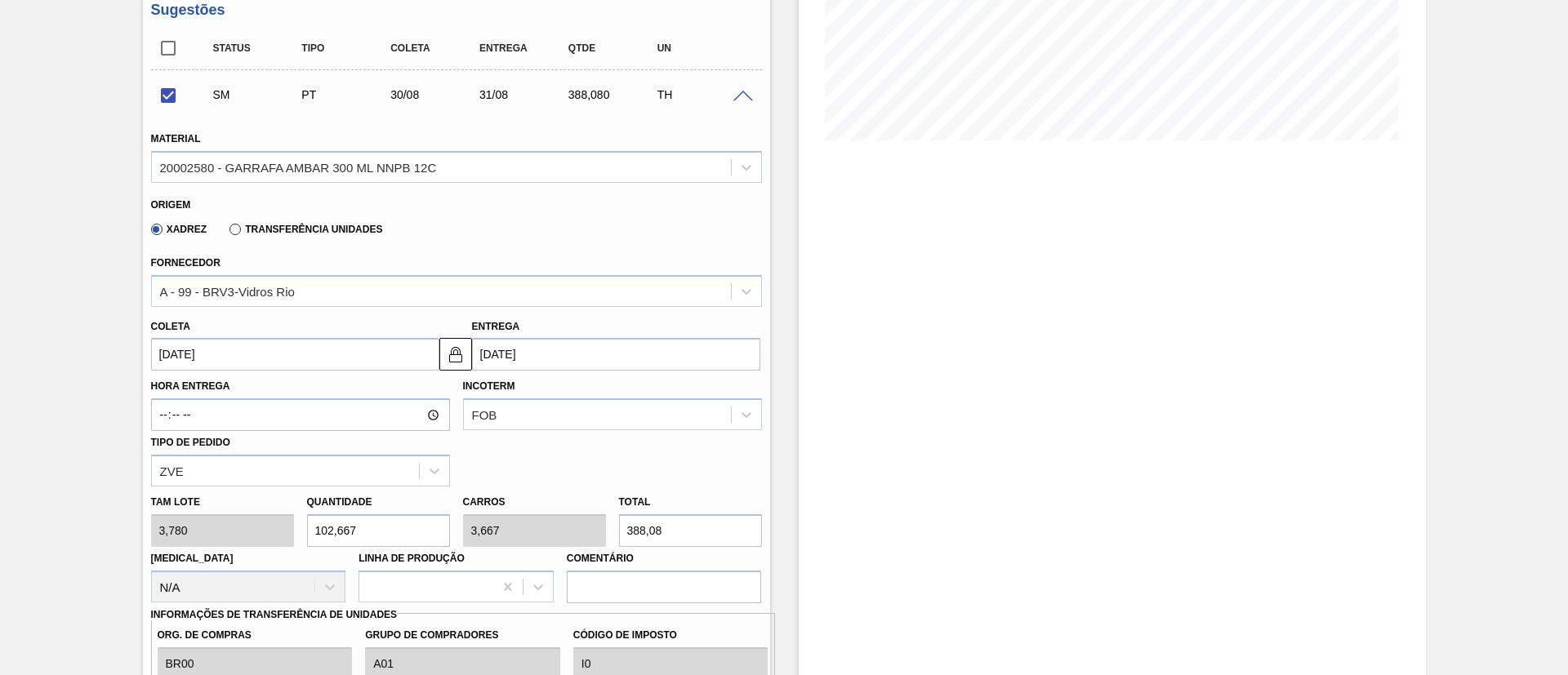
click at [292, 355] on input "30/08/2025" at bounding box center [295, 354] width 288 height 33
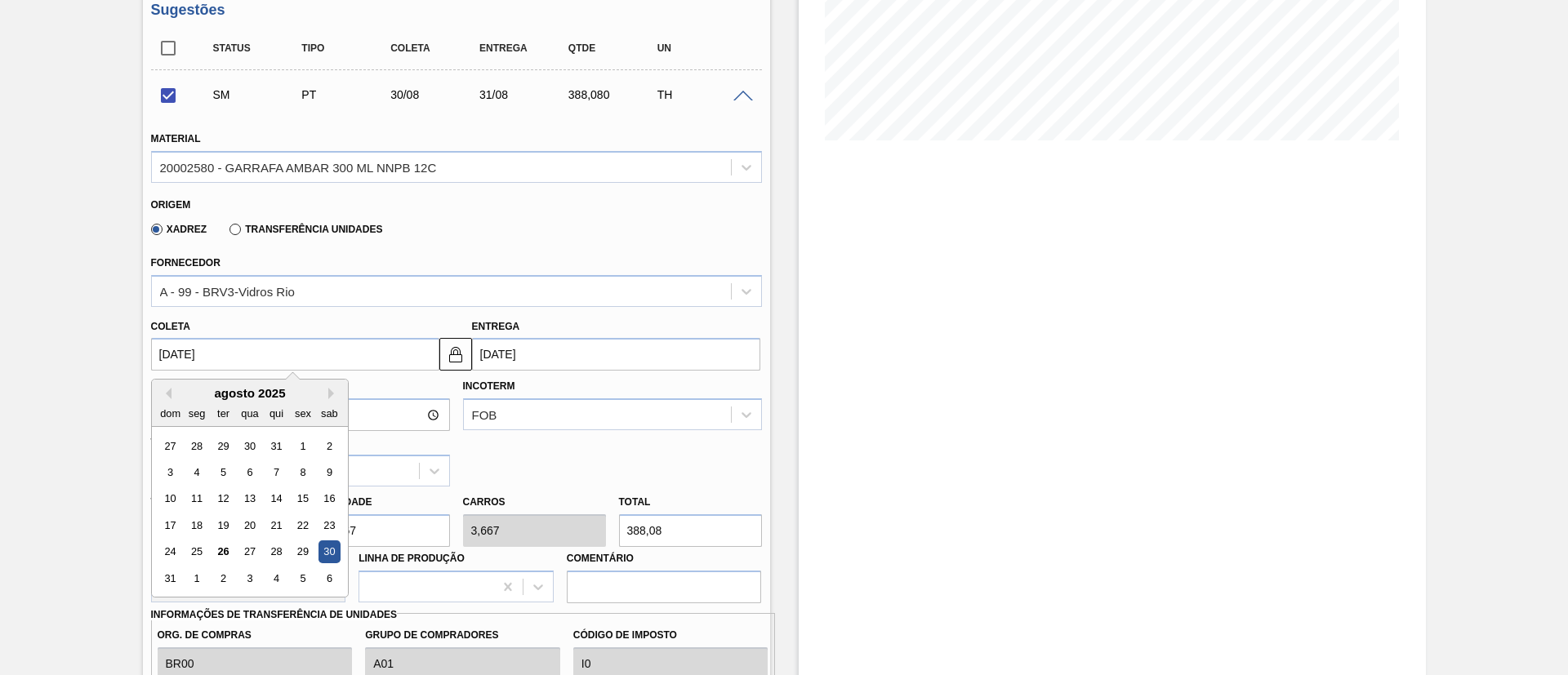
click at [321, 550] on div "30" at bounding box center [328, 551] width 22 height 22
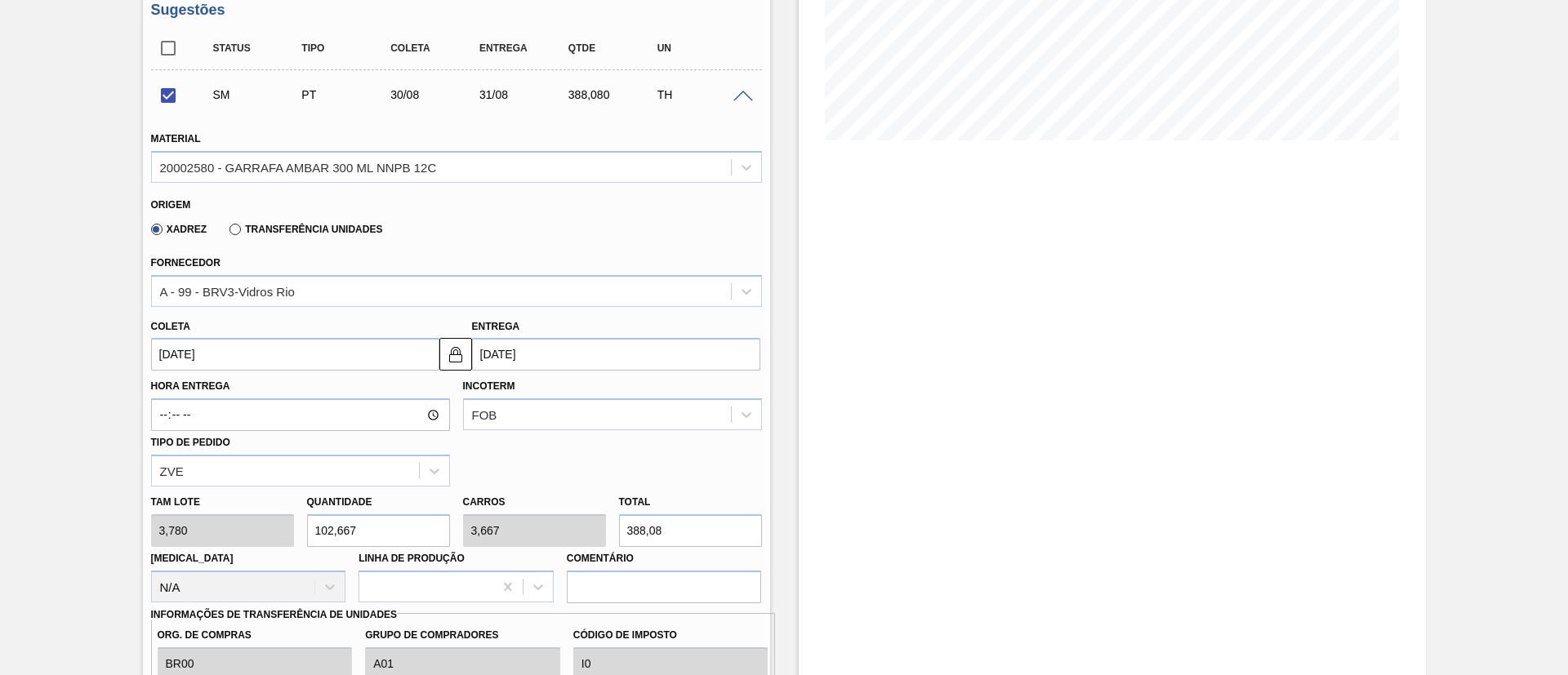
click at [288, 526] on div "Tam lote 3,780 Quantidade 102,667 Carros 3,667 Total 388,08 Doca N/A Linha de P…" at bounding box center [457, 545] width 624 height 116
checkbox input "false"
type input "1"
type input "0,036"
type input "3,78"
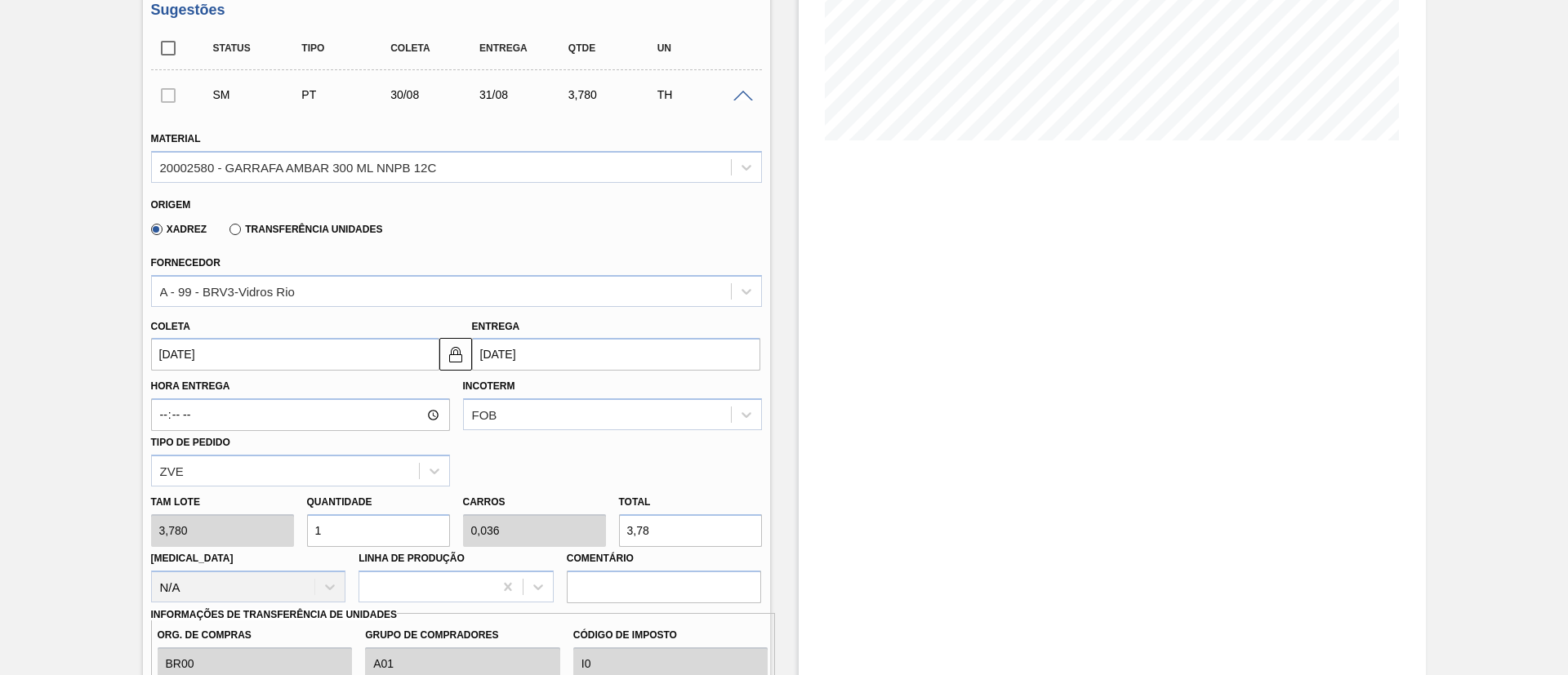
type input "11"
type input "0,393"
type input "41,58"
type input "112"
type input "4"
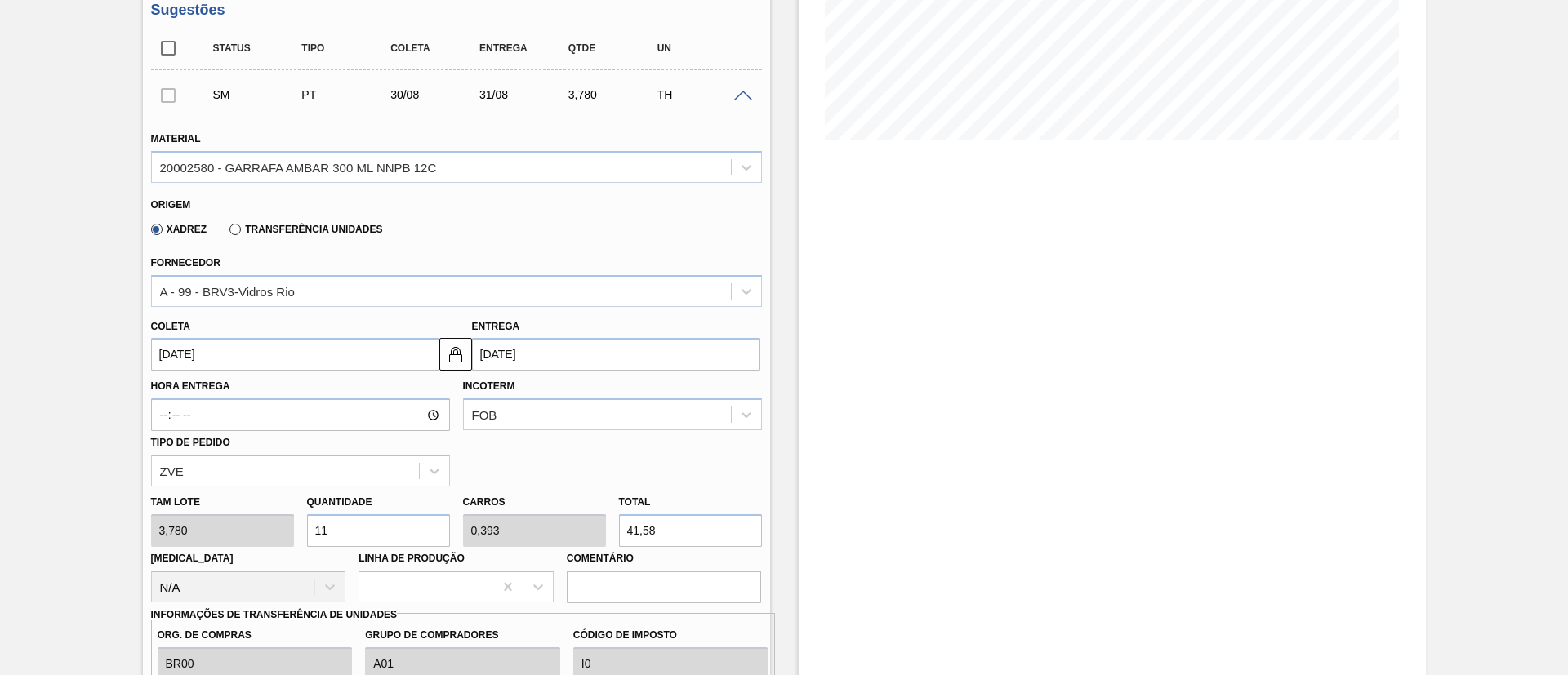
type input "423,36"
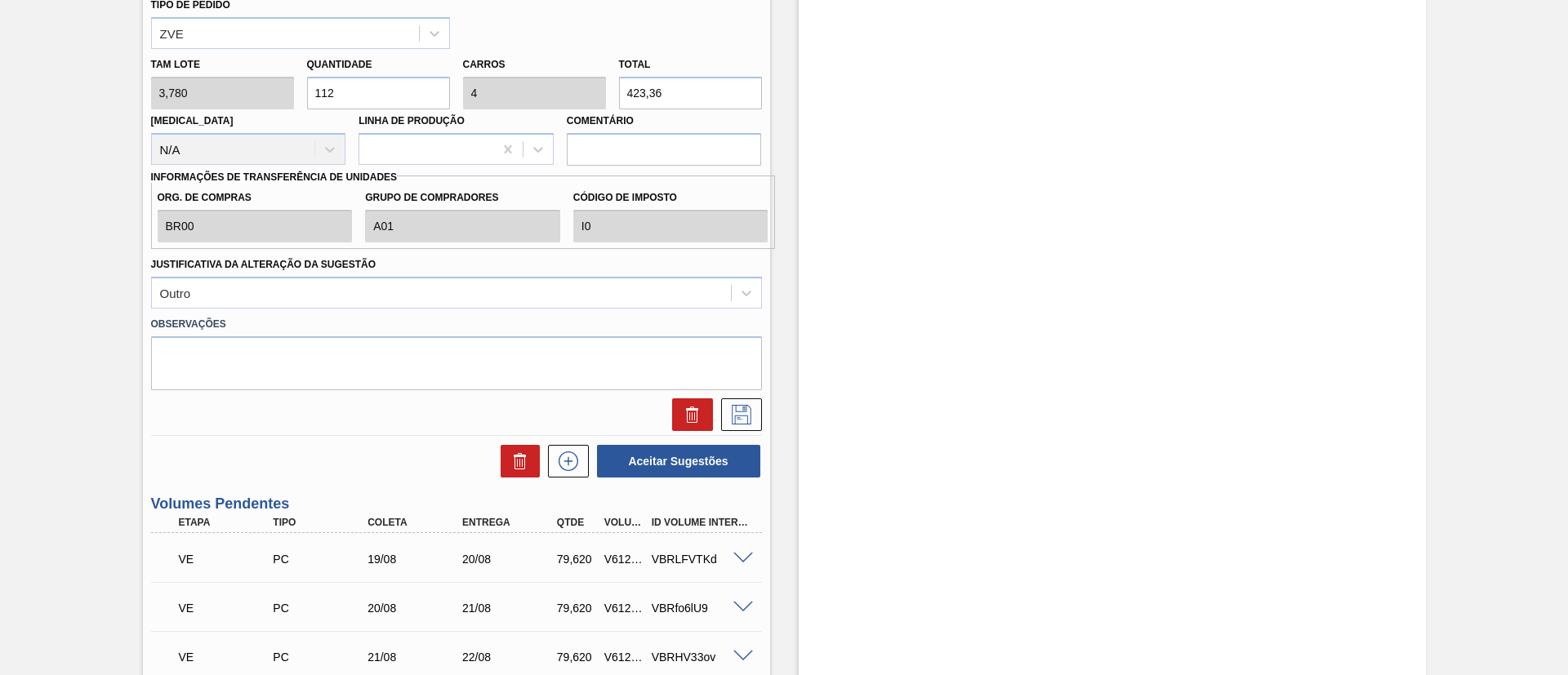
scroll to position [826, 0]
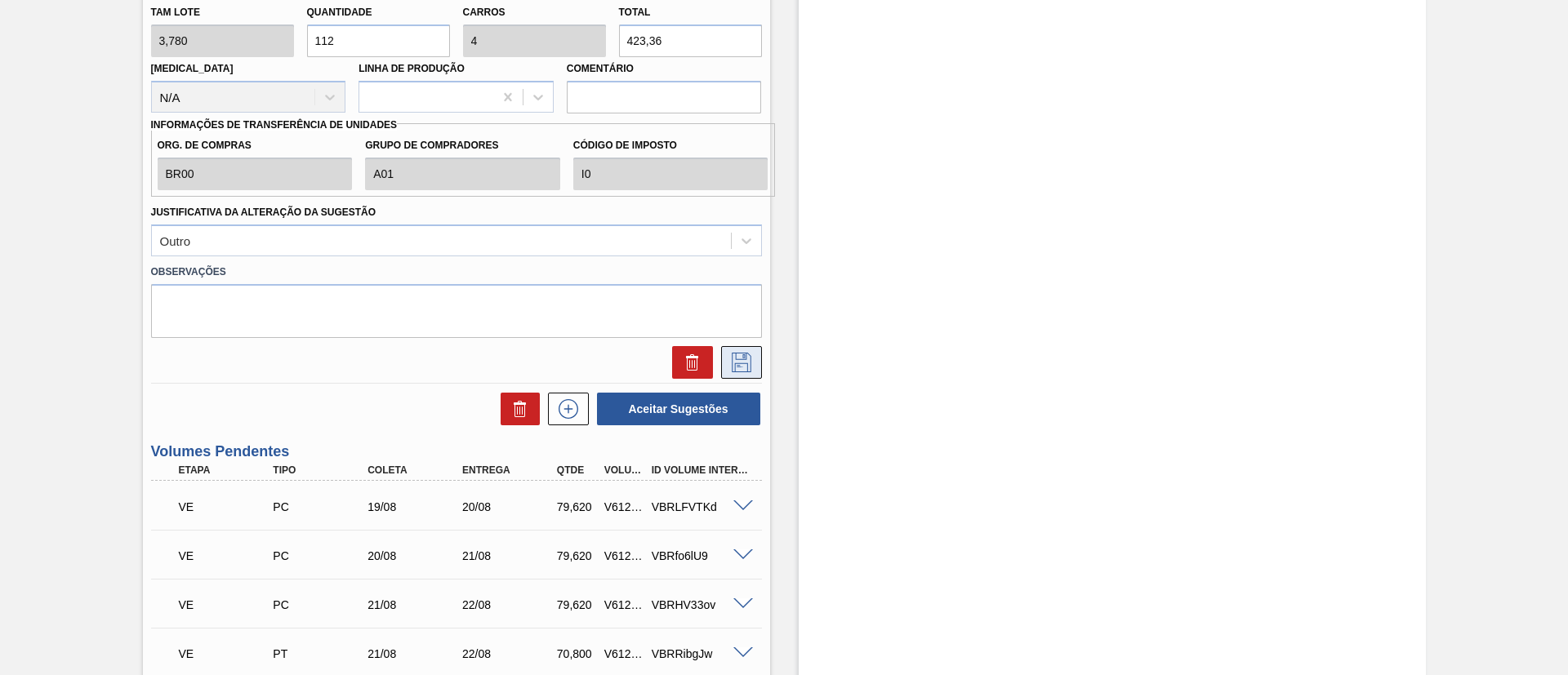
type input "112"
click at [739, 358] on icon at bounding box center [741, 361] width 26 height 20
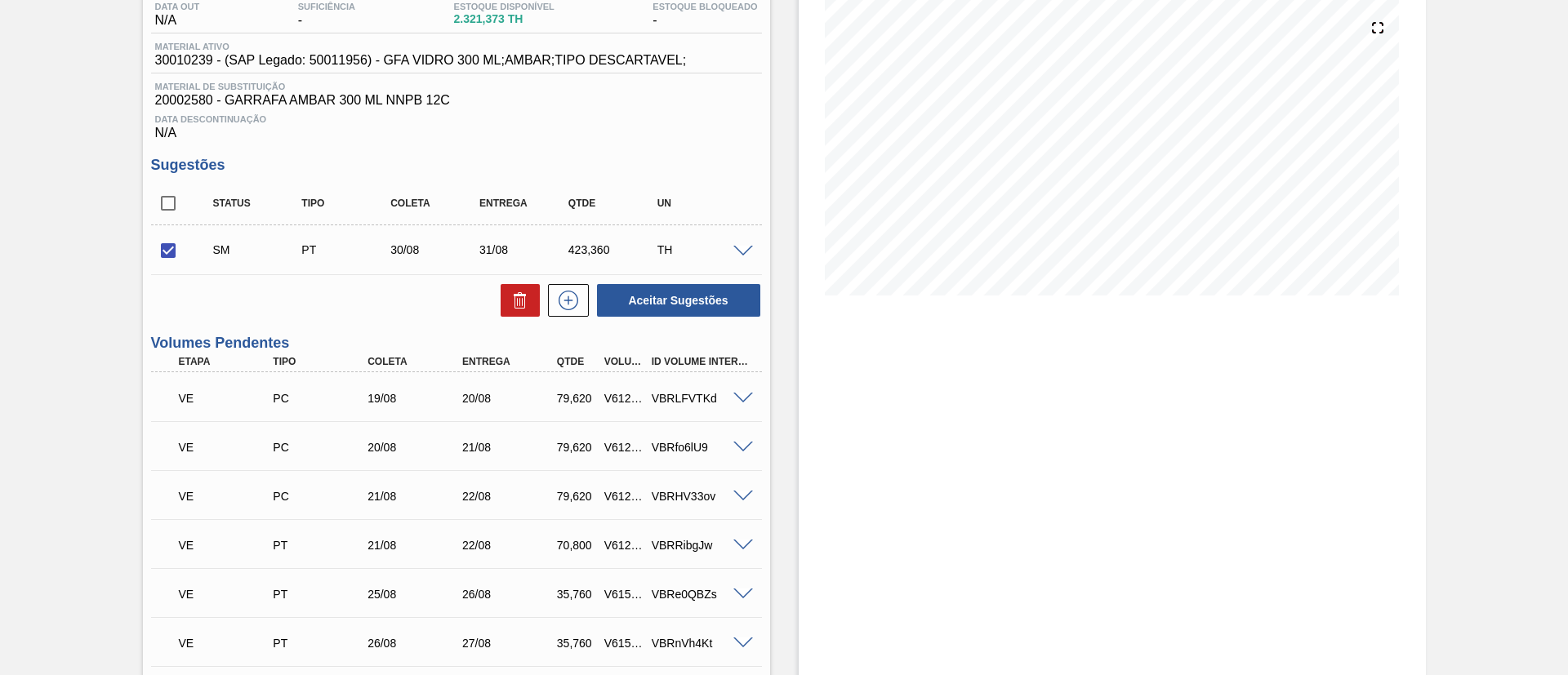
scroll to position [0, 0]
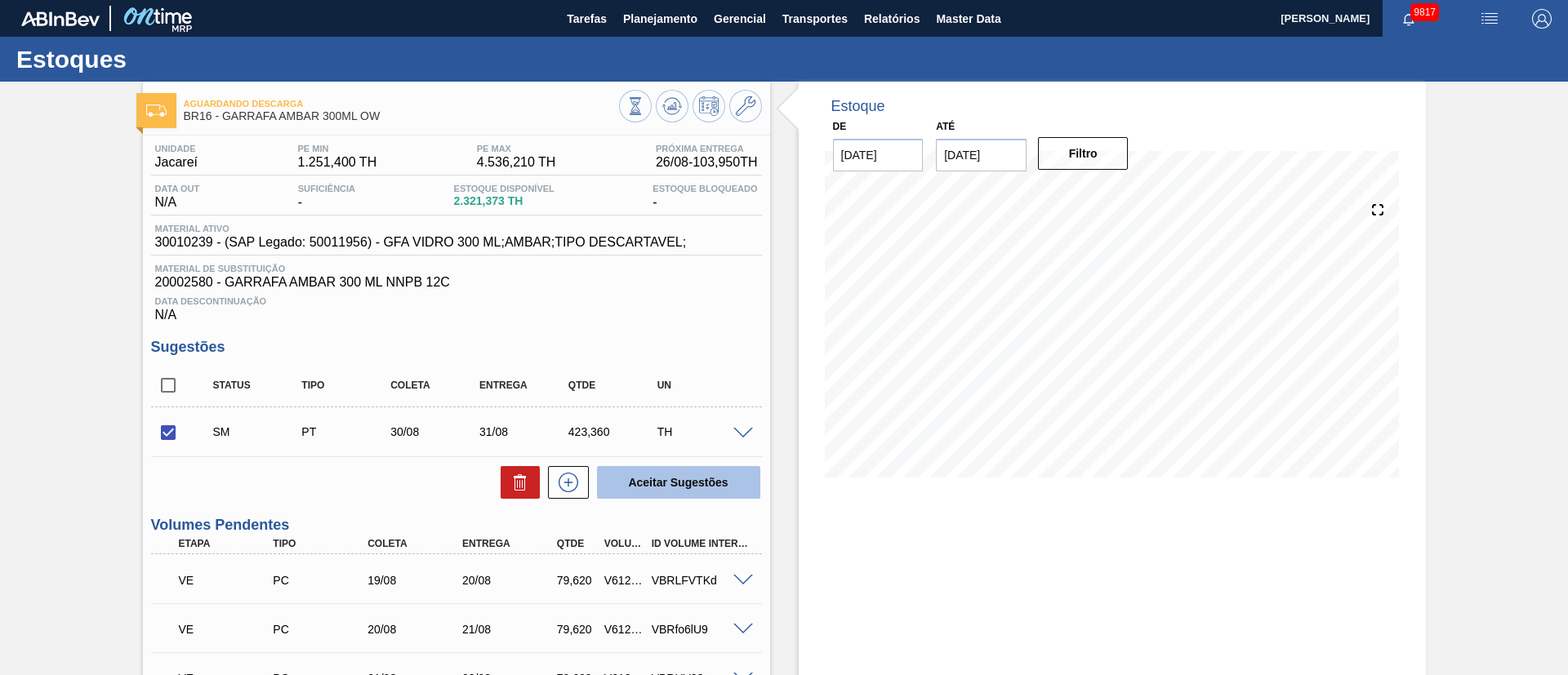
click at [676, 475] on button "Aceitar Sugestões" at bounding box center [678, 482] width 163 height 33
checkbox input "false"
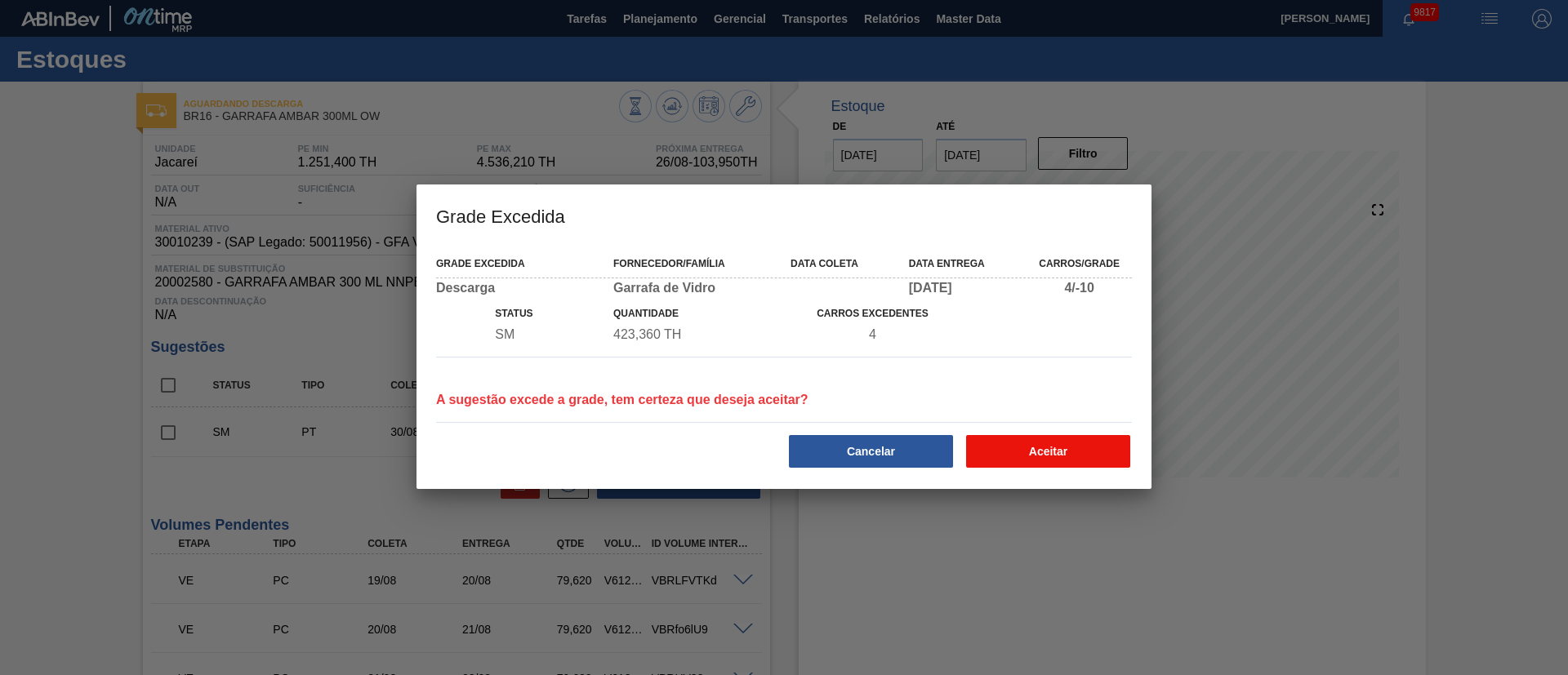
click at [1094, 448] on button "Aceitar" at bounding box center [1048, 451] width 164 height 33
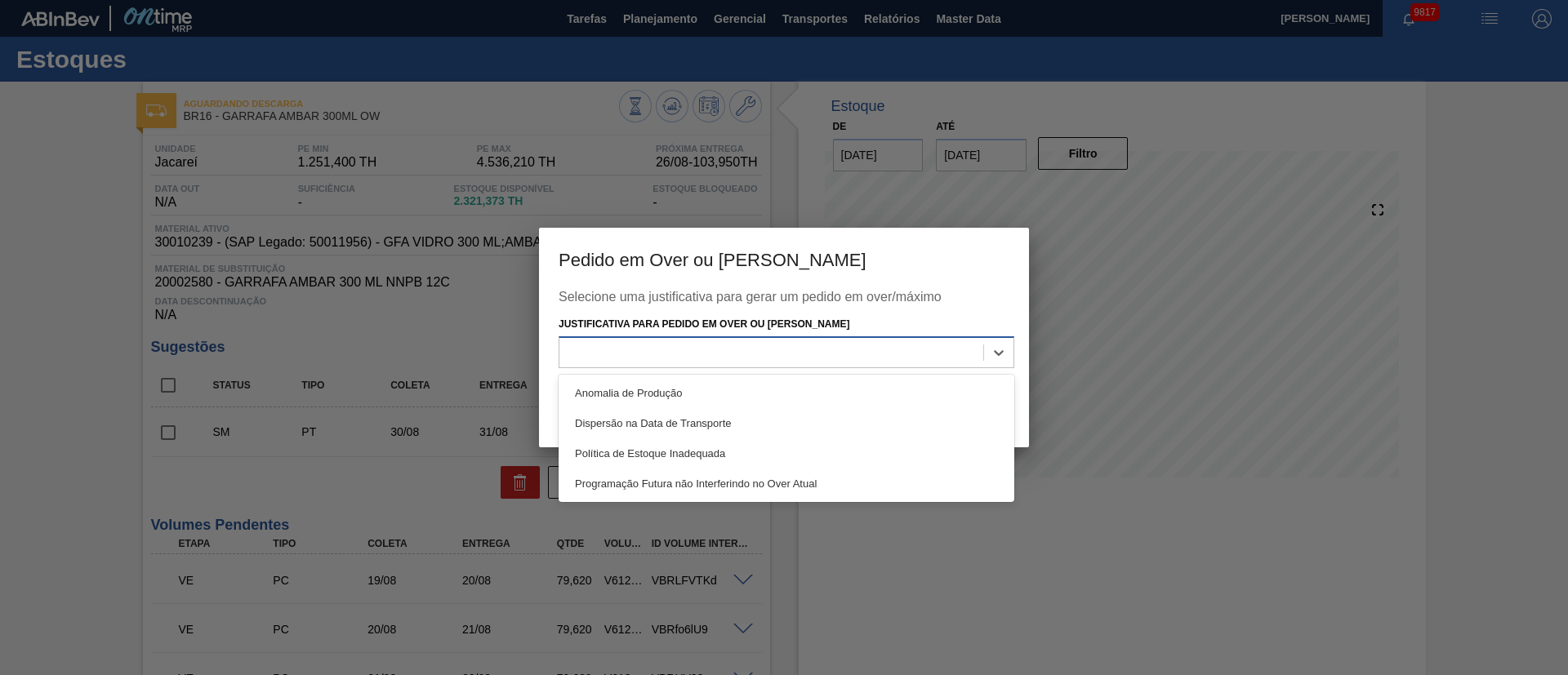
click at [837, 345] on div at bounding box center [770, 351] width 424 height 23
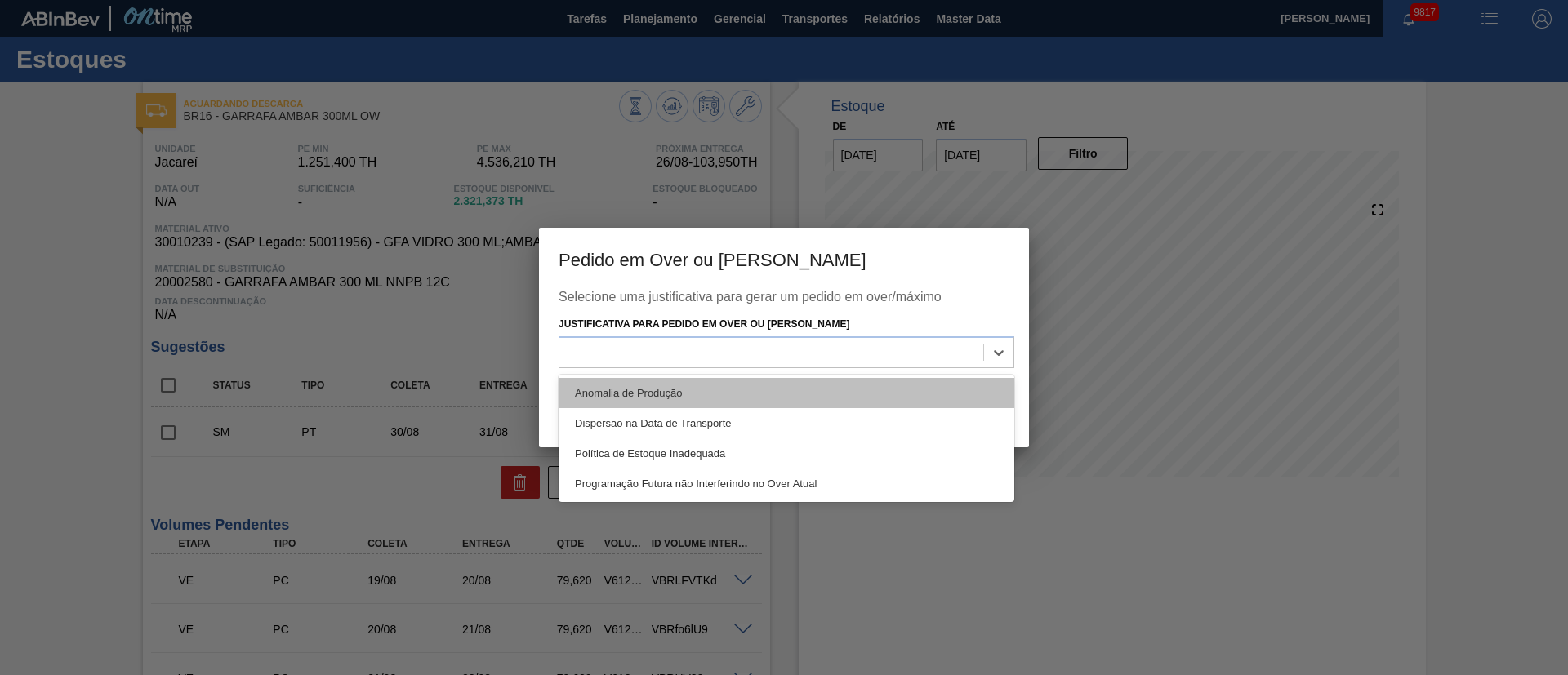
click at [634, 390] on div "Anomalia de Produção" at bounding box center [785, 392] width 456 height 30
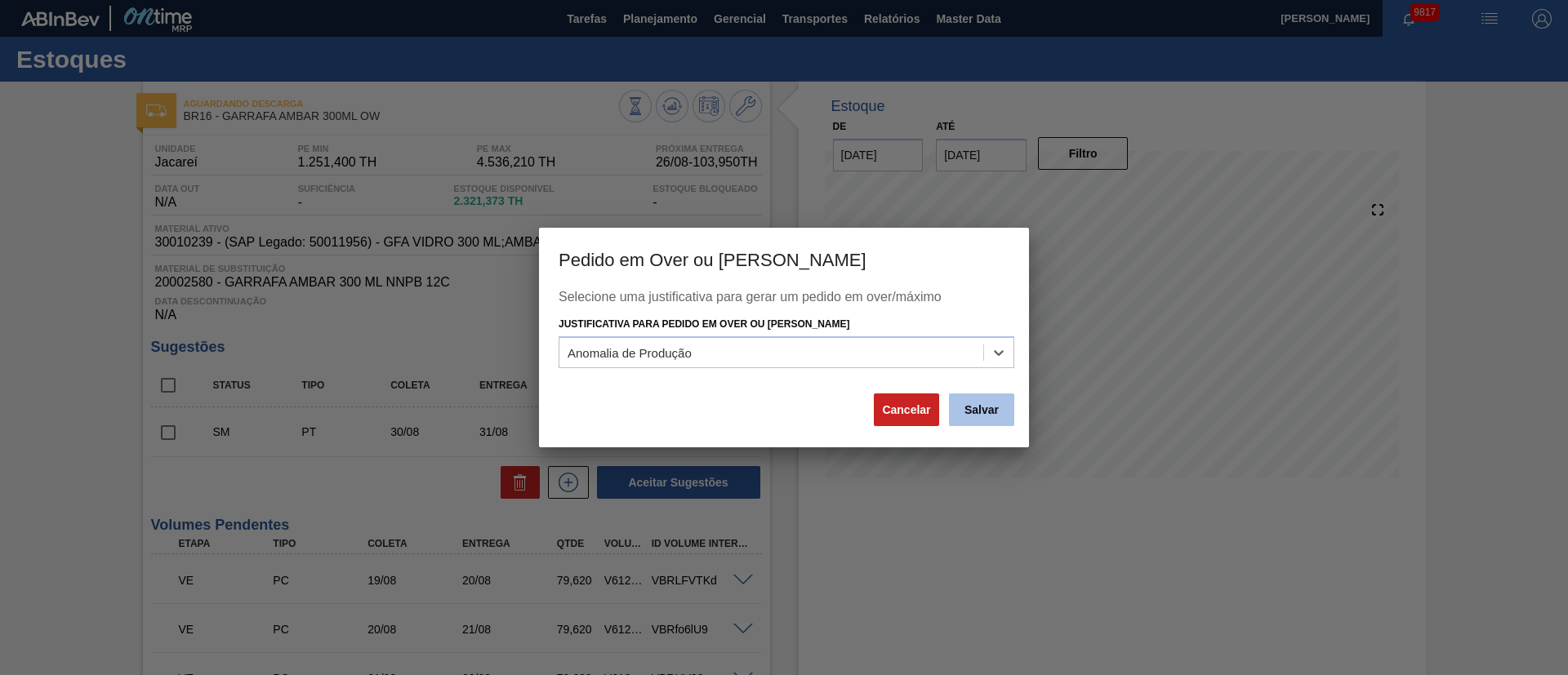
click at [995, 414] on button "Salvar" at bounding box center [982, 409] width 66 height 33
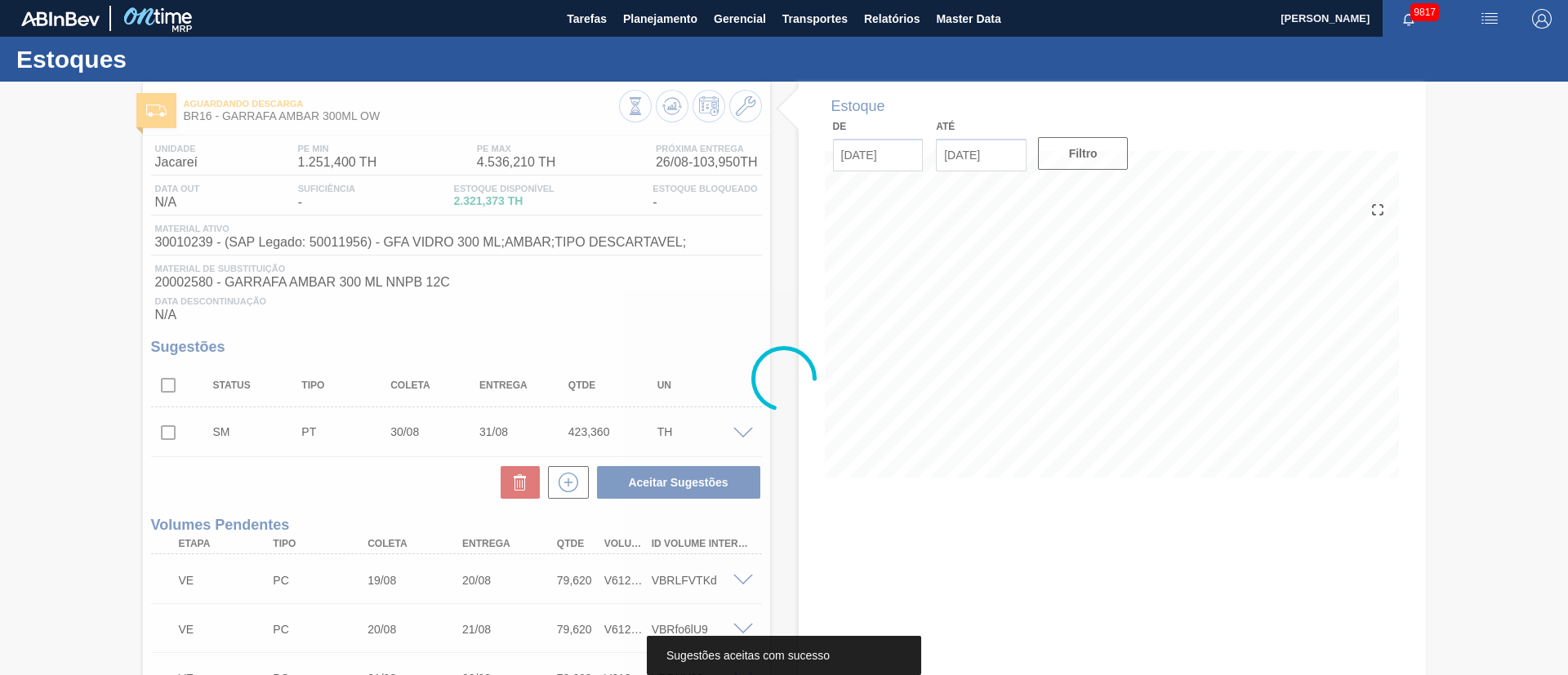
click at [807, 27] on span "Transportes" at bounding box center [815, 19] width 66 height 20
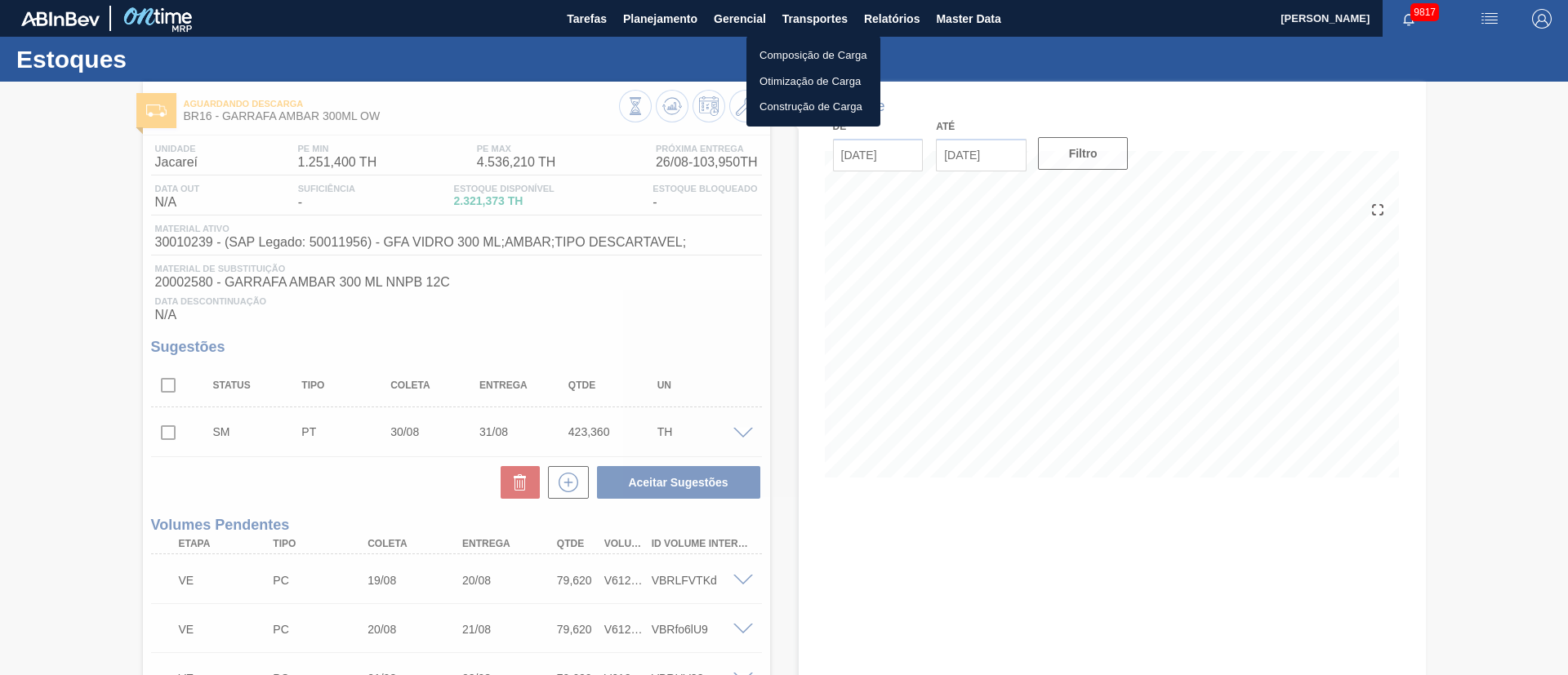
click at [800, 84] on li "Otimização de Carga" at bounding box center [813, 82] width 134 height 26
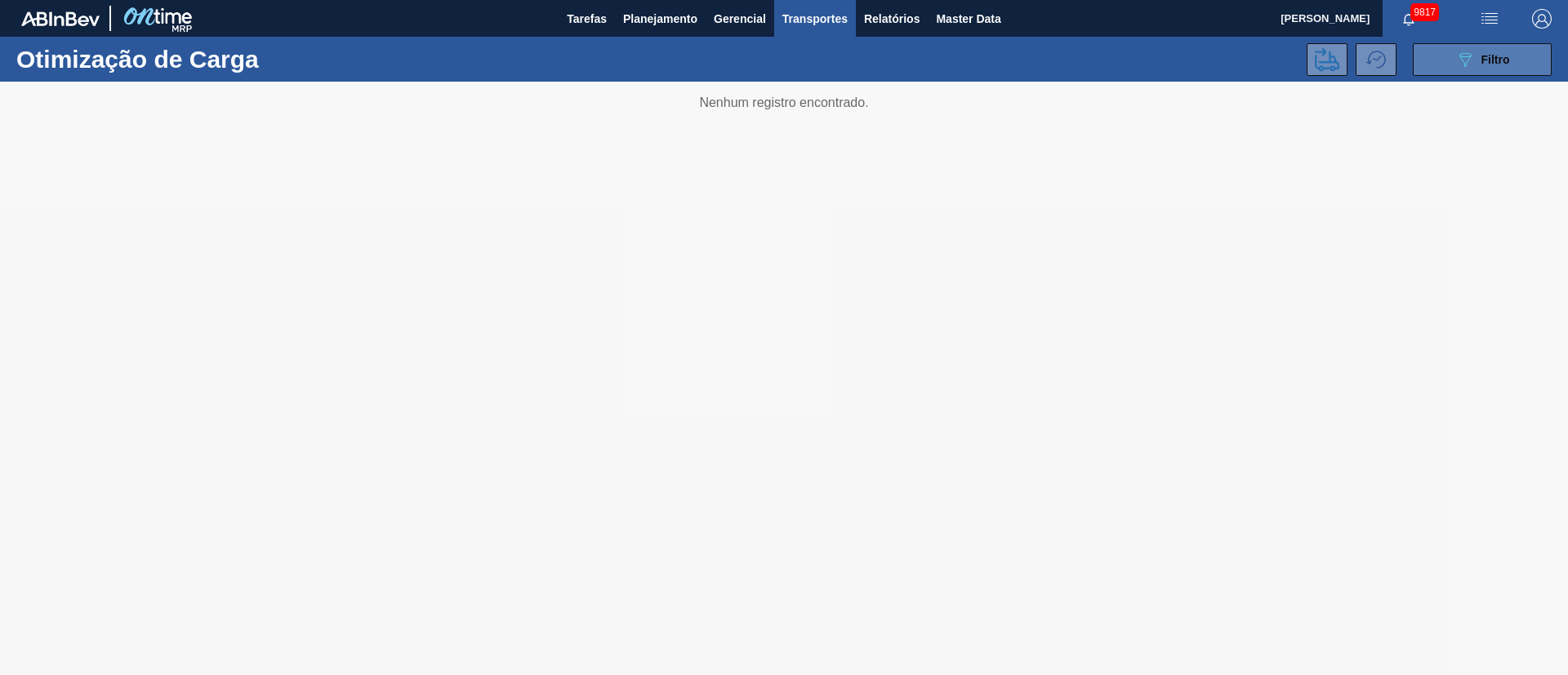
click at [1483, 54] on span "Filtro" at bounding box center [1496, 59] width 28 height 13
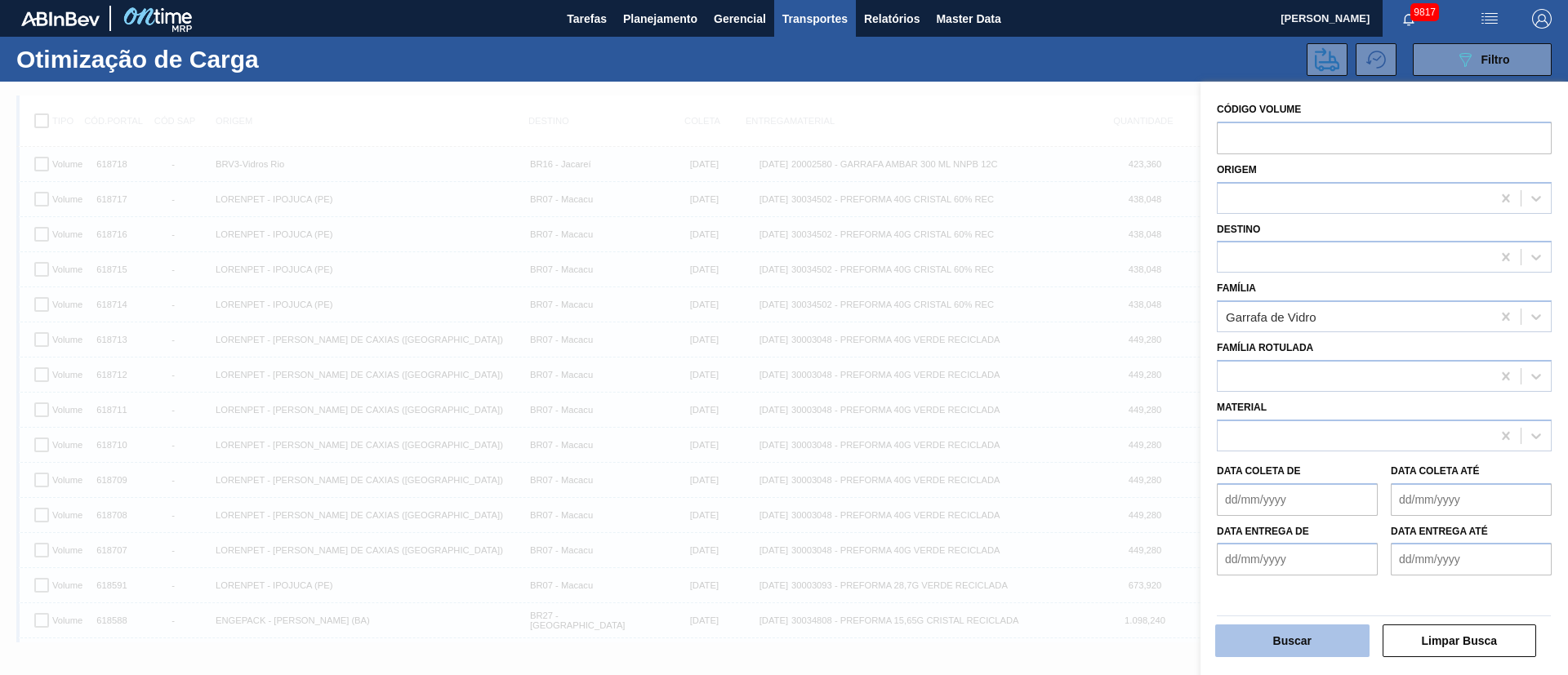
click at [1275, 639] on button "Buscar" at bounding box center [1292, 640] width 154 height 33
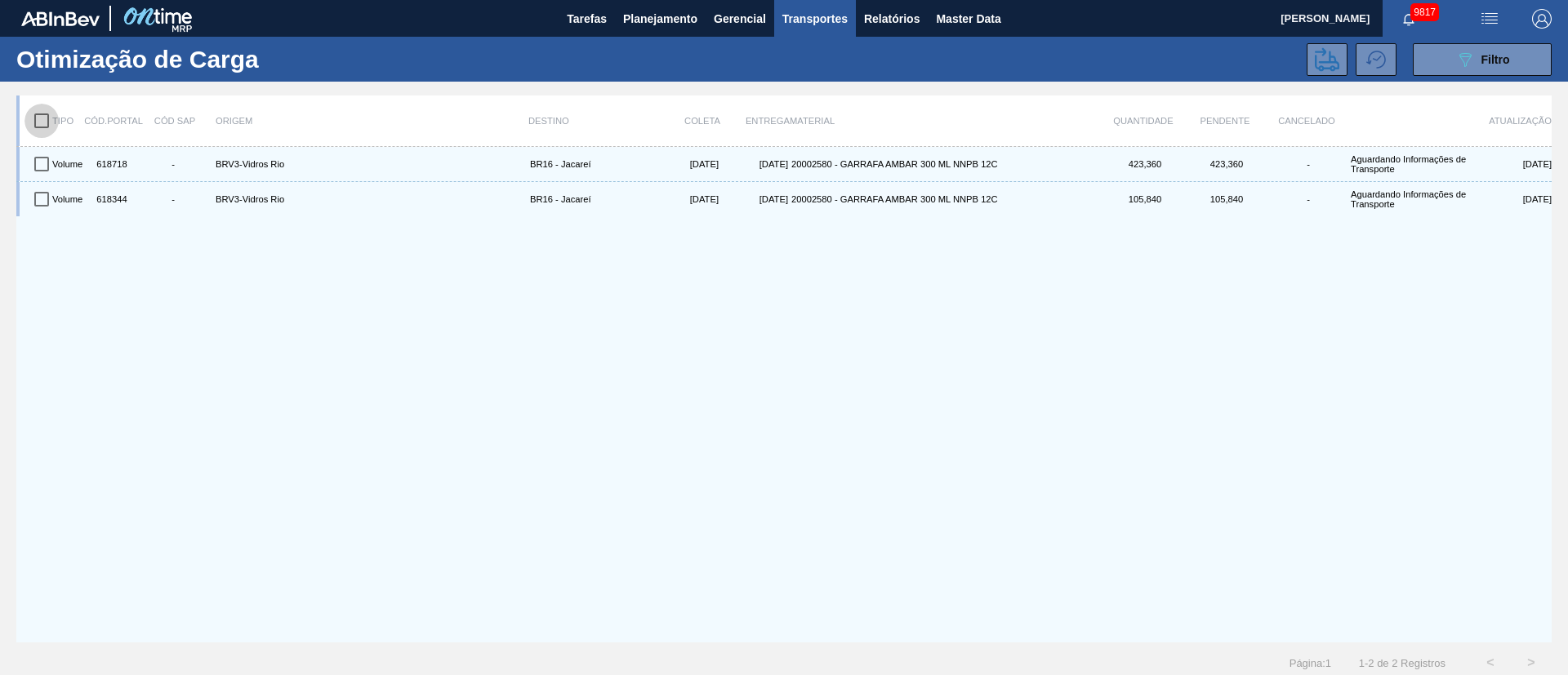
click at [47, 122] on input "checkbox" at bounding box center [41, 120] width 35 height 35
checkbox input "true"
click at [1321, 64] on icon at bounding box center [1327, 59] width 24 height 24
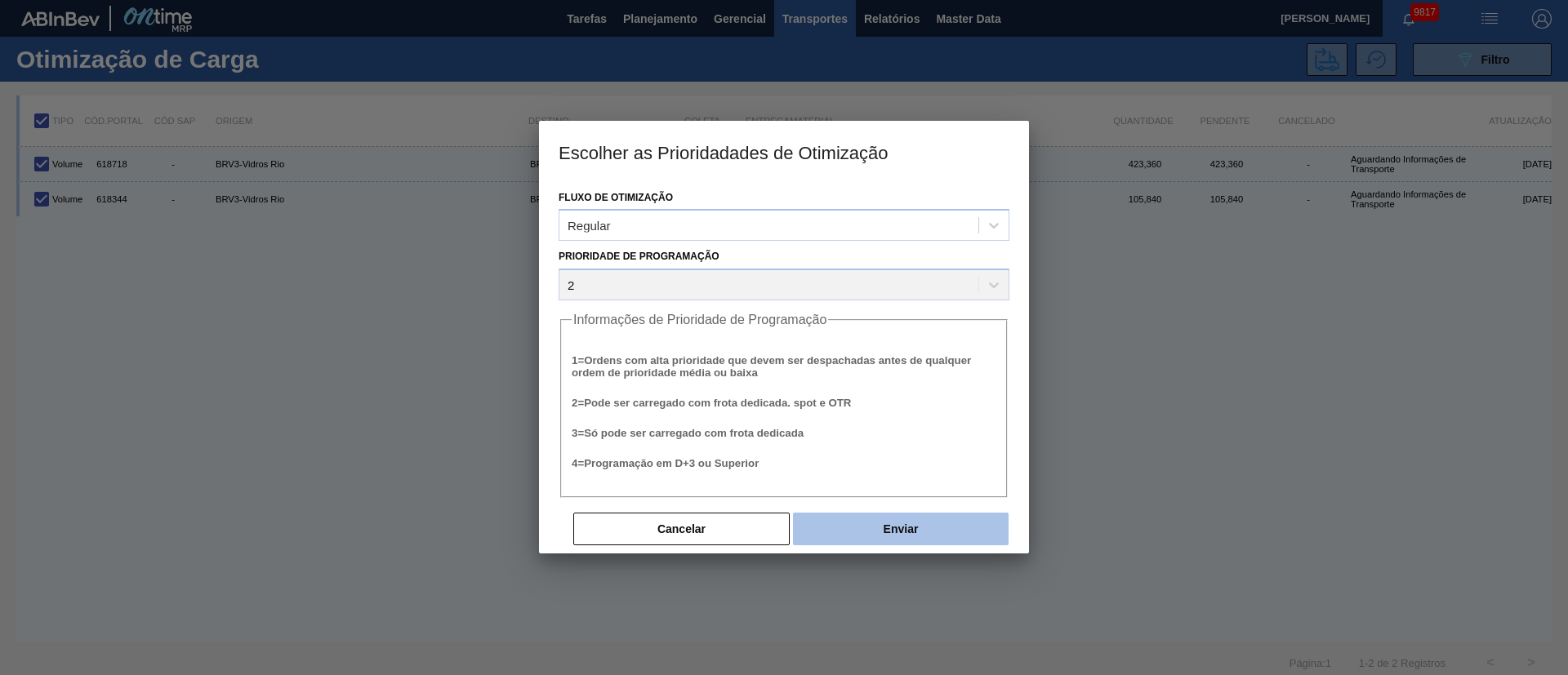
click at [938, 533] on button "Enviar" at bounding box center [900, 529] width 215 height 33
